Goal: Information Seeking & Learning: Learn about a topic

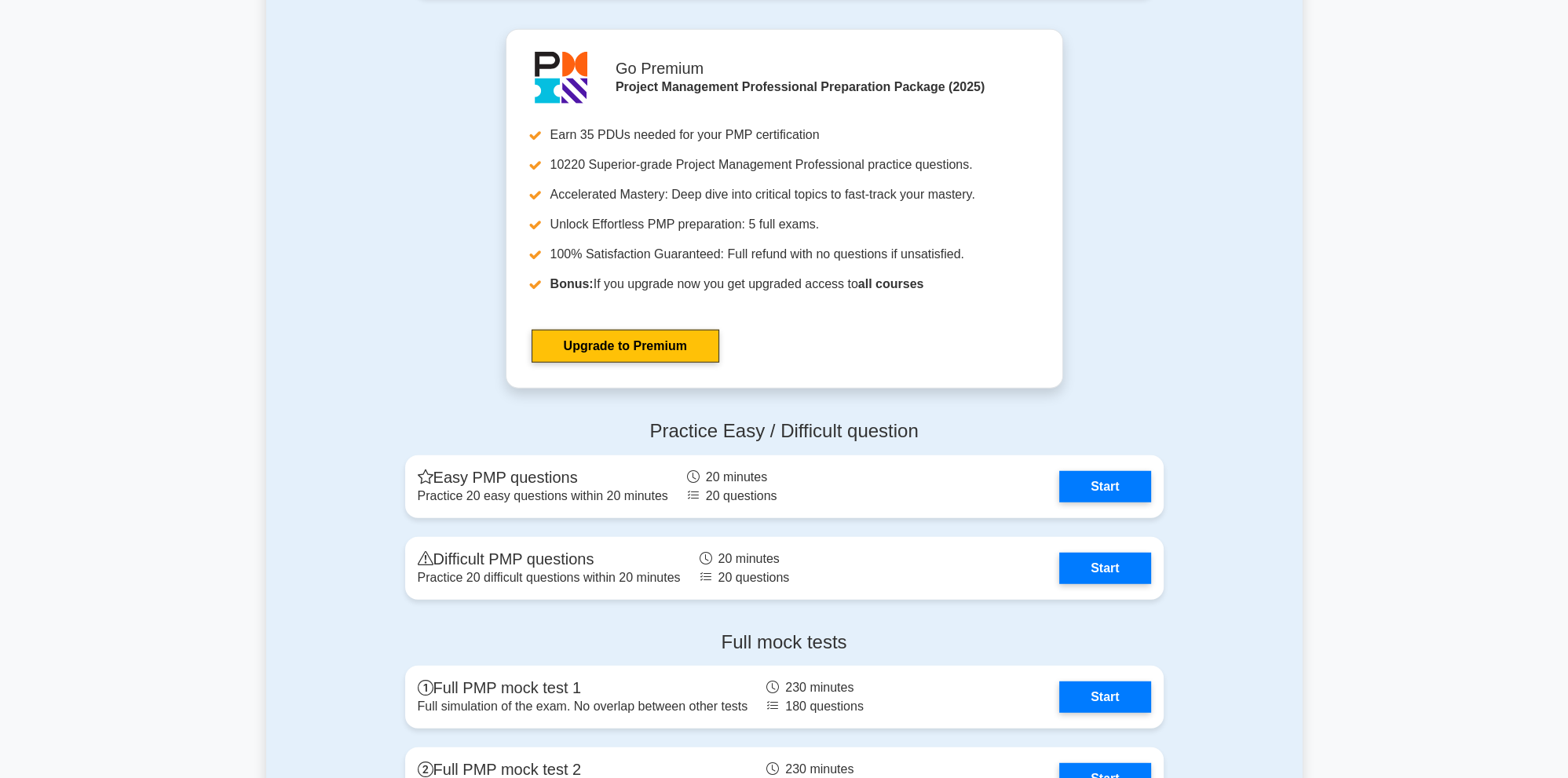
scroll to position [5555, 0]
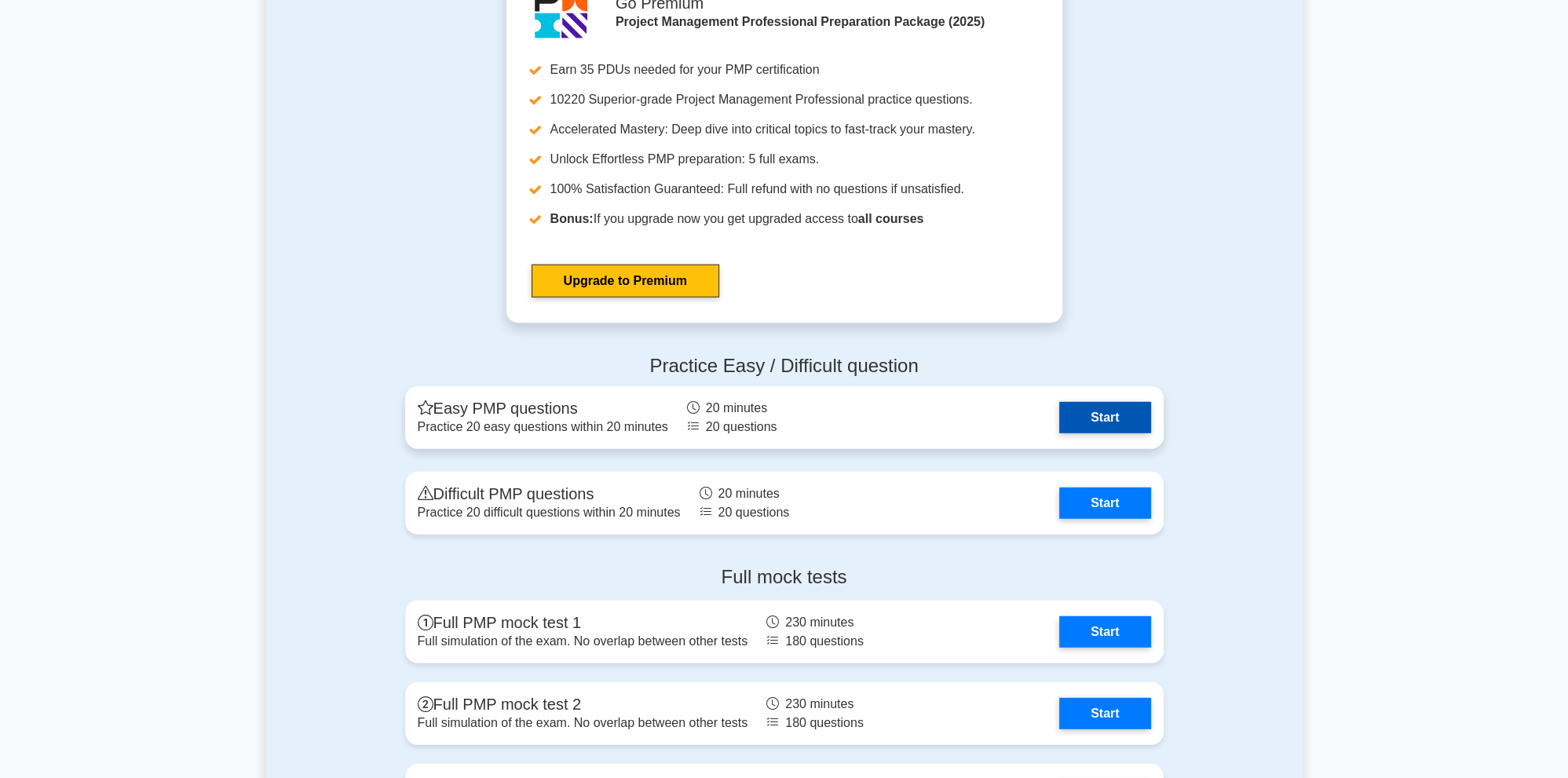
click at [1131, 414] on link "Start" at bounding box center [1104, 418] width 91 height 32
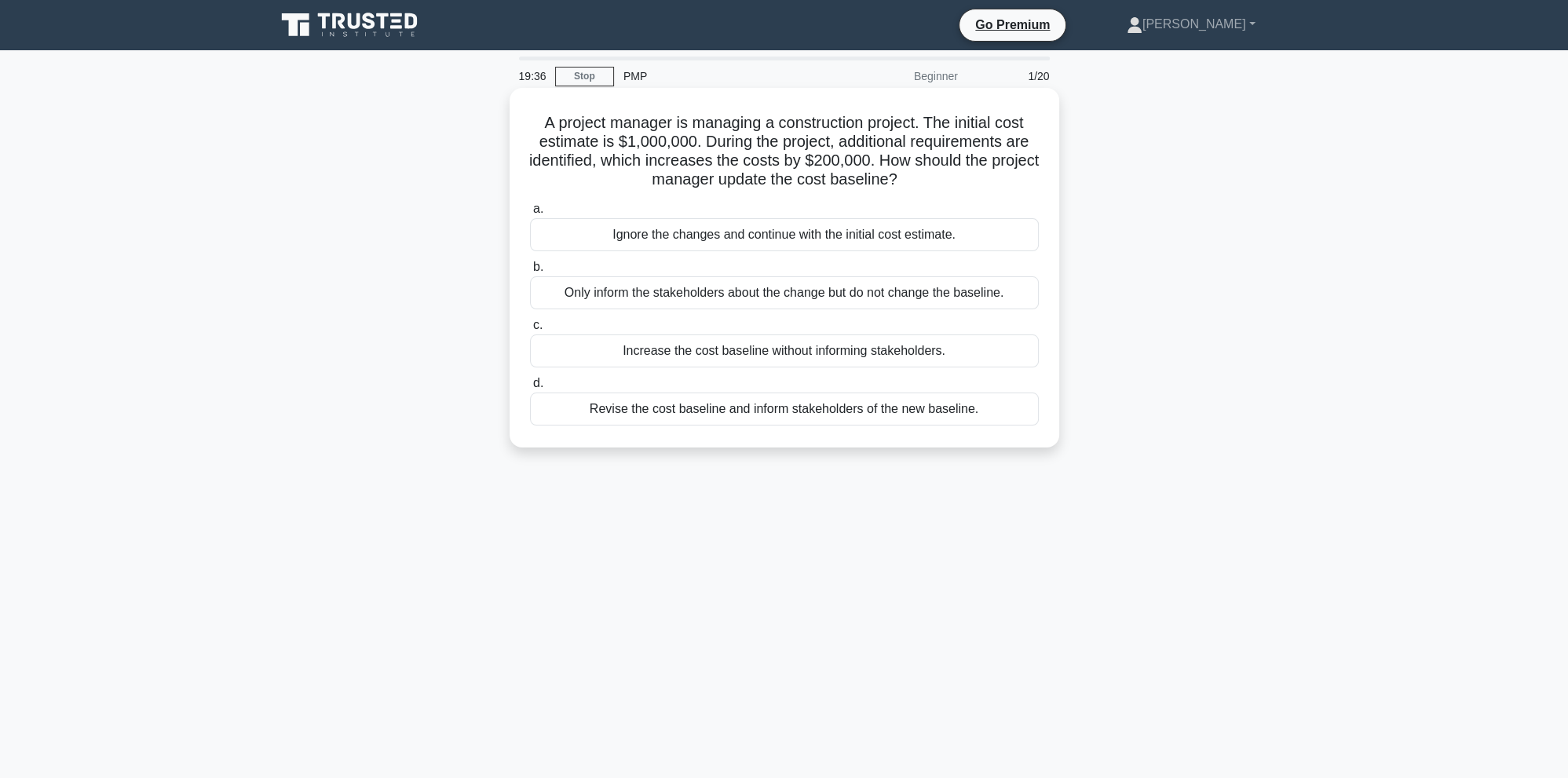
click at [958, 399] on div "Revise the cost baseline and inform stakeholders of the new baseline." at bounding box center [784, 409] width 509 height 33
click at [530, 389] on input "d. Revise the cost baseline and inform stakeholders of the new baseline." at bounding box center [530, 383] width 0 height 10
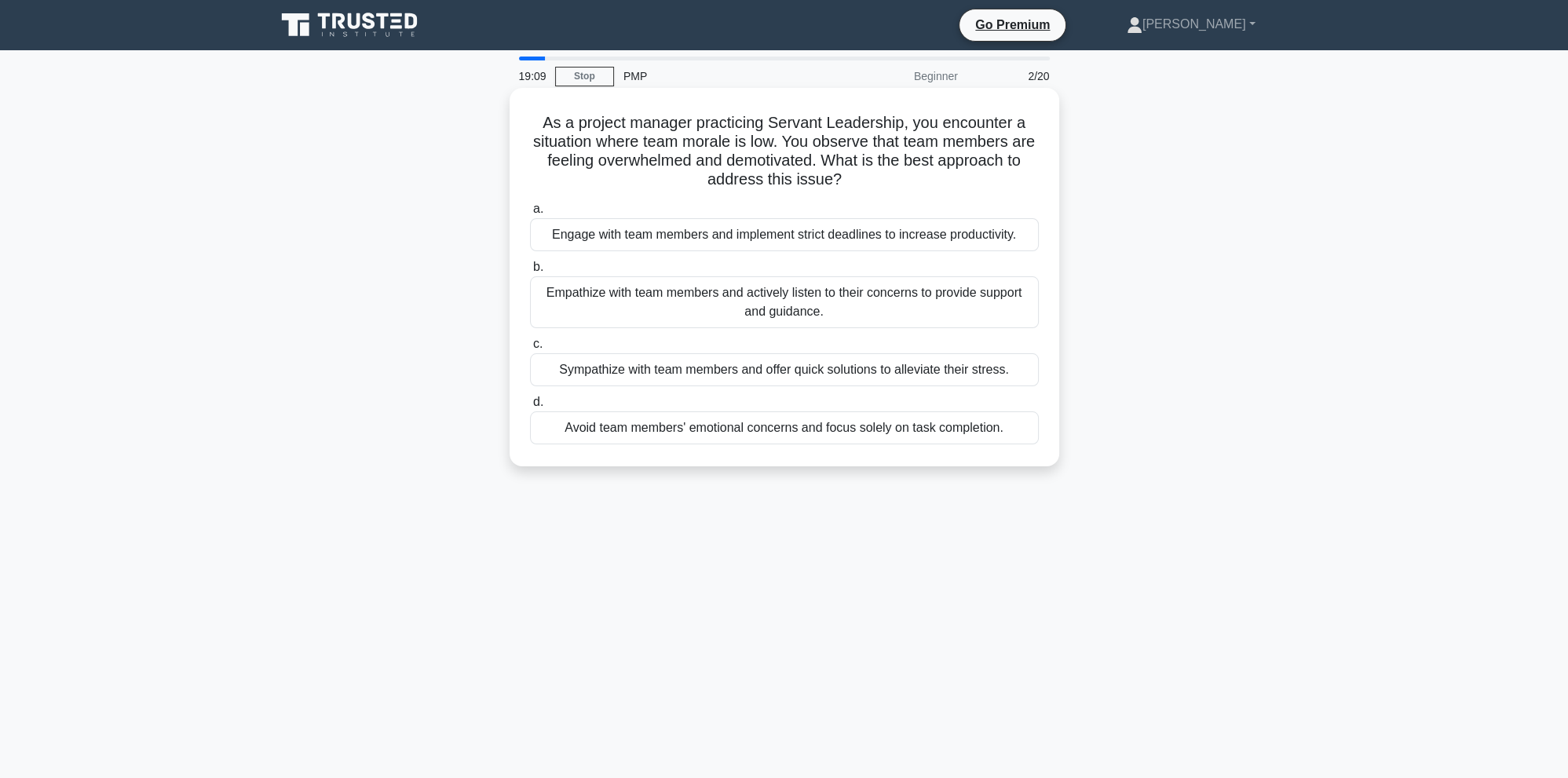
click at [790, 317] on div "Empathize with team members and actively listen to their concerns to provide su…" at bounding box center [784, 302] width 509 height 51
click at [530, 273] on input "b. Empathize with team members and actively listen to their concerns to provide…" at bounding box center [530, 267] width 0 height 10
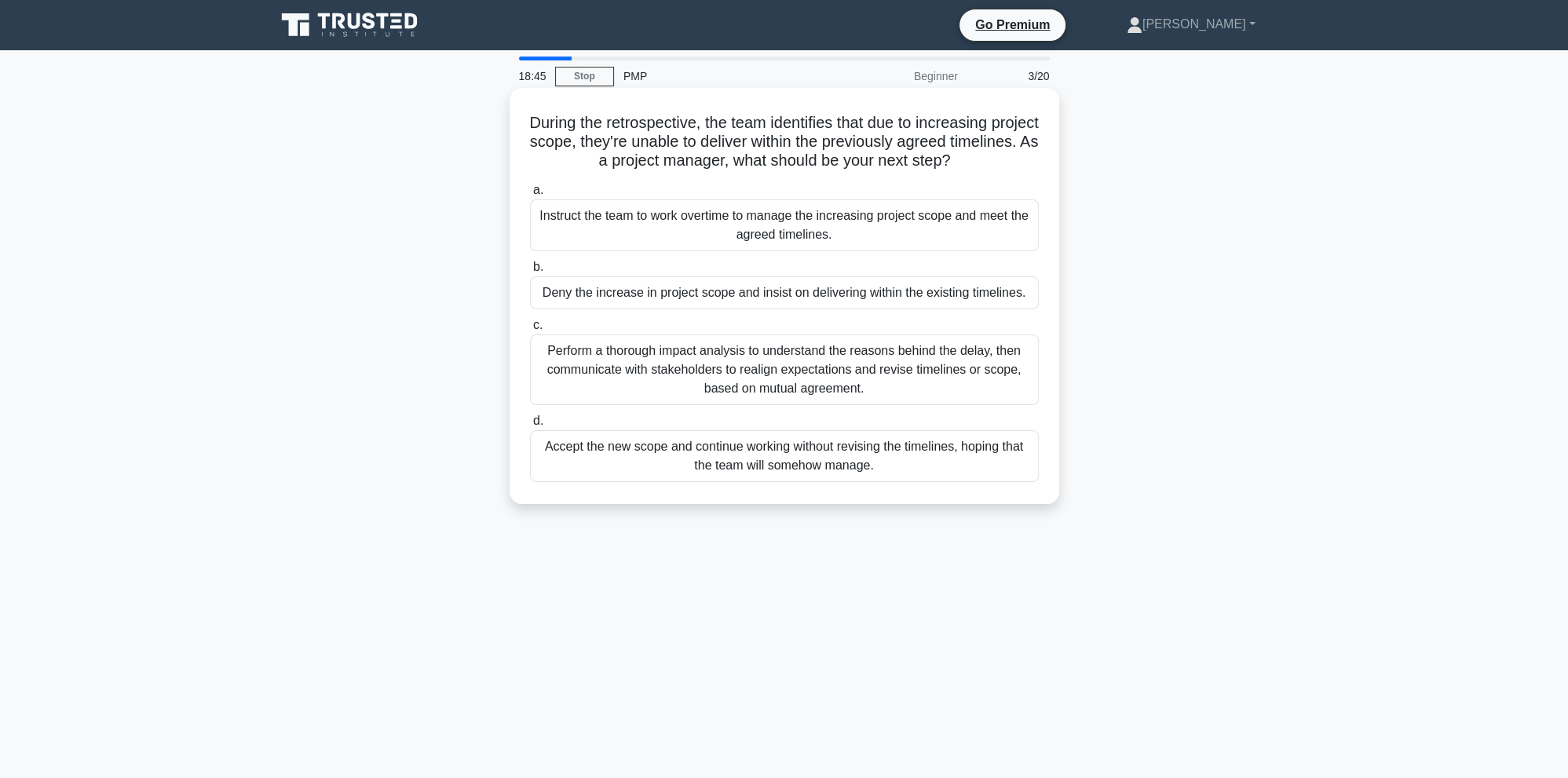
click at [677, 377] on div "Perform a thorough impact analysis to understand the reasons behind the delay, …" at bounding box center [784, 369] width 509 height 71
click at [530, 330] on input "c. Perform a thorough impact analysis to understand the reasons behind the dela…" at bounding box center [530, 325] width 0 height 10
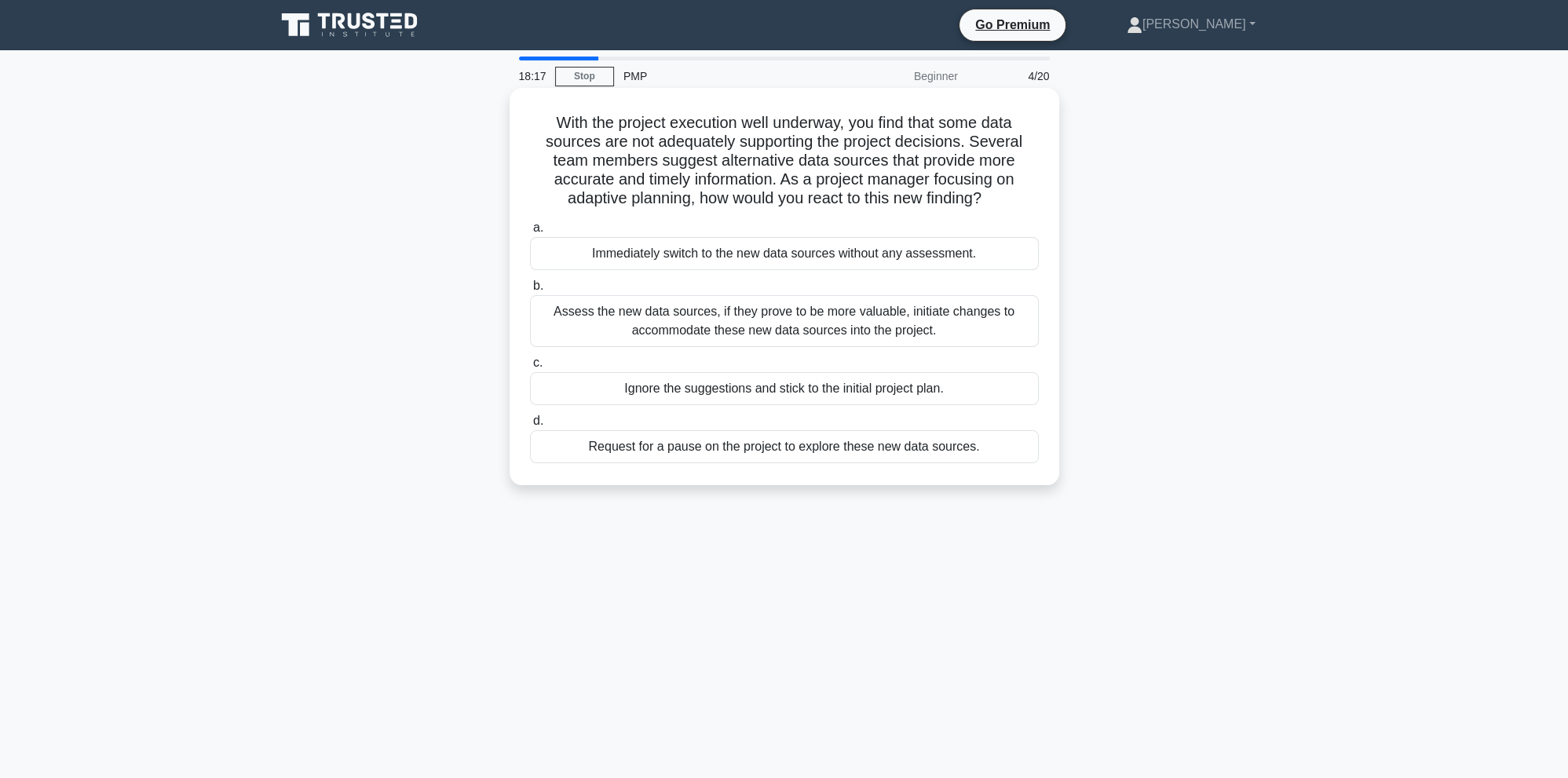
click at [830, 322] on div "Assess the new data sources, if they prove to be more valuable, initiate change…" at bounding box center [784, 321] width 509 height 51
click at [530, 292] on input "b. Assess the new data sources, if they prove to be more valuable, initiate cha…" at bounding box center [530, 286] width 0 height 10
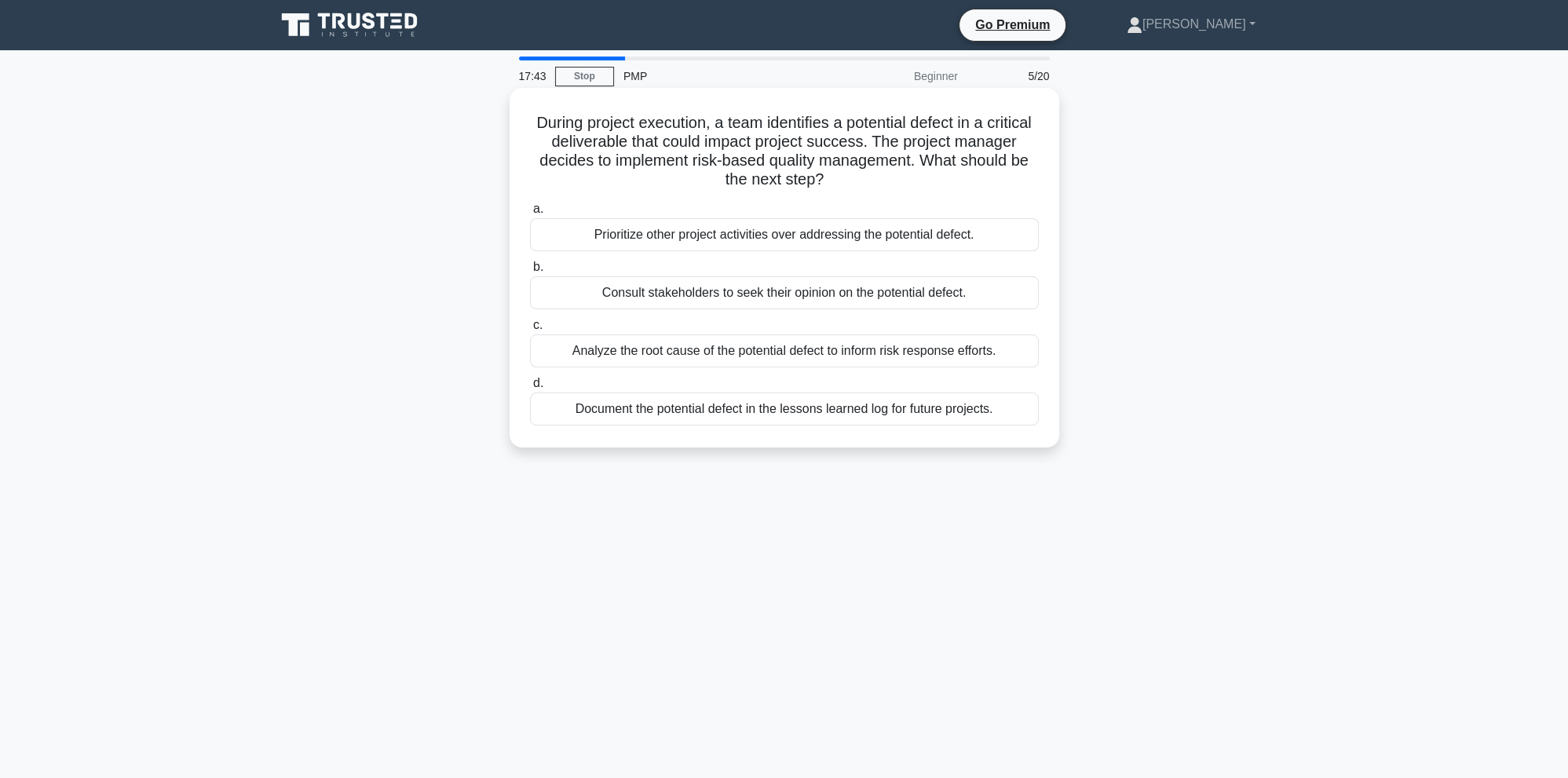
click at [609, 356] on div "Analyze the root cause of the potential defect to inform risk response efforts." at bounding box center [784, 351] width 509 height 33
click at [530, 330] on input "c. Analyze the root cause of the potential defect to inform risk response effor…" at bounding box center [530, 325] width 0 height 10
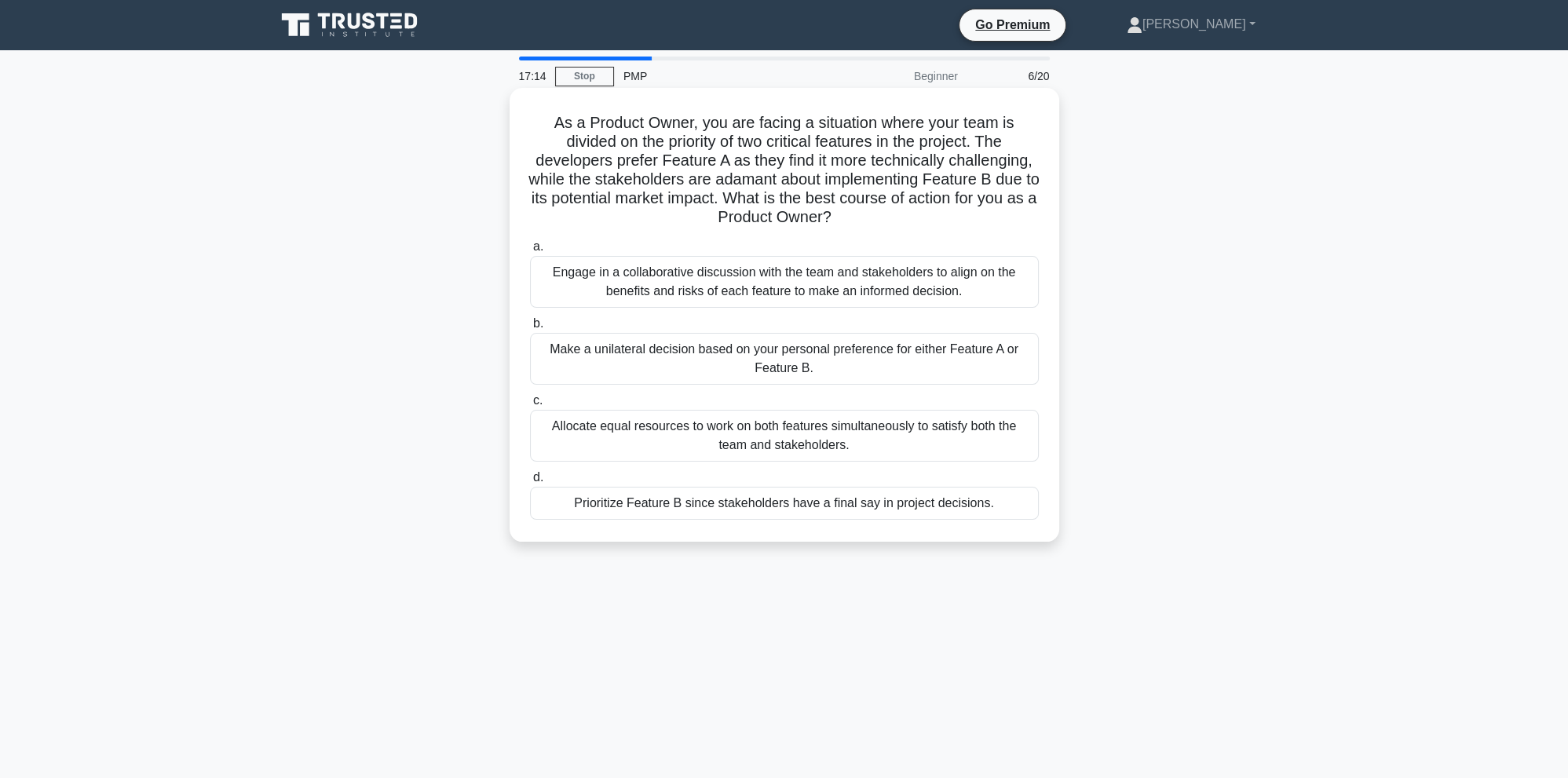
click at [646, 281] on div "Engage in a collaborative discussion with the team and stakeholders to align on…" at bounding box center [784, 281] width 509 height 51
click at [530, 252] on input "a. Engage in a collaborative discussion with the team and stakeholders to align…" at bounding box center [530, 246] width 0 height 10
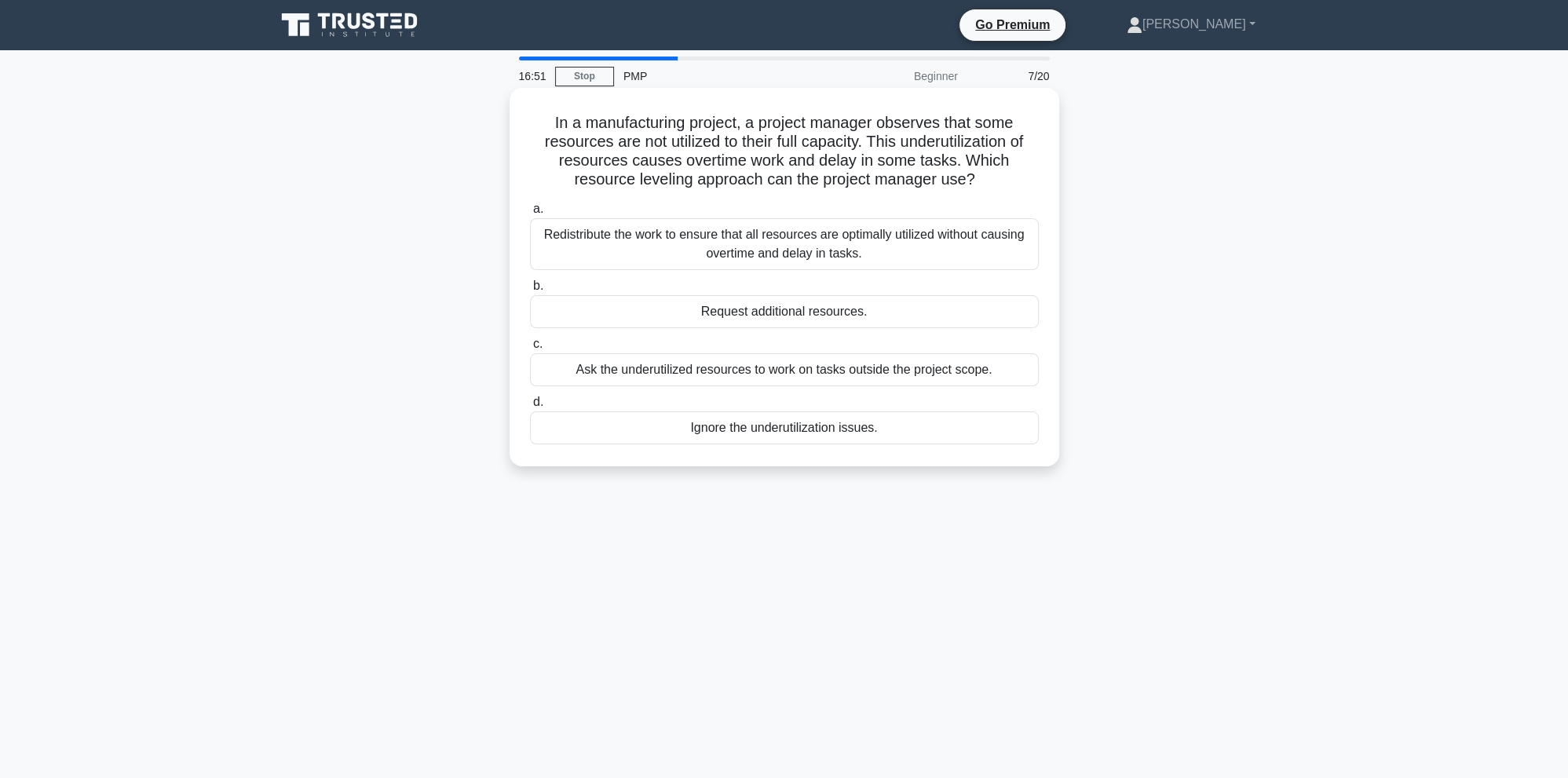
click at [724, 253] on div "Redistribute the work to ensure that all resources are optimally utilized witho…" at bounding box center [784, 243] width 509 height 51
click at [530, 215] on input "a. Redistribute the work to ensure that all resources are optimally utilized wi…" at bounding box center [530, 209] width 0 height 10
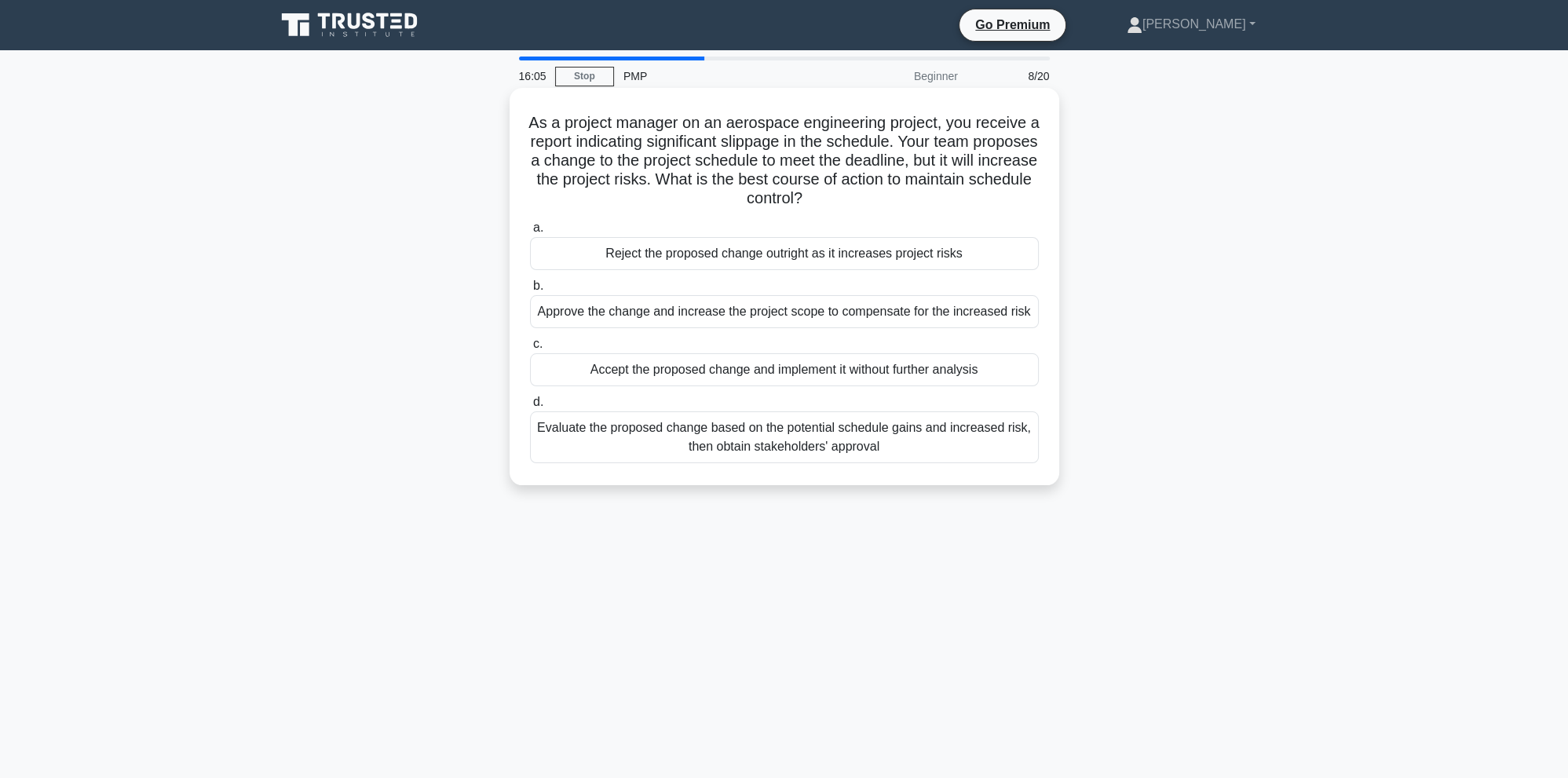
click at [702, 444] on div "Evaluate the proposed change based on the potential schedule gains and increase…" at bounding box center [784, 437] width 509 height 51
click at [530, 407] on input "d. Evaluate the proposed change based on the potential schedule gains and incre…" at bounding box center [530, 402] width 0 height 10
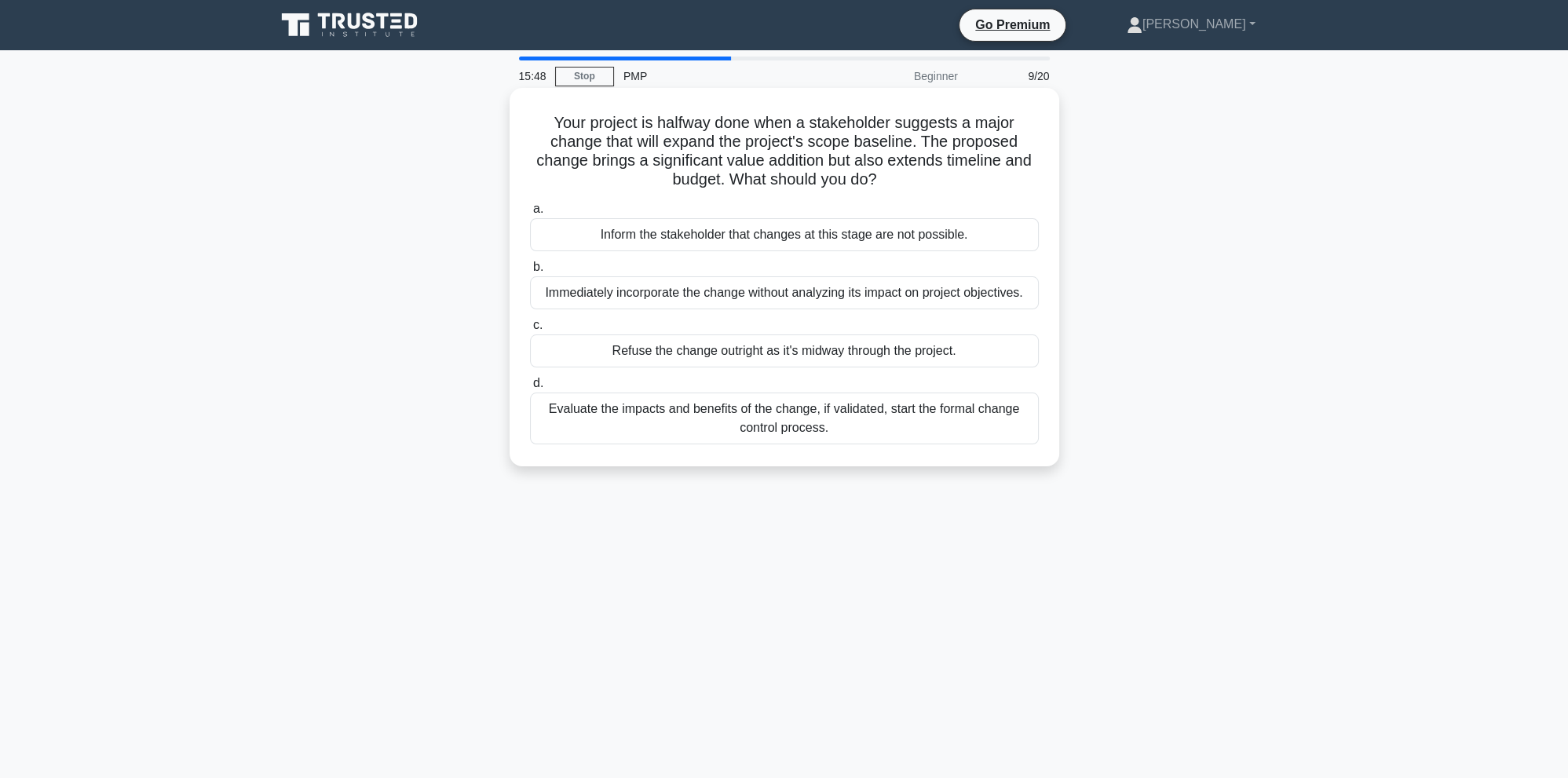
click at [624, 425] on div "Evaluate the impacts and benefits of the change, if validated, start the formal…" at bounding box center [784, 418] width 509 height 51
click at [530, 389] on input "d. Evaluate the impacts and benefits of the change, if validated, start the for…" at bounding box center [530, 383] width 0 height 10
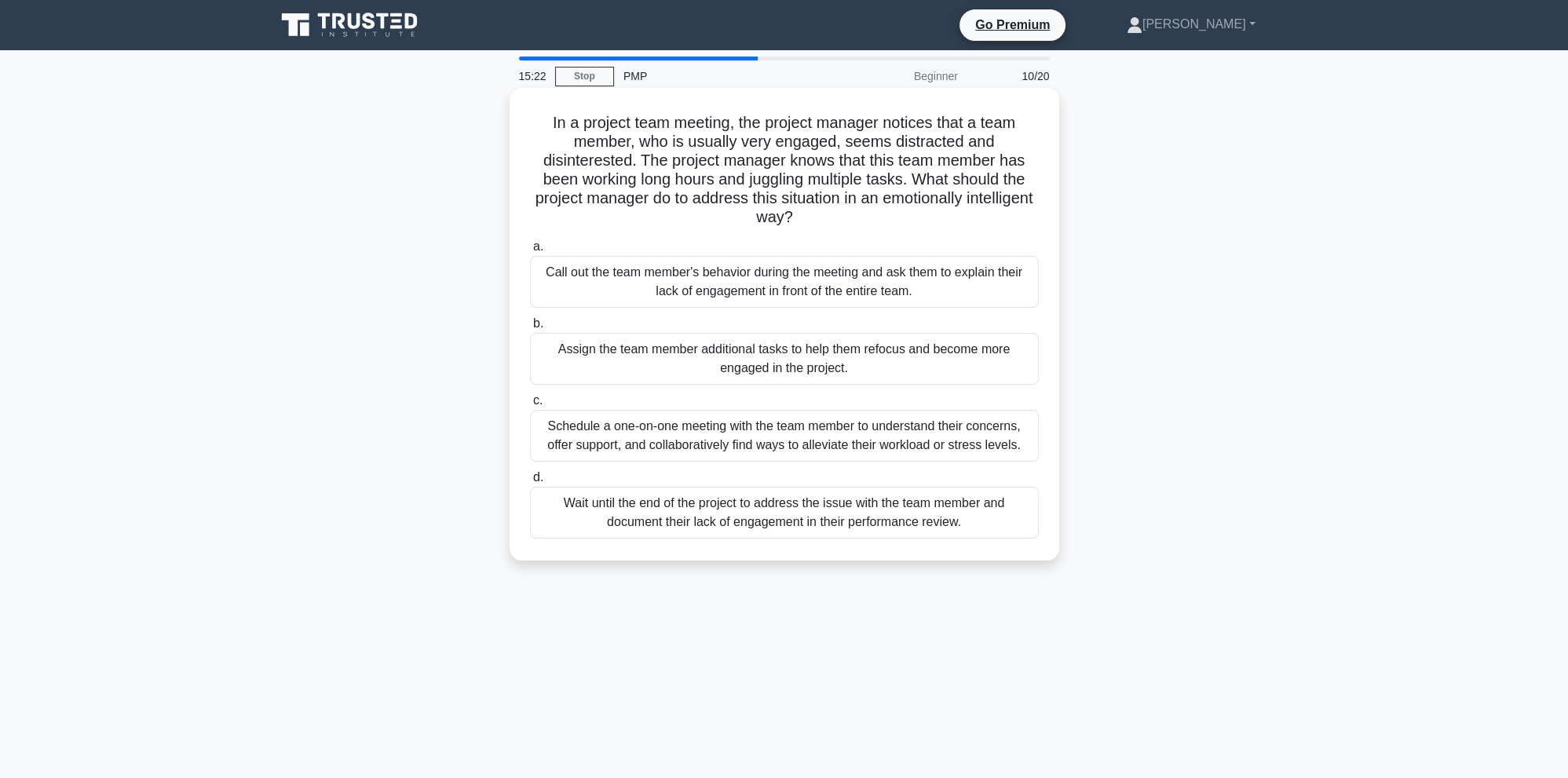
click at [639, 429] on div "Schedule a one-on-one meeting with the team member to understand their concerns…" at bounding box center [784, 435] width 509 height 51
click at [530, 406] on input "c. Schedule a one-on-one meeting with the team member to understand their conce…" at bounding box center [530, 400] width 0 height 10
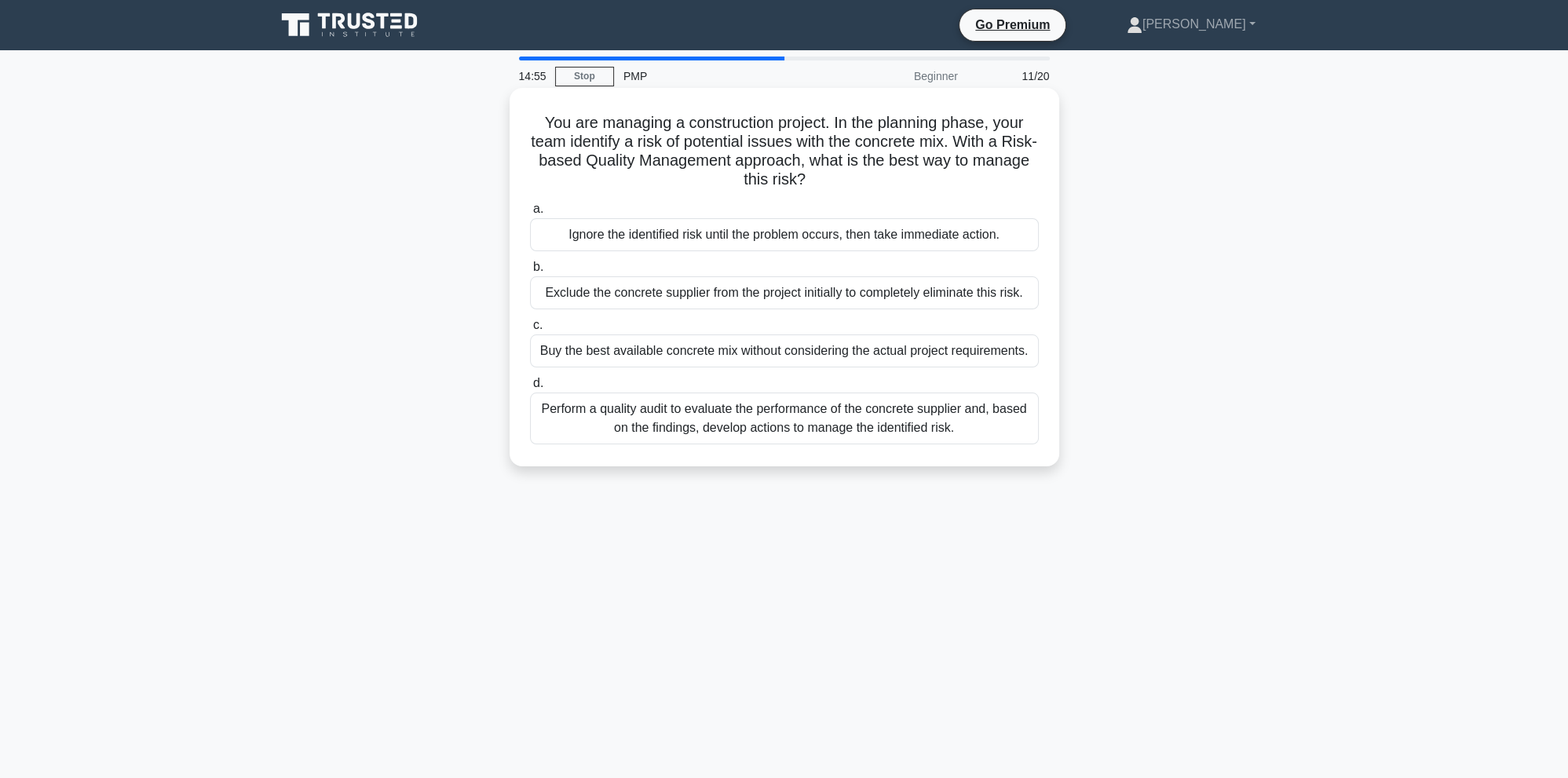
click at [639, 430] on div "Perform a quality audit to evaluate the performance of the concrete supplier an…" at bounding box center [784, 418] width 509 height 51
click at [530, 389] on input "d. Perform a quality audit to evaluate the performance of the concrete supplier…" at bounding box center [530, 383] width 0 height 10
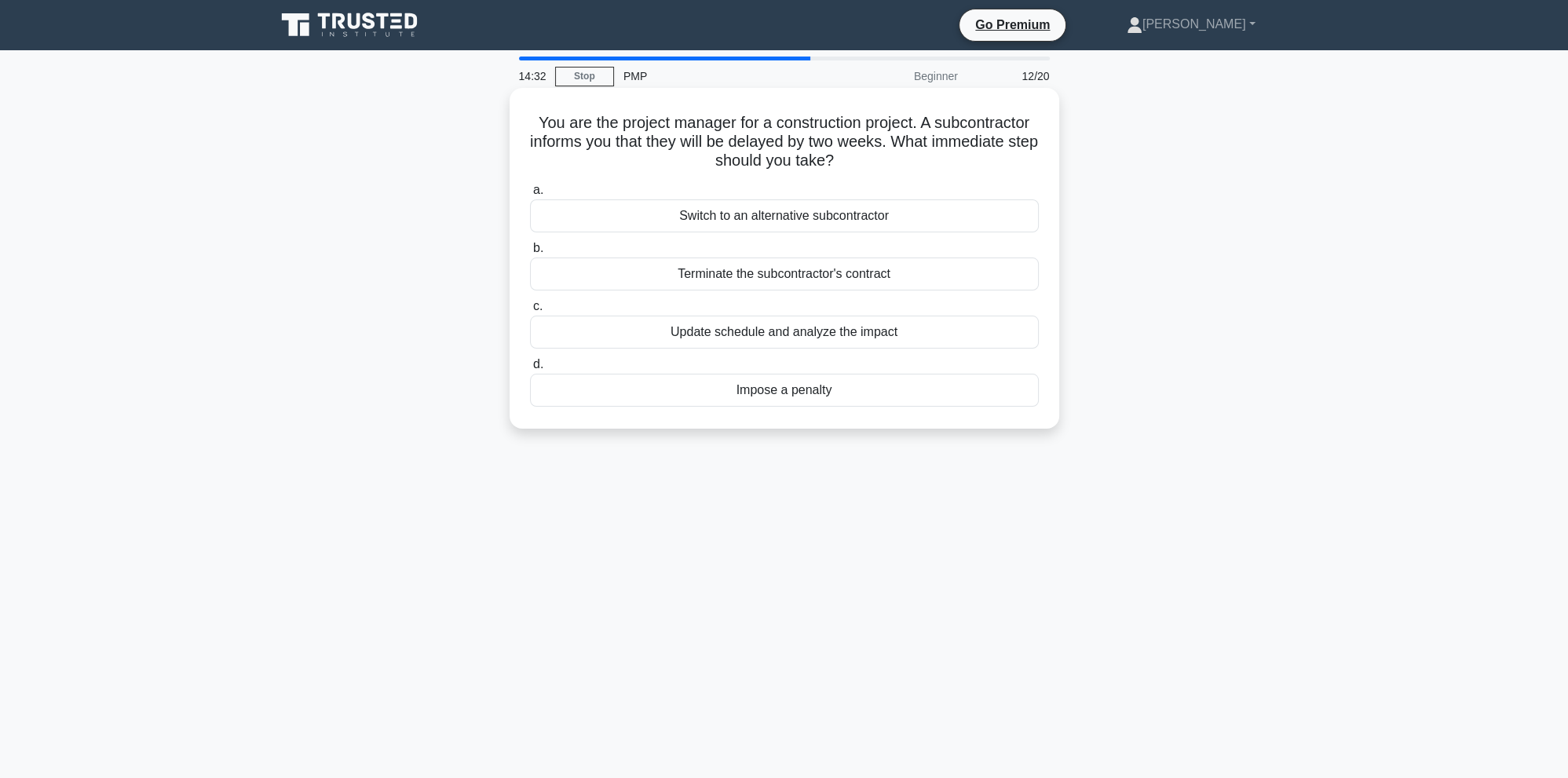
click at [729, 338] on div "Update schedule and analyze the impact" at bounding box center [784, 332] width 509 height 33
click at [530, 311] on input "c. Update schedule and analyze the impact" at bounding box center [530, 307] width 0 height 10
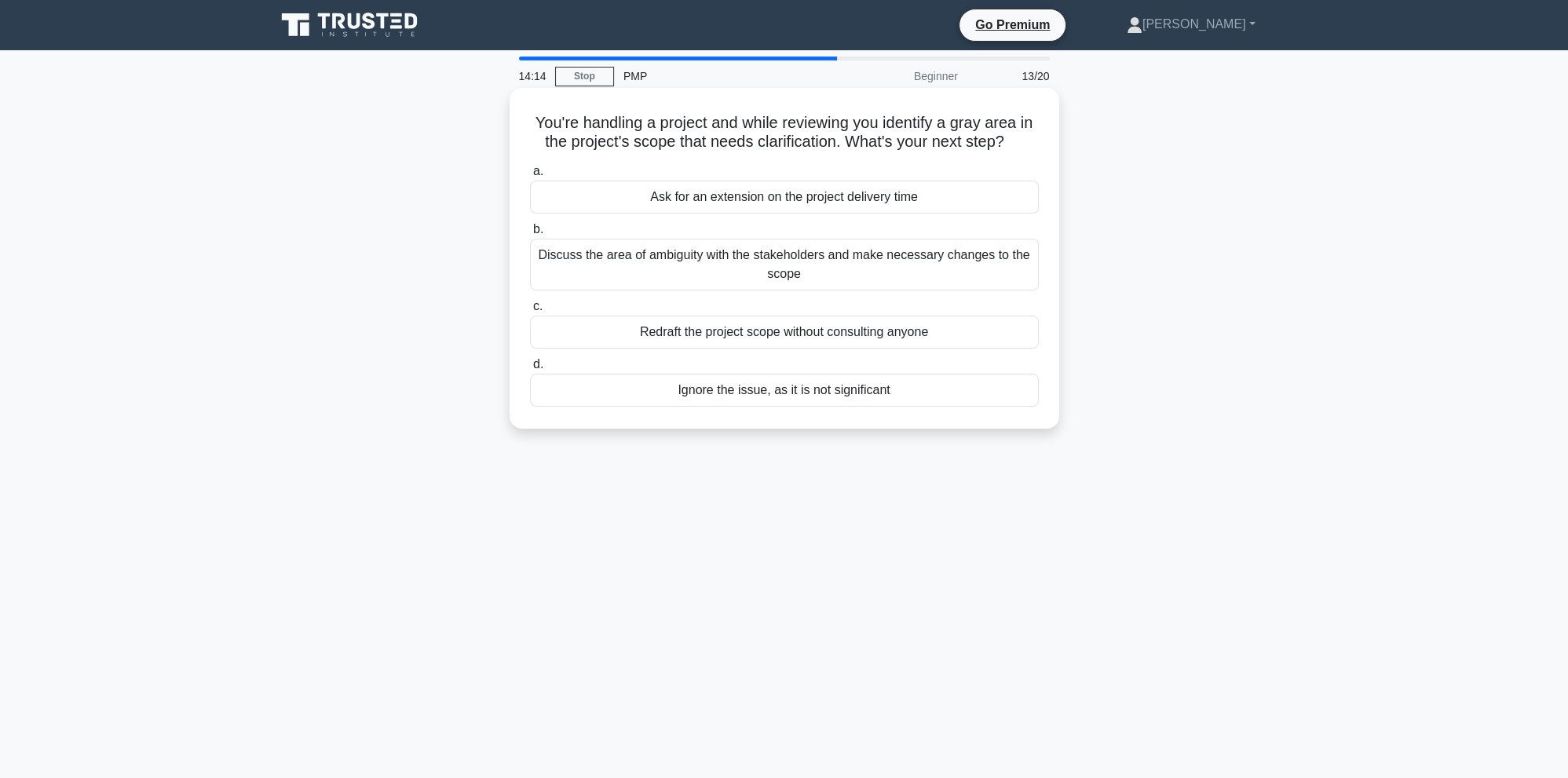
click at [721, 269] on div "Discuss the area of ambiguity with the stakeholders and make necessary changes …" at bounding box center [784, 264] width 509 height 51
click at [530, 235] on input "b. Discuss the area of ambiguity with the stakeholders and make necessary chang…" at bounding box center [530, 229] width 0 height 10
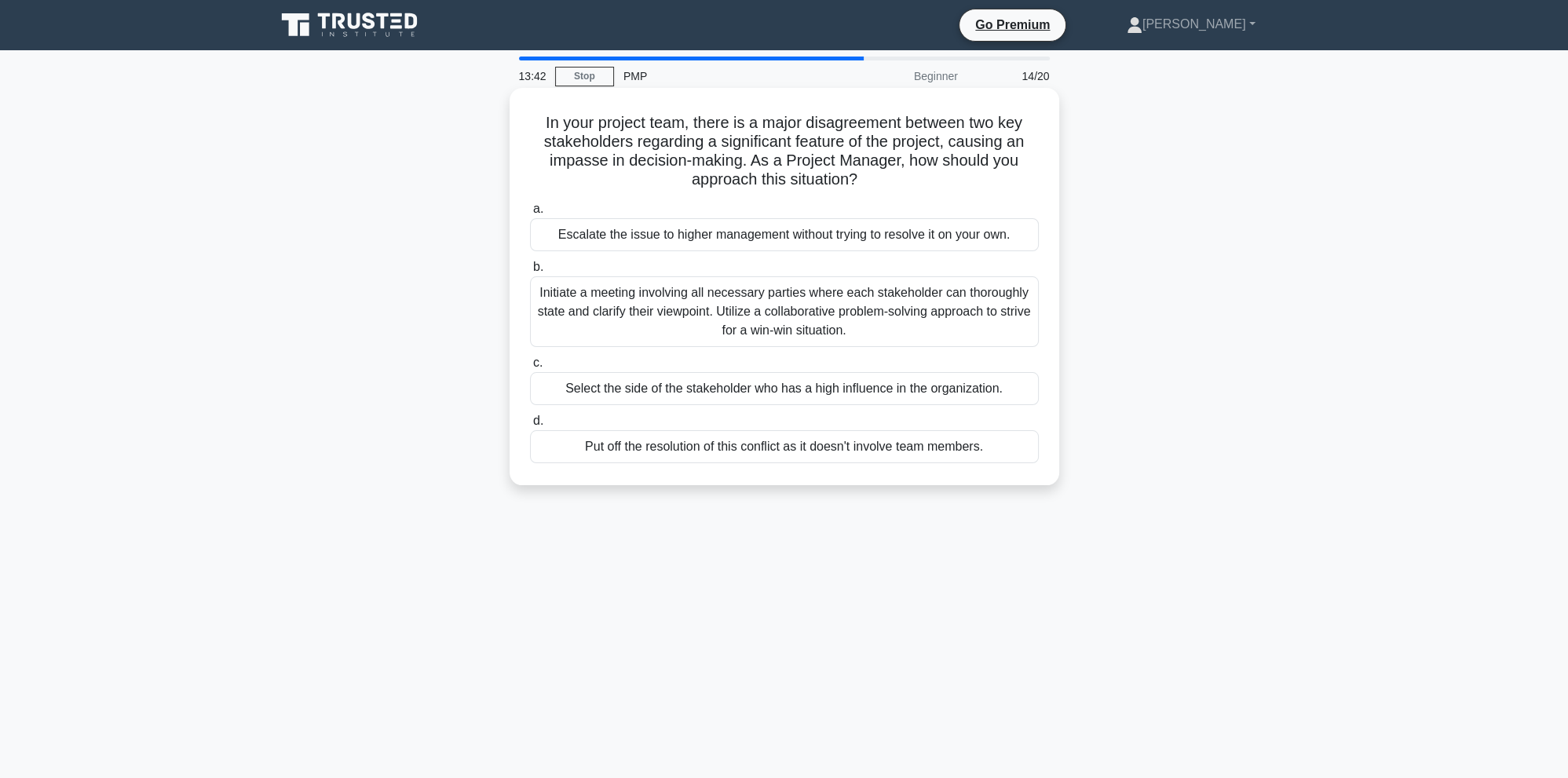
click at [597, 322] on div "Initiate a meeting involving all necessary parties where each stakeholder can t…" at bounding box center [784, 311] width 509 height 71
click at [530, 273] on input "b. Initiate a meeting involving all necessary parties where each stakeholder ca…" at bounding box center [530, 267] width 0 height 10
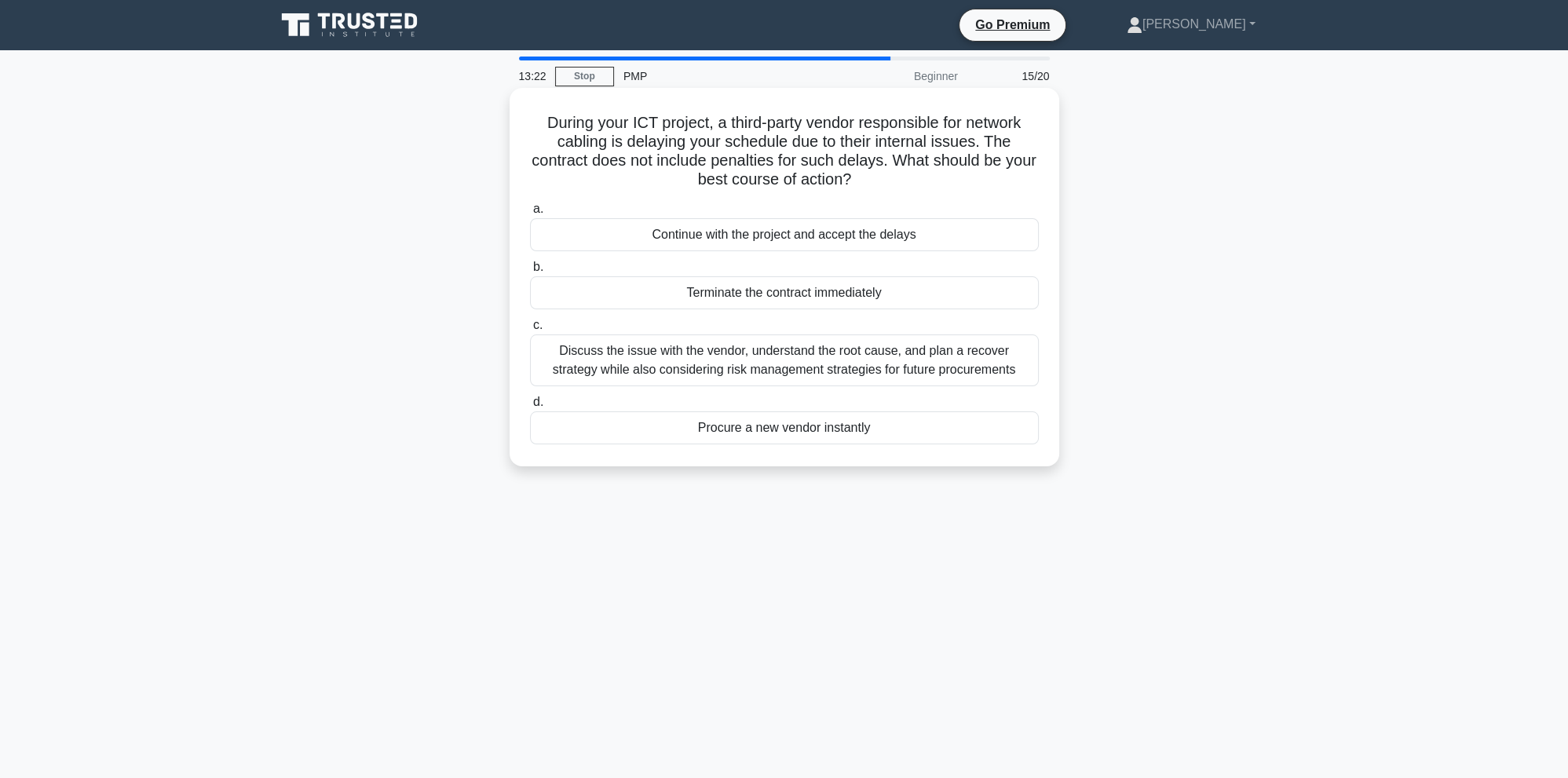
click at [775, 366] on div "Discuss the issue with the vendor, understand the root cause, and plan a recove…" at bounding box center [784, 360] width 509 height 51
click at [530, 330] on input "c. Discuss the issue with the vendor, understand the root cause, and plan a rec…" at bounding box center [530, 325] width 0 height 10
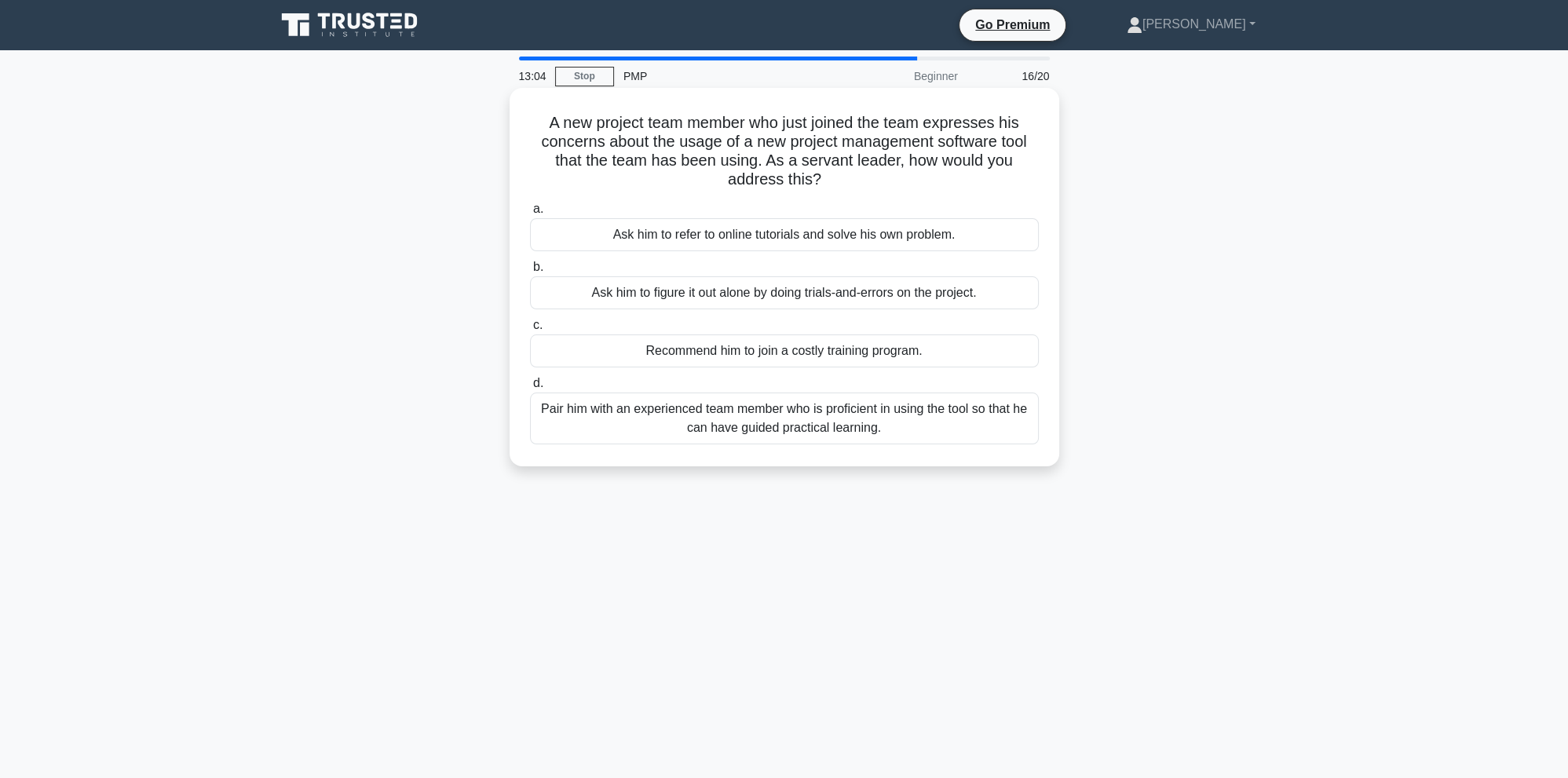
click at [879, 437] on div "Pair him with an experienced team member who is proficient in using the tool so…" at bounding box center [784, 418] width 509 height 51
click at [530, 389] on input "d. Pair him with an experienced team member who is proficient in using the tool…" at bounding box center [530, 383] width 0 height 10
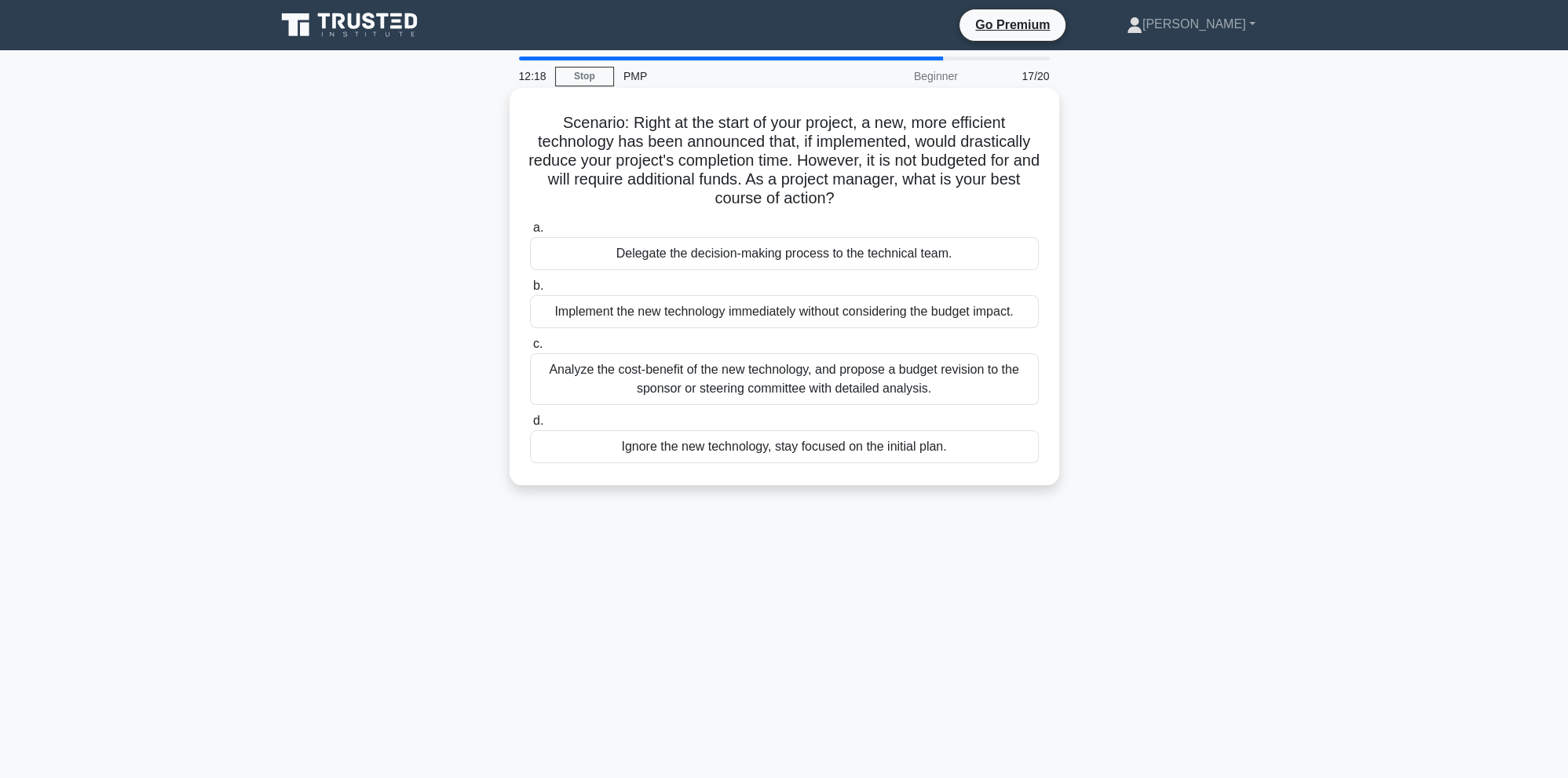
click at [922, 384] on div "Analyze the cost-benefit of the new technology, and propose a budget revision t…" at bounding box center [784, 379] width 509 height 51
click at [530, 349] on input "c. Analyze the cost-benefit of the new technology, and propose a budget revisio…" at bounding box center [530, 344] width 0 height 10
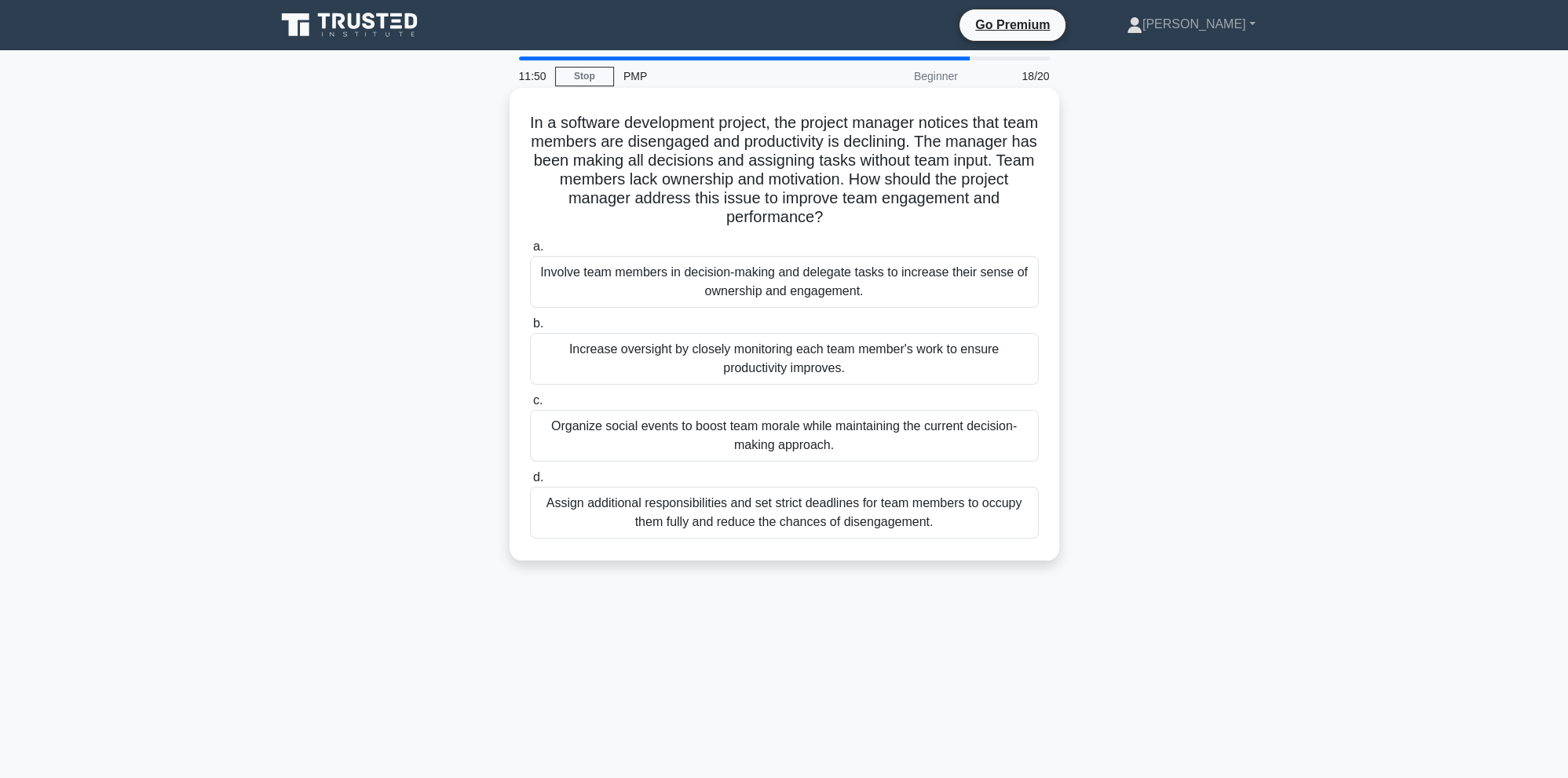
click at [911, 307] on div "Involve team members in decision-making and delegate tasks to increase their se…" at bounding box center [784, 281] width 509 height 51
click at [530, 252] on input "a. Involve team members in decision-making and delegate tasks to increase their…" at bounding box center [530, 246] width 0 height 10
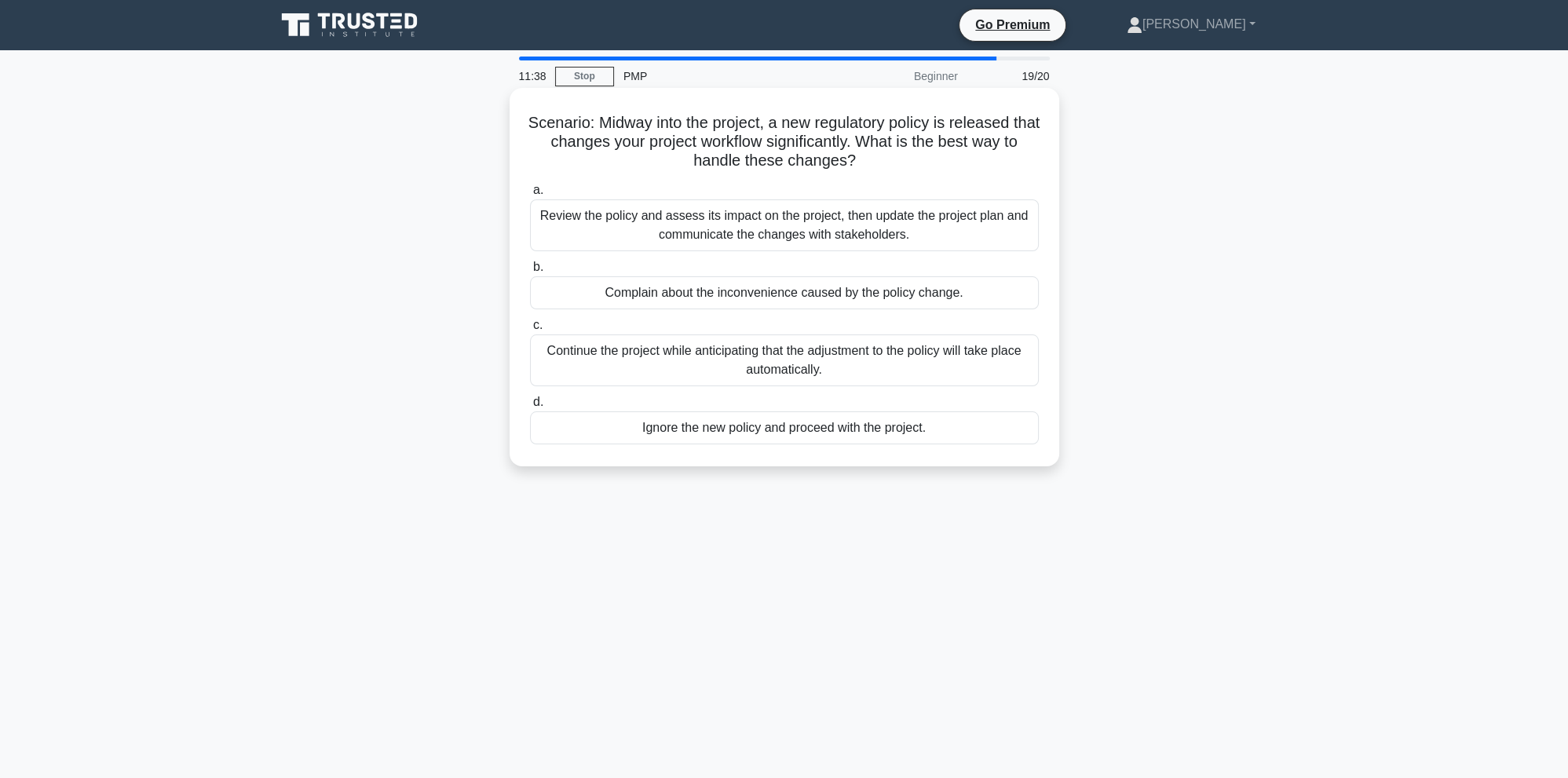
click at [751, 228] on div "Review the policy and assess its impact on the project, then update the project…" at bounding box center [784, 225] width 509 height 51
click at [530, 196] on input "a. Review the policy and assess its impact on the project, then update the proj…" at bounding box center [530, 190] width 0 height 10
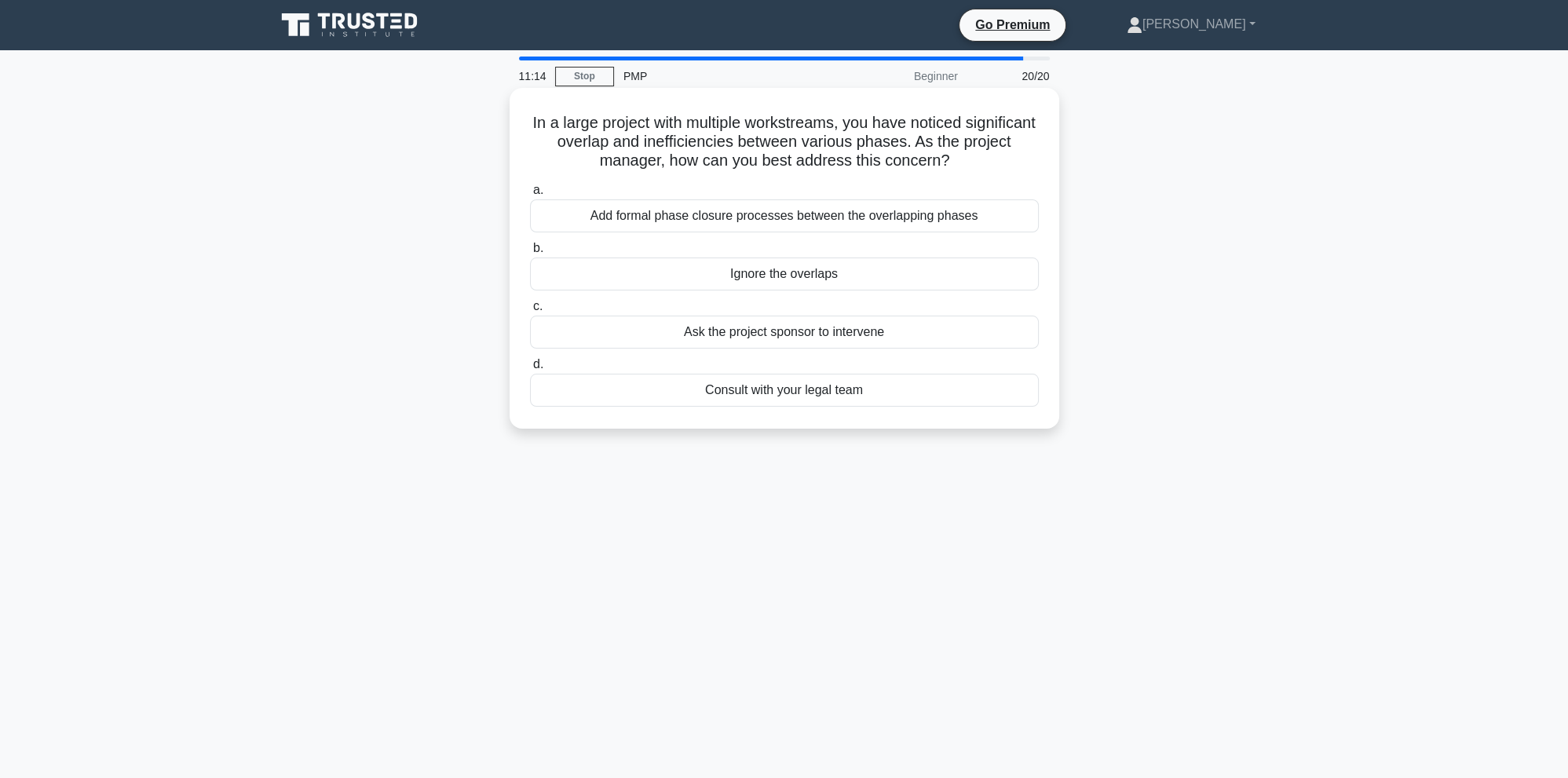
click at [671, 221] on div "Add formal phase closure processes between the overlapping phases" at bounding box center [784, 216] width 509 height 33
click at [530, 196] on input "a. Add formal phase closure processes between the overlapping phases" at bounding box center [530, 190] width 0 height 10
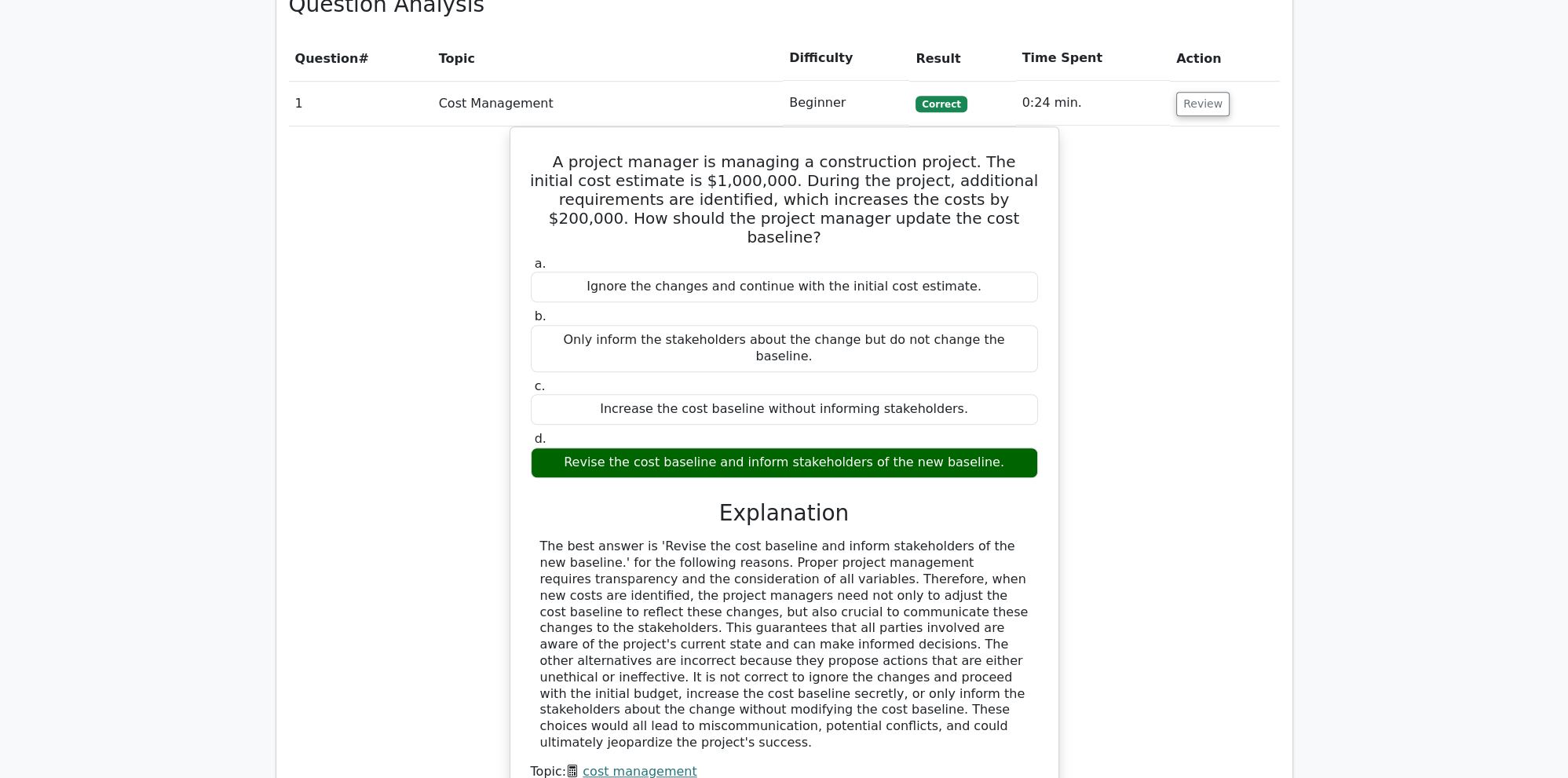
scroll to position [1824, 0]
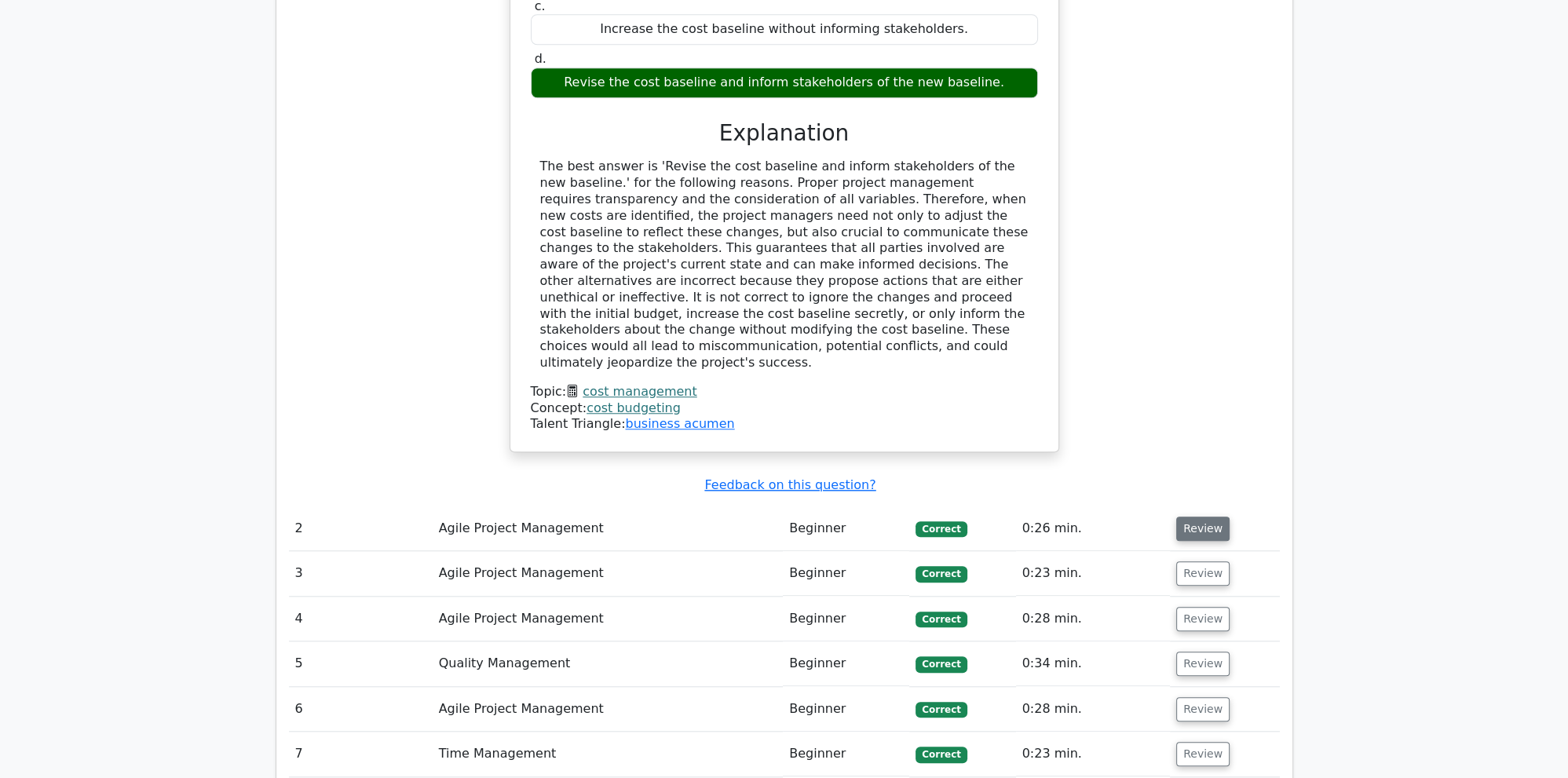
click at [1196, 517] on button "Review" at bounding box center [1202, 528] width 53 height 25
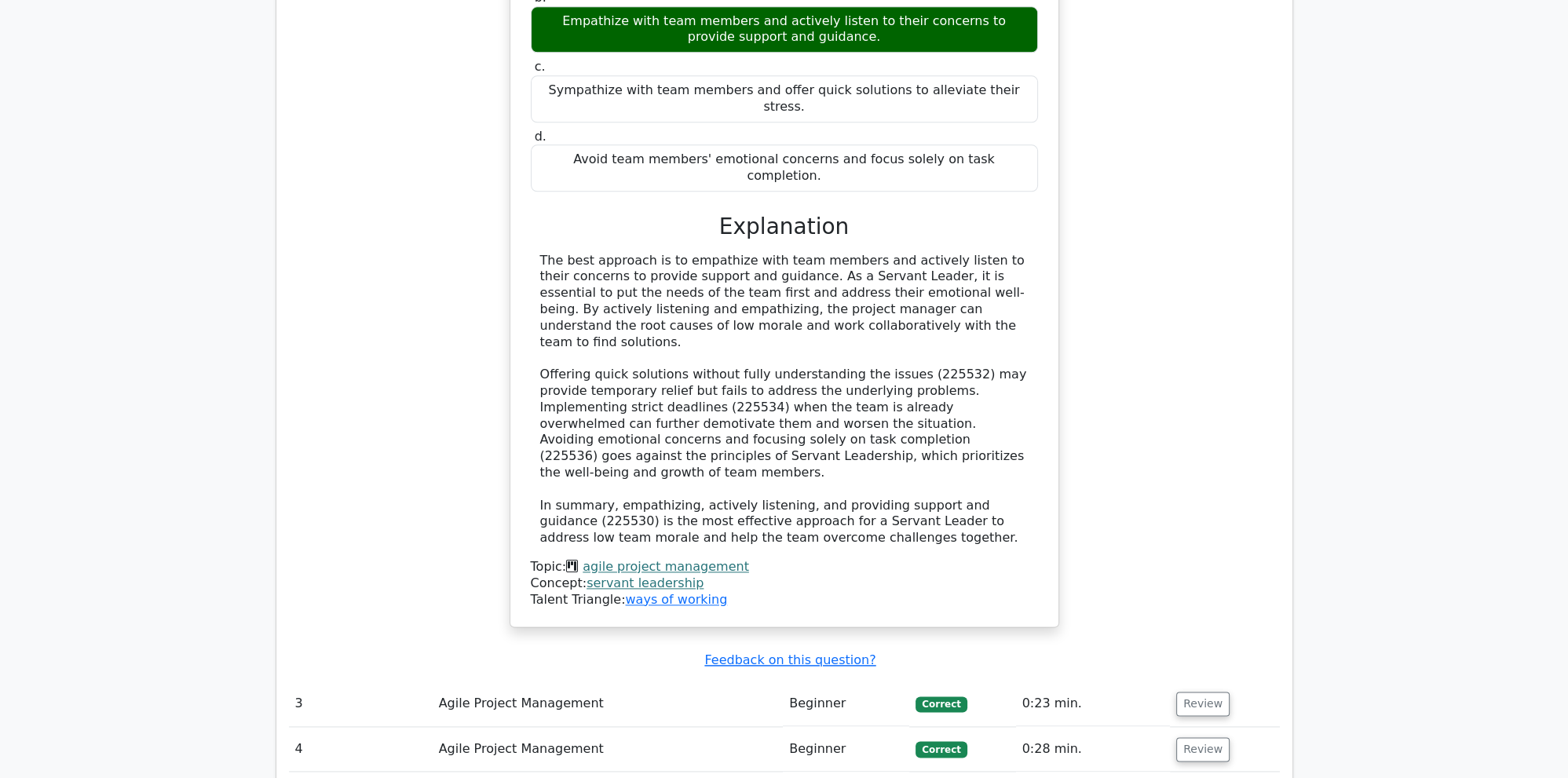
scroll to position [2652, 0]
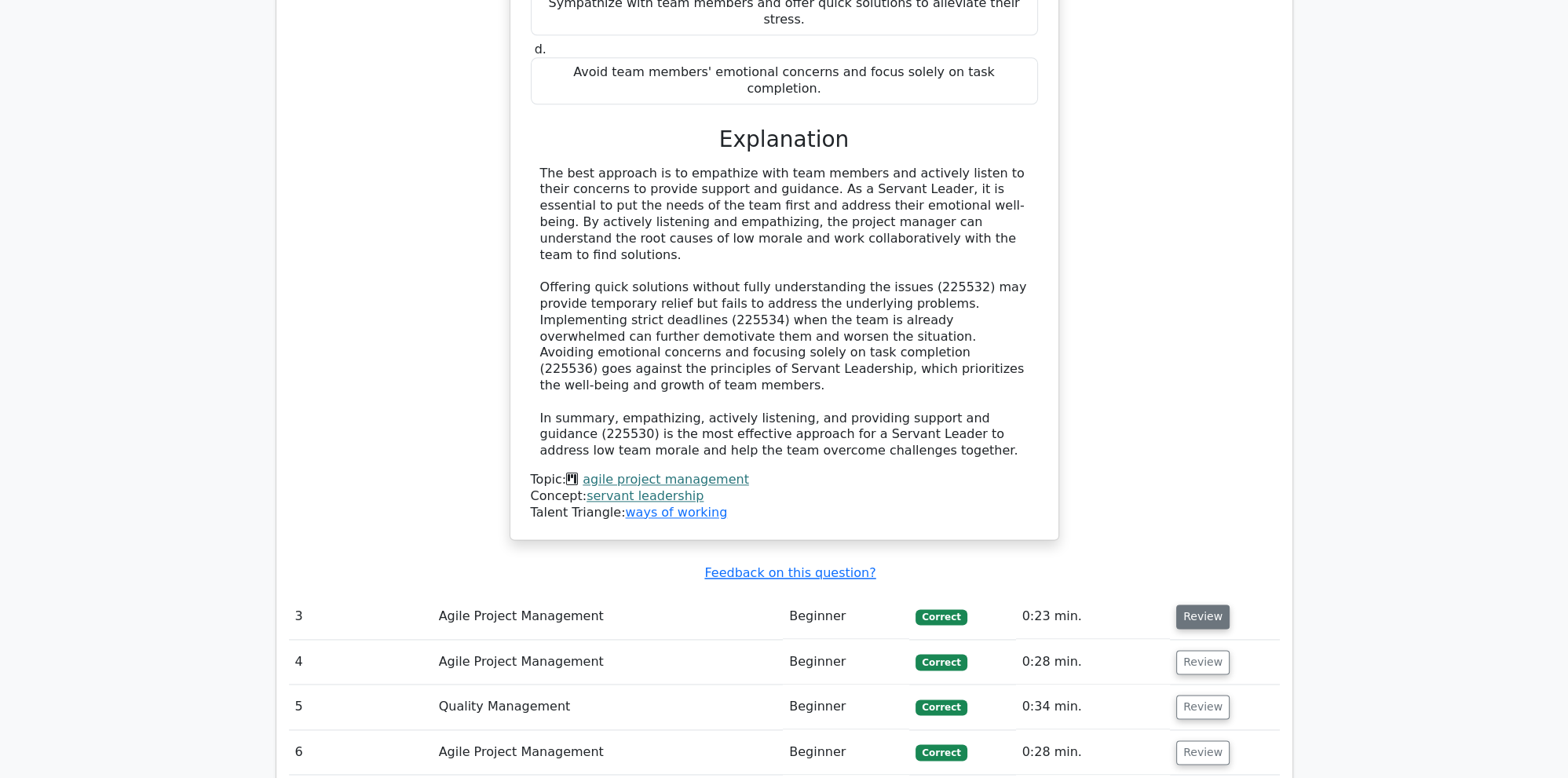
click at [1209, 604] on button "Review" at bounding box center [1202, 616] width 53 height 25
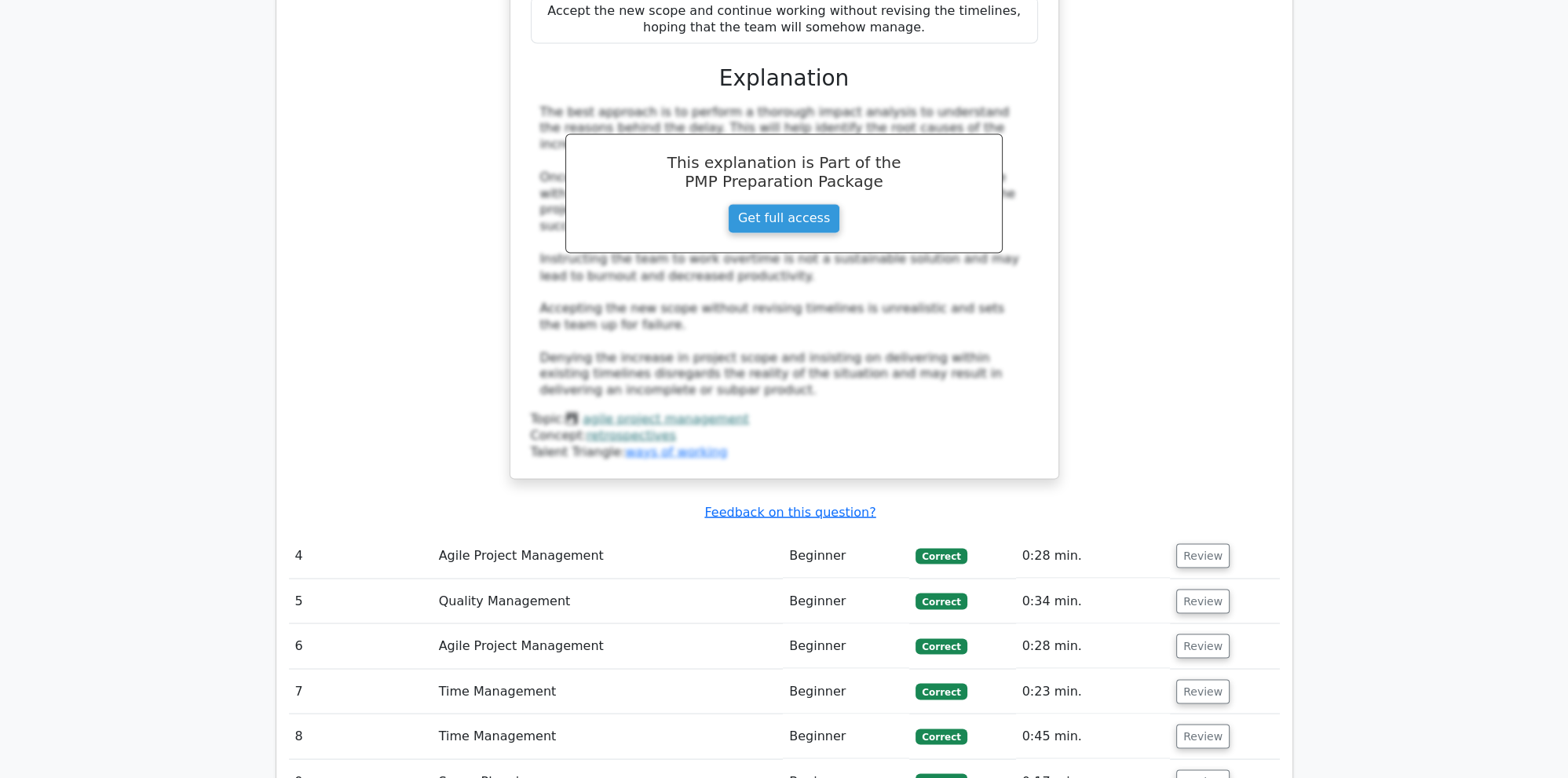
scroll to position [4062, 0]
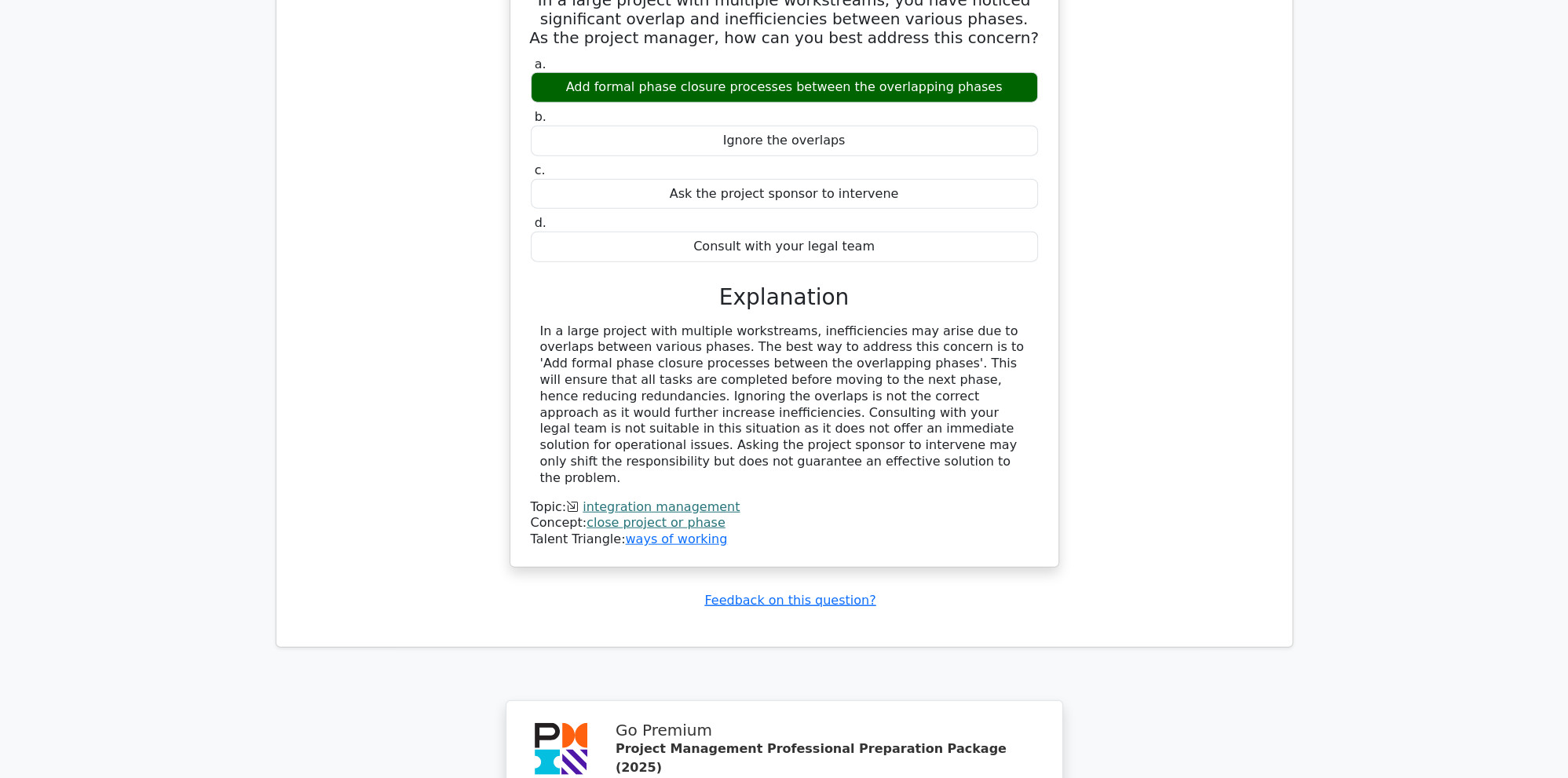
scroll to position [5140, 0]
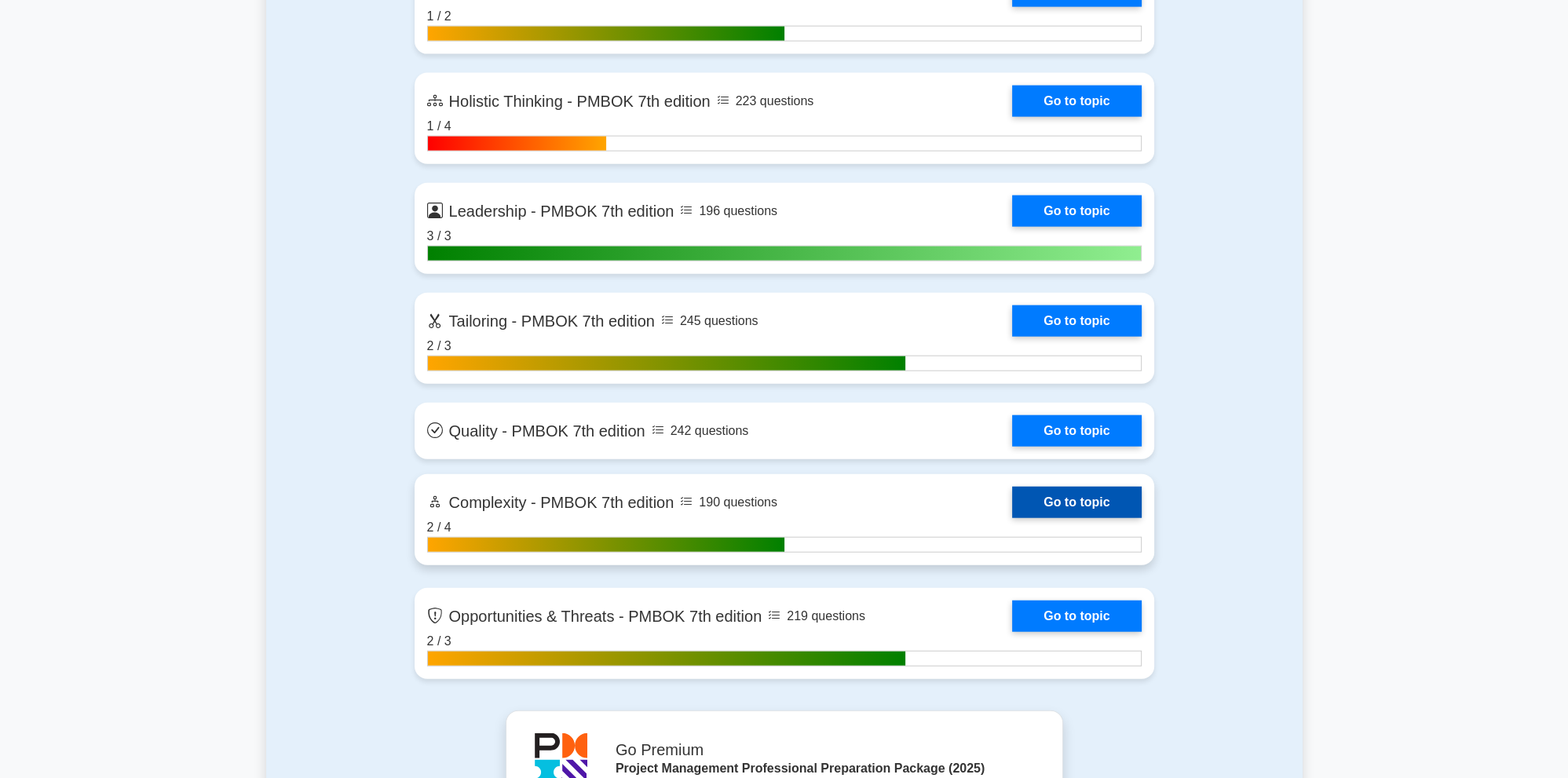
scroll to position [5471, 0]
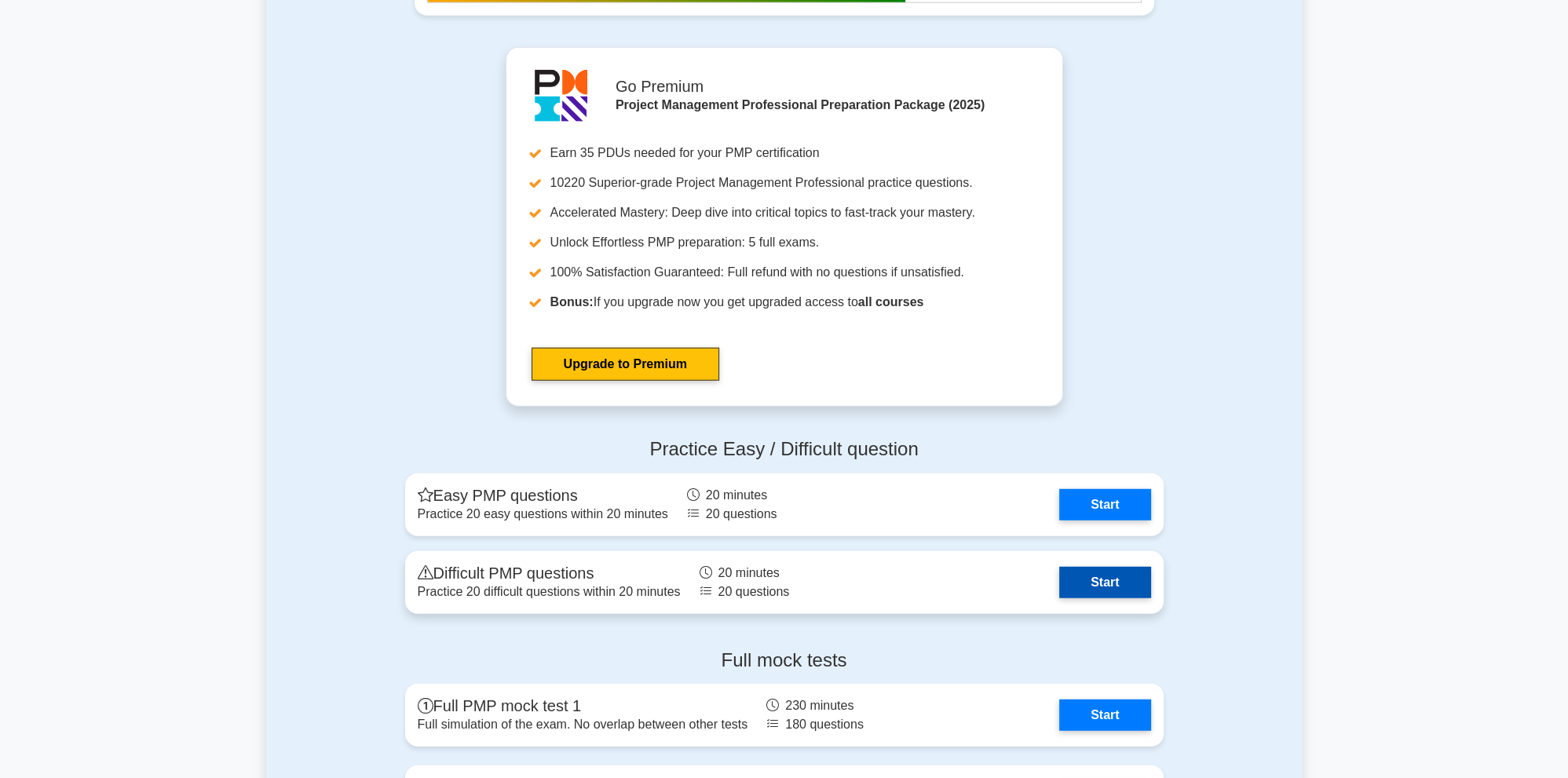
click at [1104, 579] on link "Start" at bounding box center [1104, 582] width 91 height 32
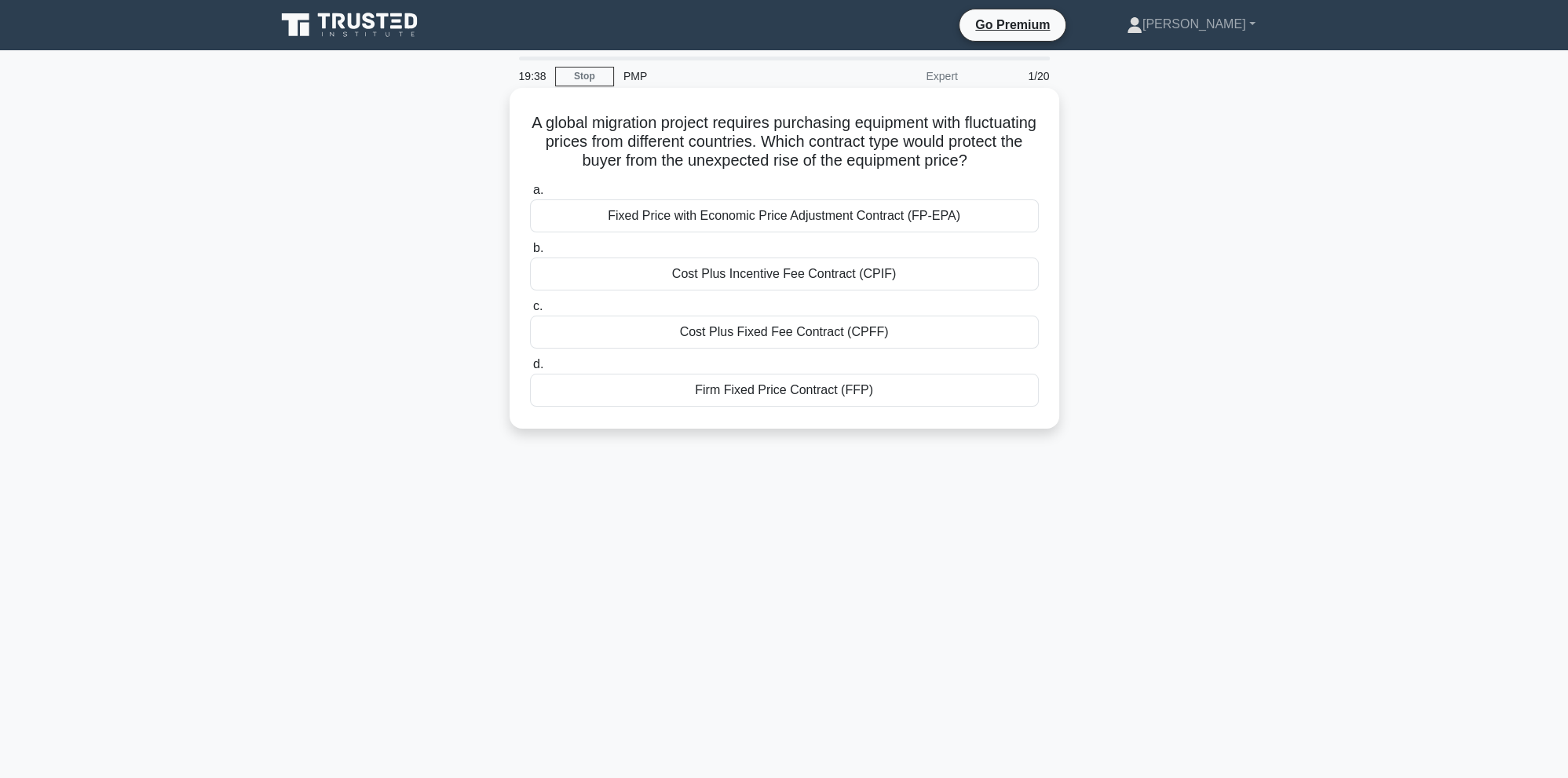
click at [818, 394] on div "Firm Fixed Price Contract (FFP)" at bounding box center [784, 391] width 509 height 33
click at [700, 397] on div "Firm Fixed Price Contract (FFP)" at bounding box center [784, 391] width 509 height 33
click at [530, 370] on input "d. Firm Fixed Price Contract (FFP)" at bounding box center [530, 364] width 0 height 10
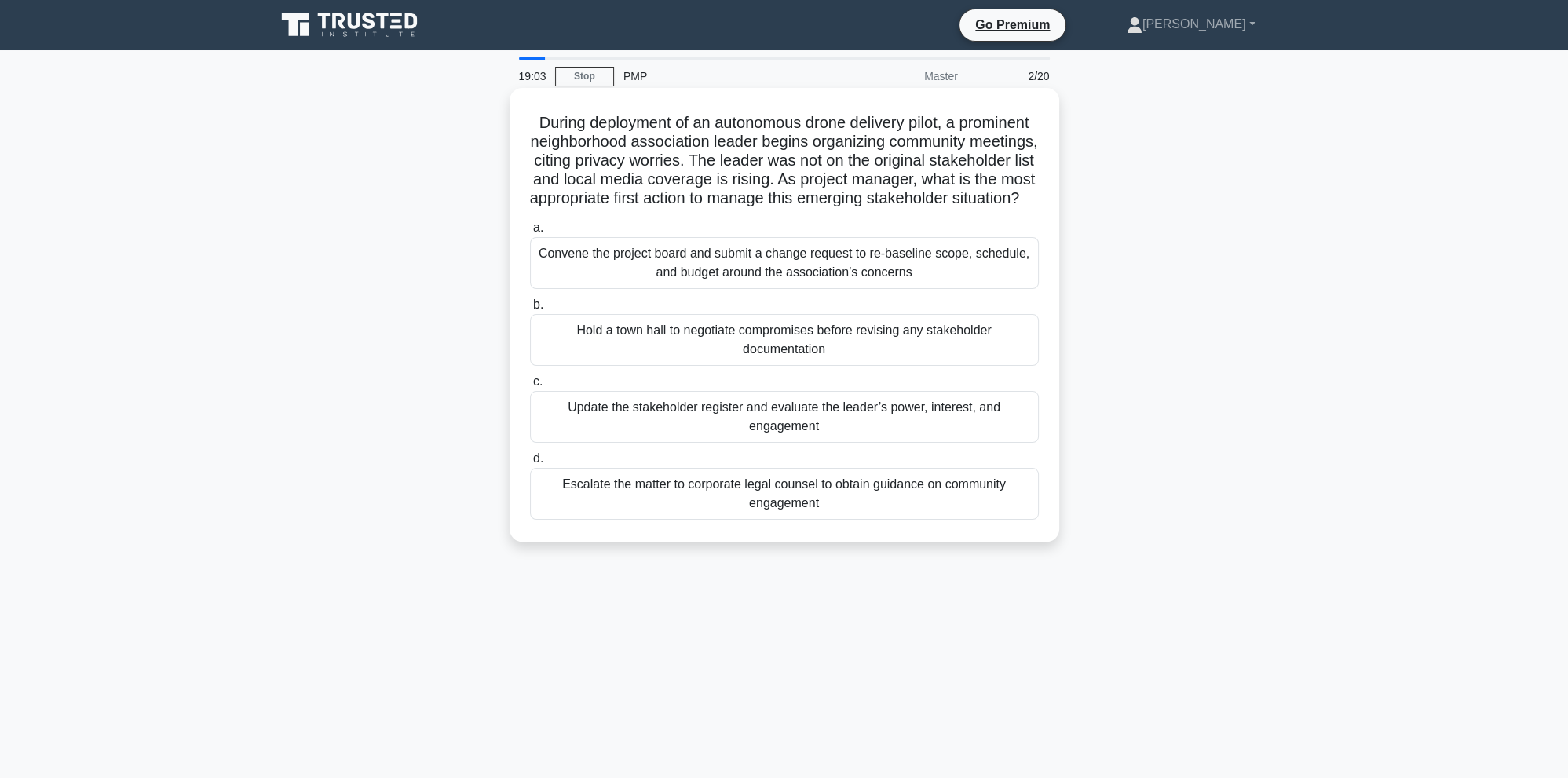
click at [712, 430] on div "Update the stakeholder register and evaluate the leader’s power, interest, and …" at bounding box center [784, 416] width 509 height 51
click at [530, 387] on input "c. Update the stakeholder register and evaluate the leader’s power, interest, a…" at bounding box center [530, 382] width 0 height 10
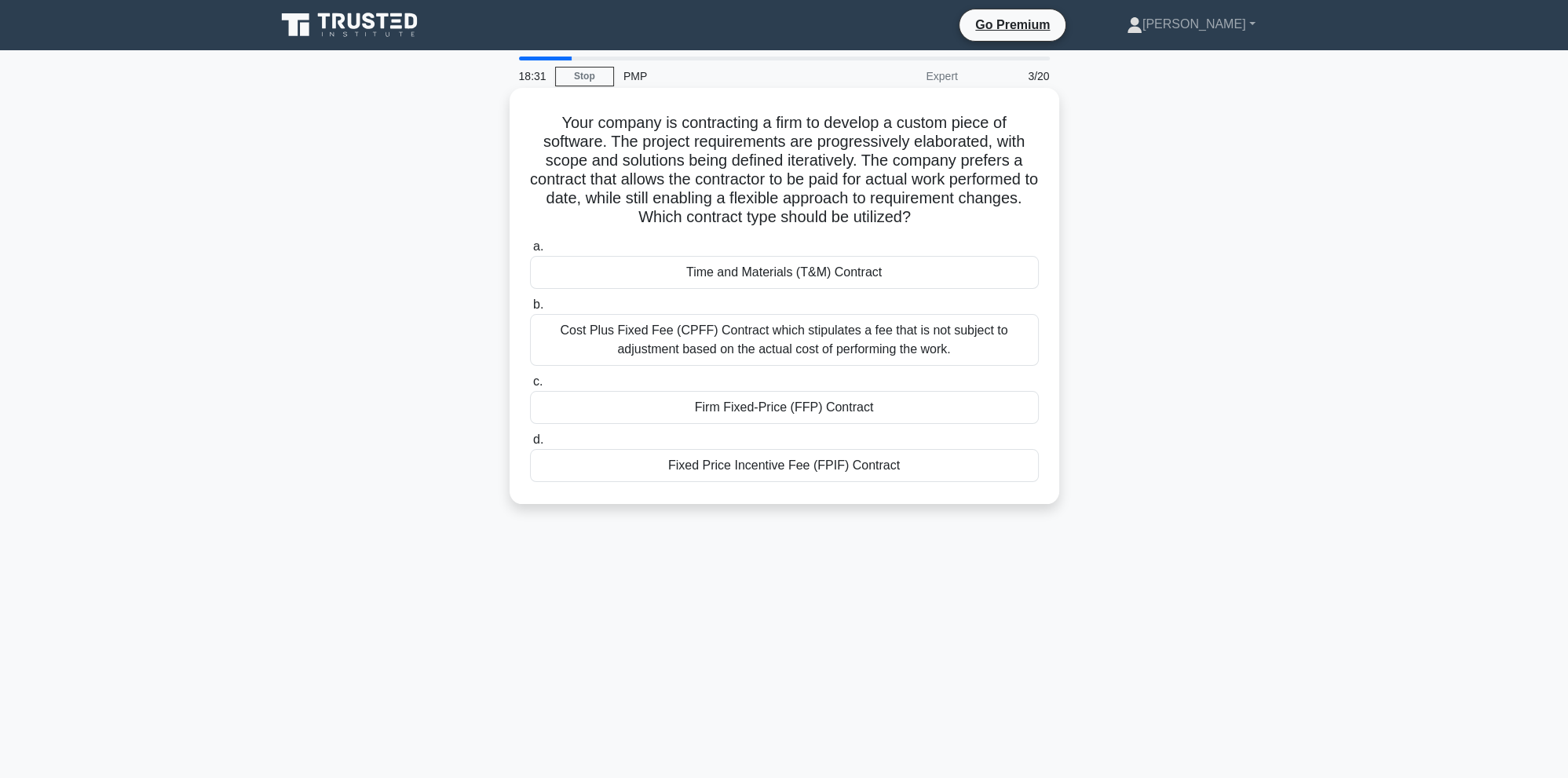
click at [811, 278] on div "Time and Materials (T&M) Contract" at bounding box center [784, 273] width 509 height 33
click at [530, 252] on input "a. Time and Materials (T&M) Contract" at bounding box center [530, 246] width 0 height 10
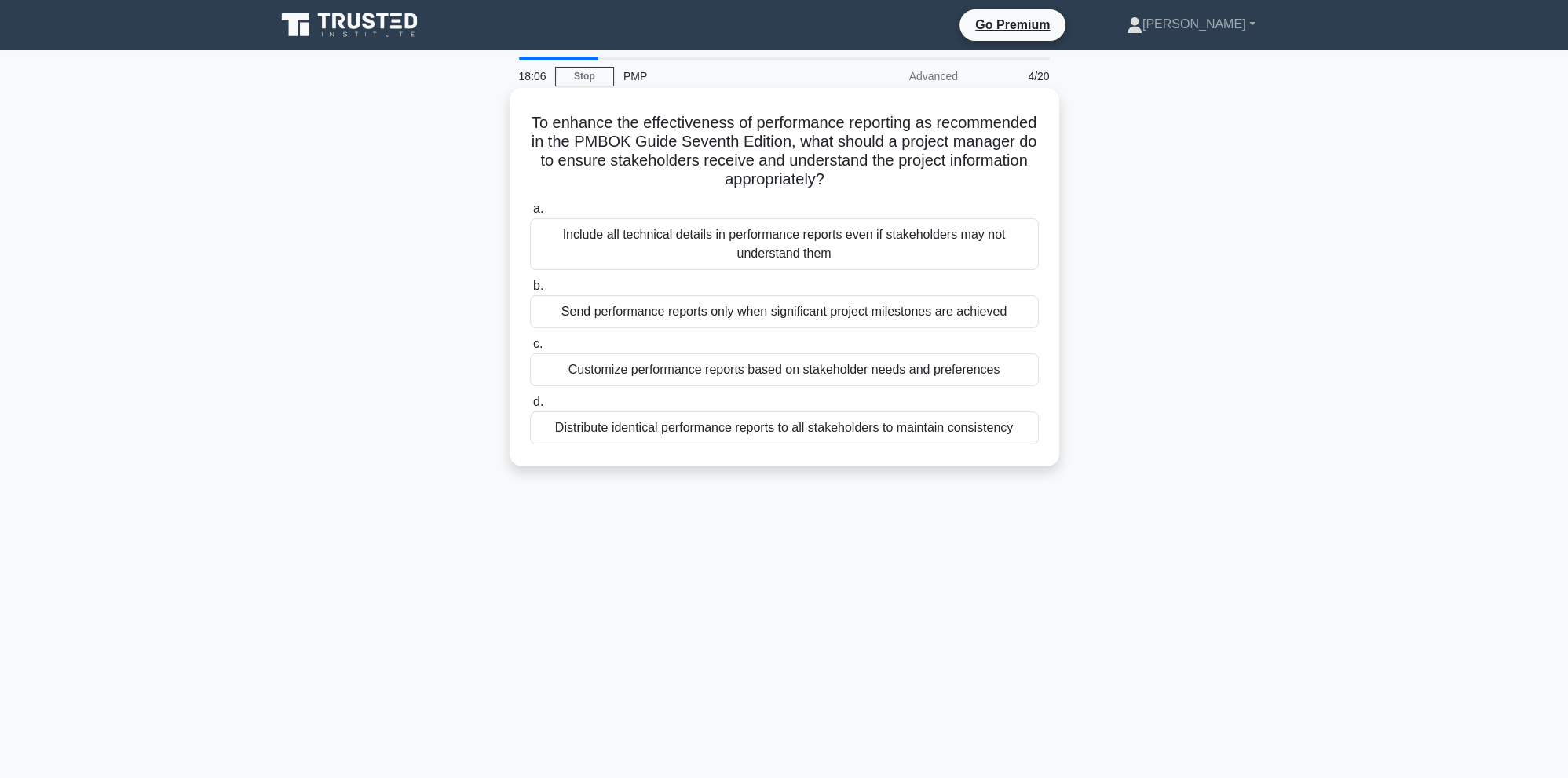
click at [824, 376] on div "Customize performance reports based on stakeholder needs and preferences" at bounding box center [784, 370] width 509 height 33
click at [530, 349] on input "c. Customize performance reports based on stakeholder needs and preferences" at bounding box center [530, 344] width 0 height 10
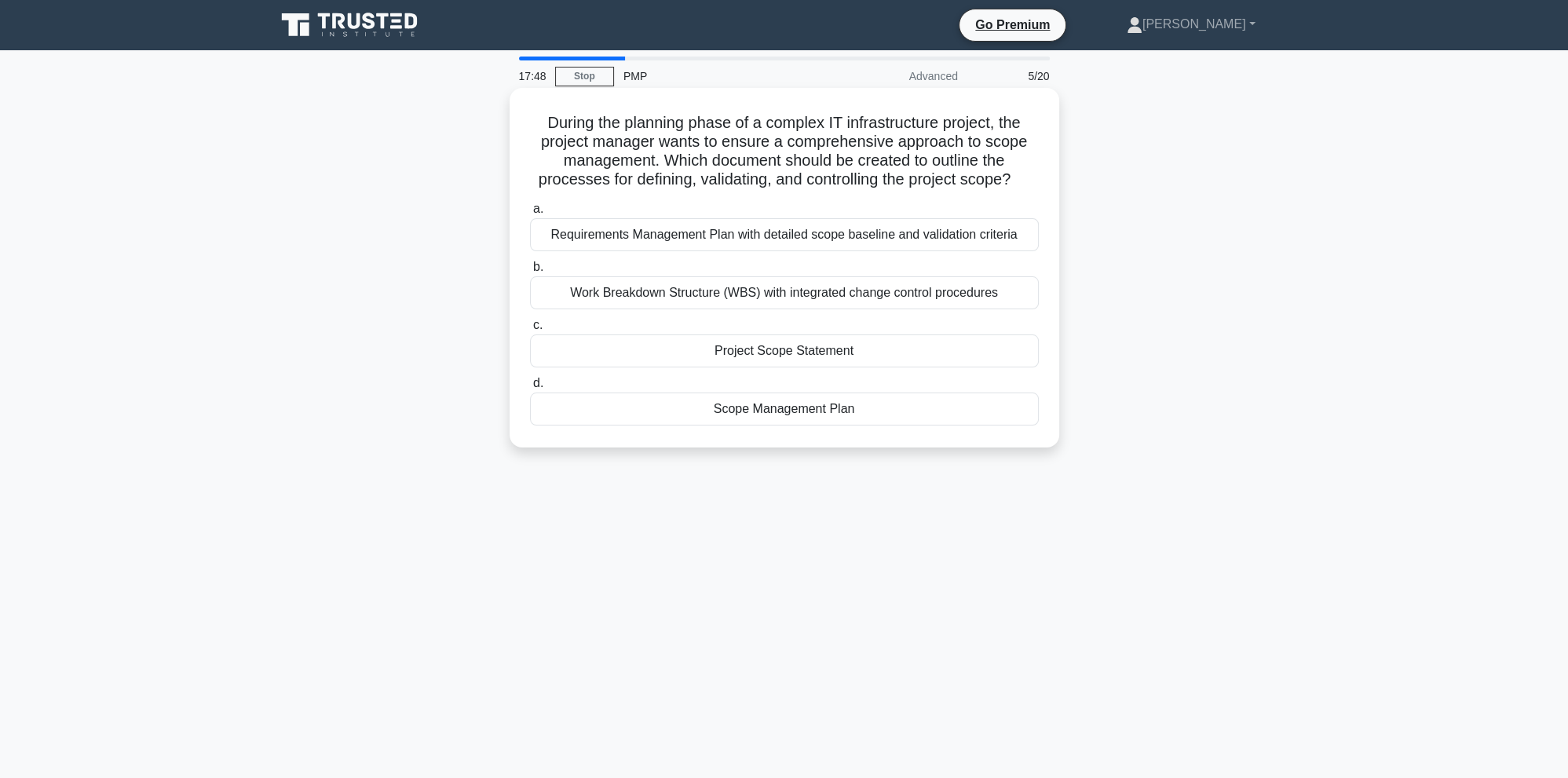
click at [865, 406] on div "Scope Management Plan" at bounding box center [784, 409] width 509 height 33
click at [530, 389] on input "d. Scope Management Plan" at bounding box center [530, 383] width 0 height 10
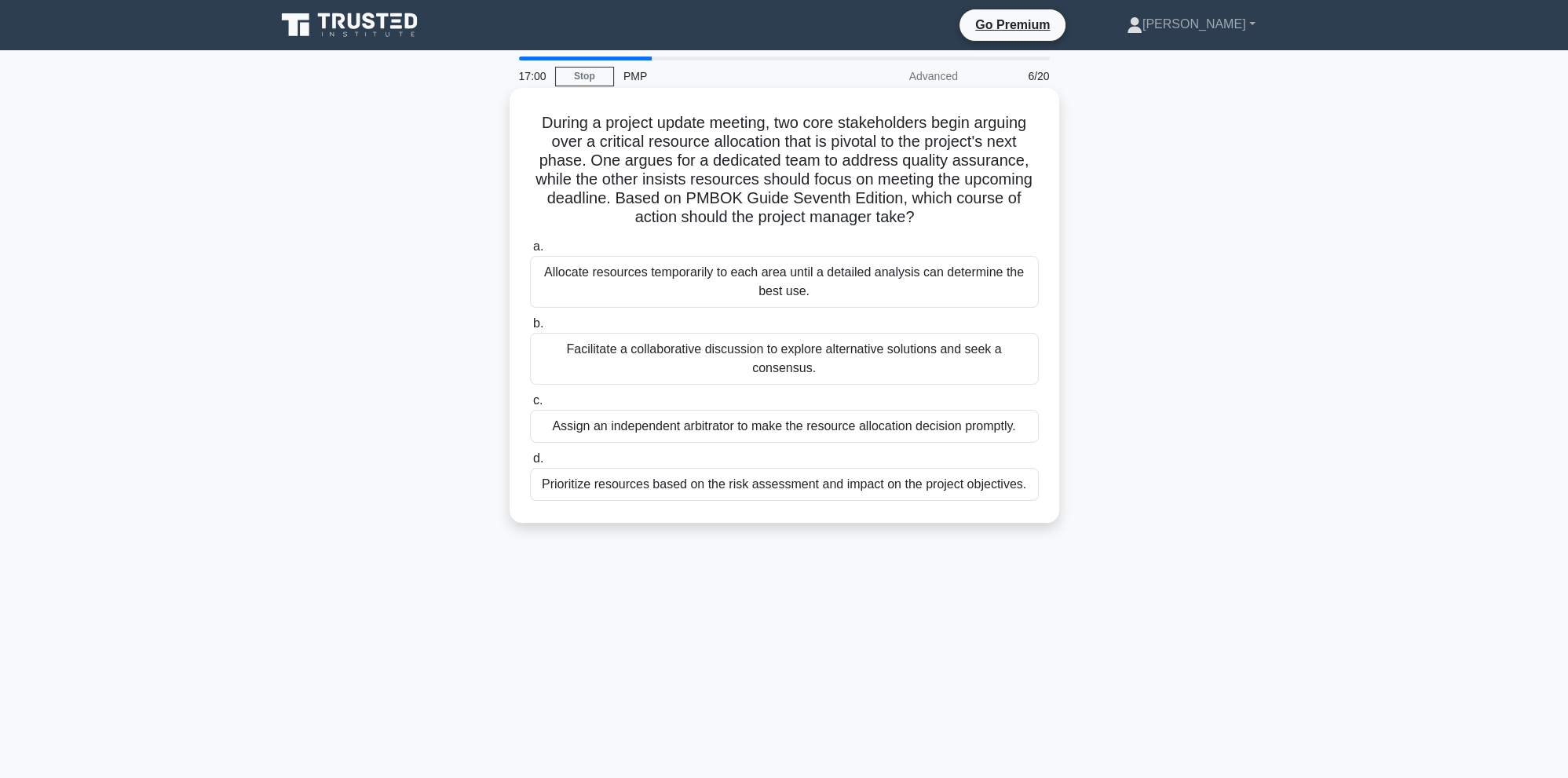
click at [988, 341] on div "Facilitate a collaborative discussion to explore alternative solutions and seek…" at bounding box center [784, 358] width 509 height 51
click at [530, 329] on input "b. Facilitate a collaborative discussion to explore alternative solutions and s…" at bounding box center [530, 323] width 0 height 10
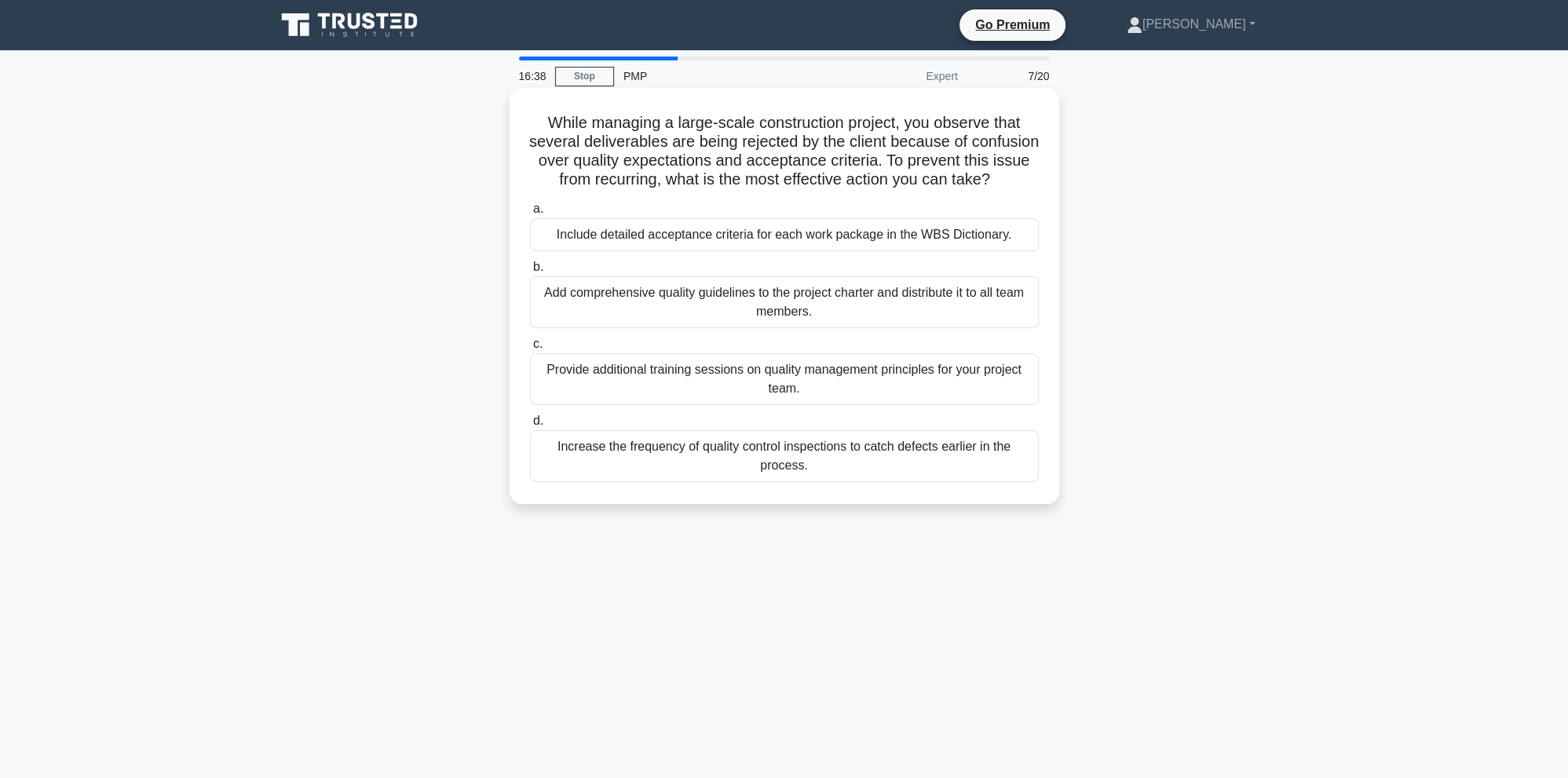
click at [910, 240] on div "Include detailed acceptance criteria for each work package in the WBS Dictionar…" at bounding box center [784, 235] width 509 height 33
click at [530, 215] on input "a. Include detailed acceptance criteria for each work package in the WBS Dictio…" at bounding box center [530, 209] width 0 height 10
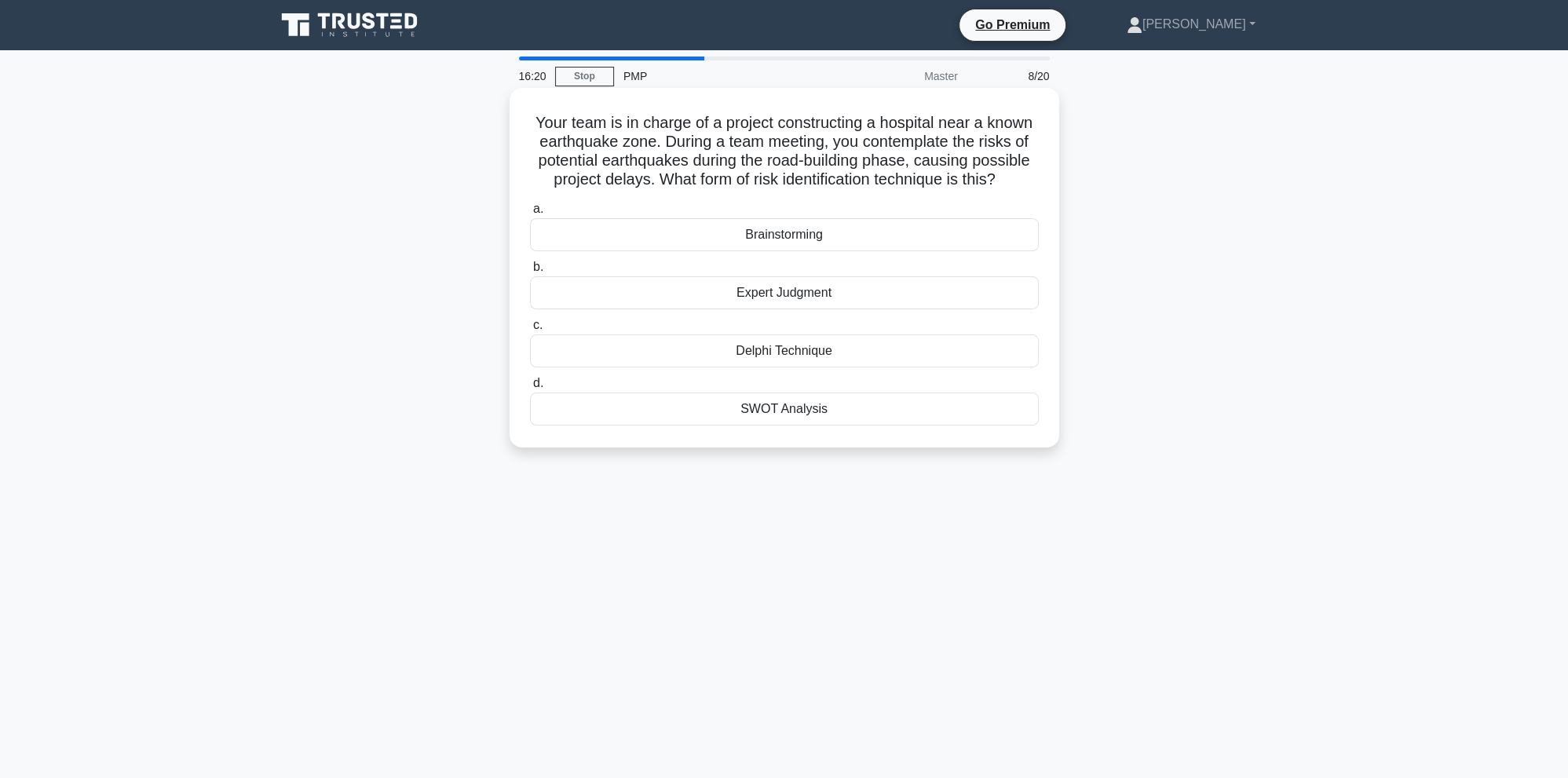
click at [864, 224] on div "Brainstorming" at bounding box center [784, 235] width 509 height 33
click at [530, 215] on input "a. Brainstorming" at bounding box center [530, 209] width 0 height 10
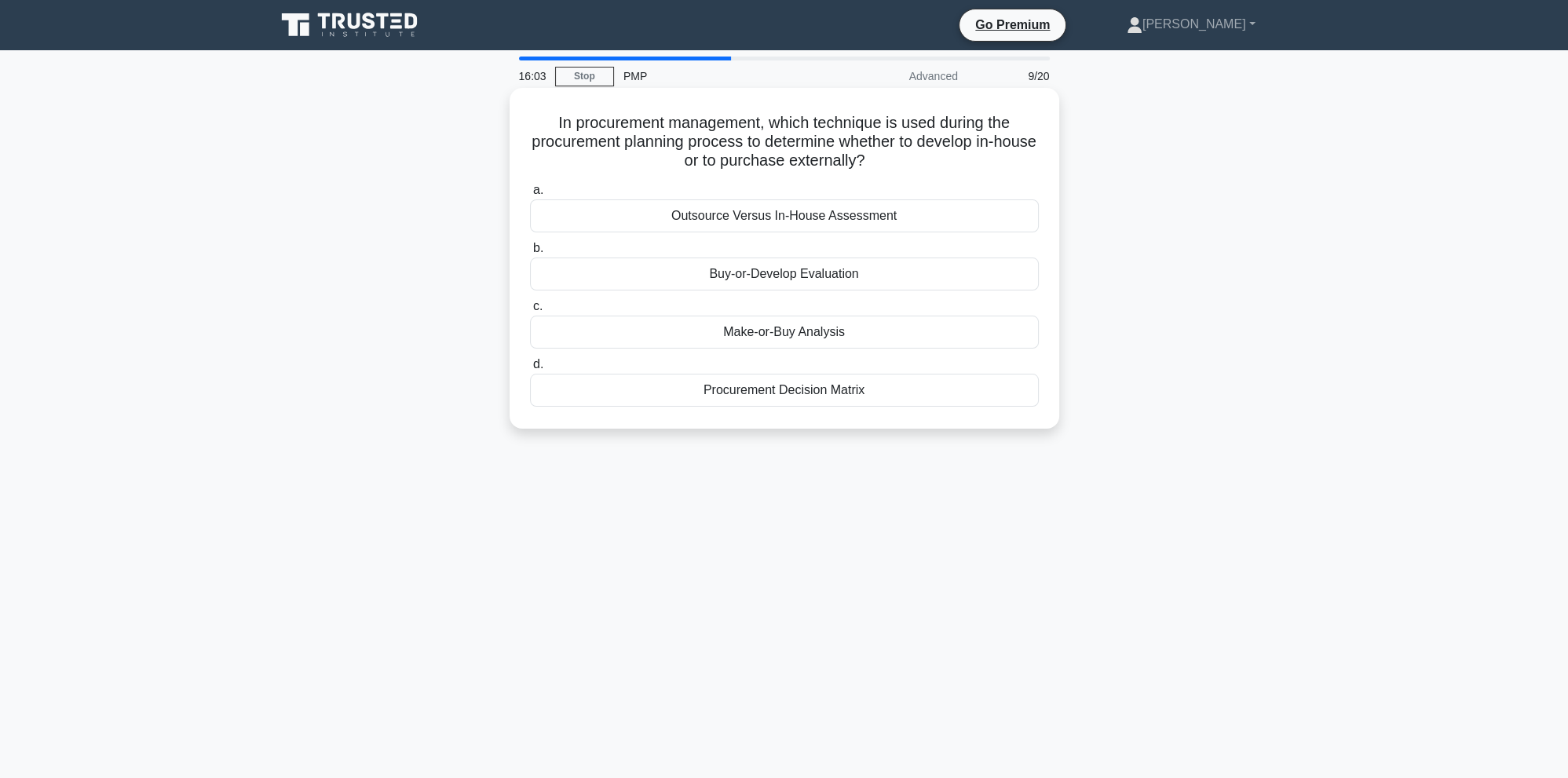
click at [956, 339] on div "Make-or-Buy Analysis" at bounding box center [784, 332] width 509 height 33
click at [530, 311] on input "c. Make-or-Buy Analysis" at bounding box center [530, 307] width 0 height 10
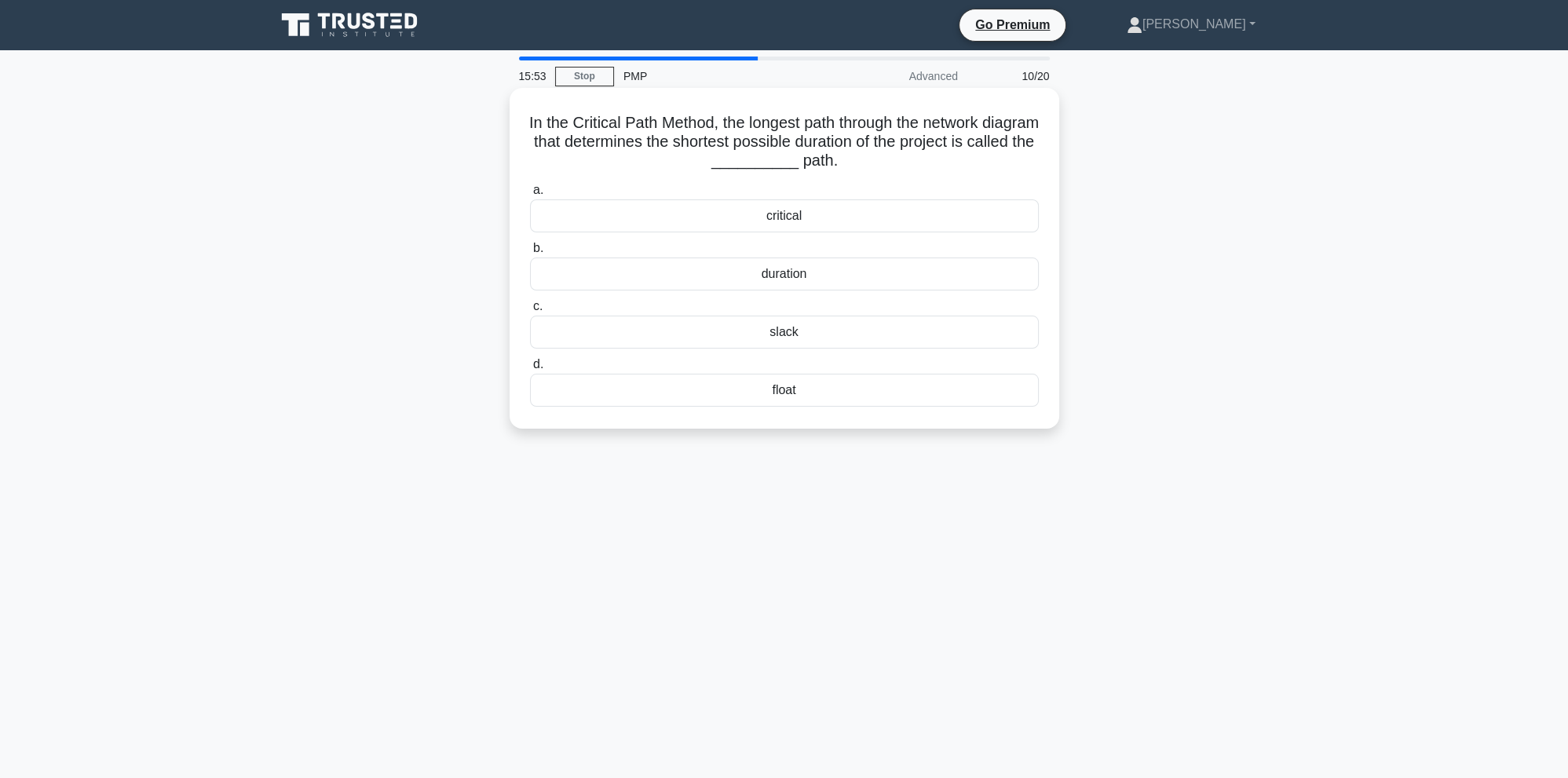
click at [837, 212] on div "critical" at bounding box center [784, 216] width 509 height 33
click at [530, 196] on input "a. critical" at bounding box center [530, 190] width 0 height 10
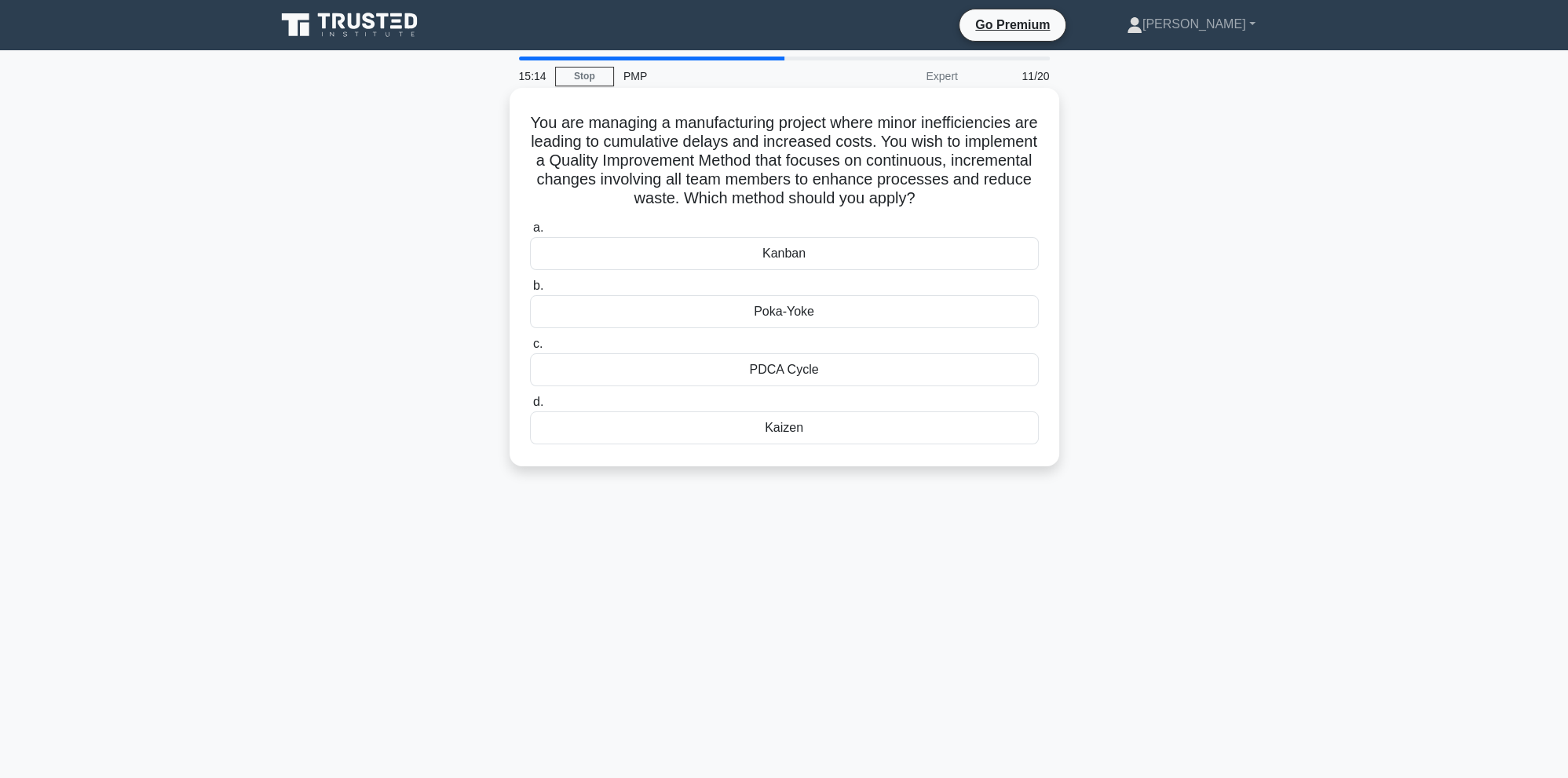
click at [940, 257] on div "Kanban" at bounding box center [784, 254] width 509 height 33
click at [530, 233] on input "a. [GEOGRAPHIC_DATA]" at bounding box center [530, 227] width 0 height 10
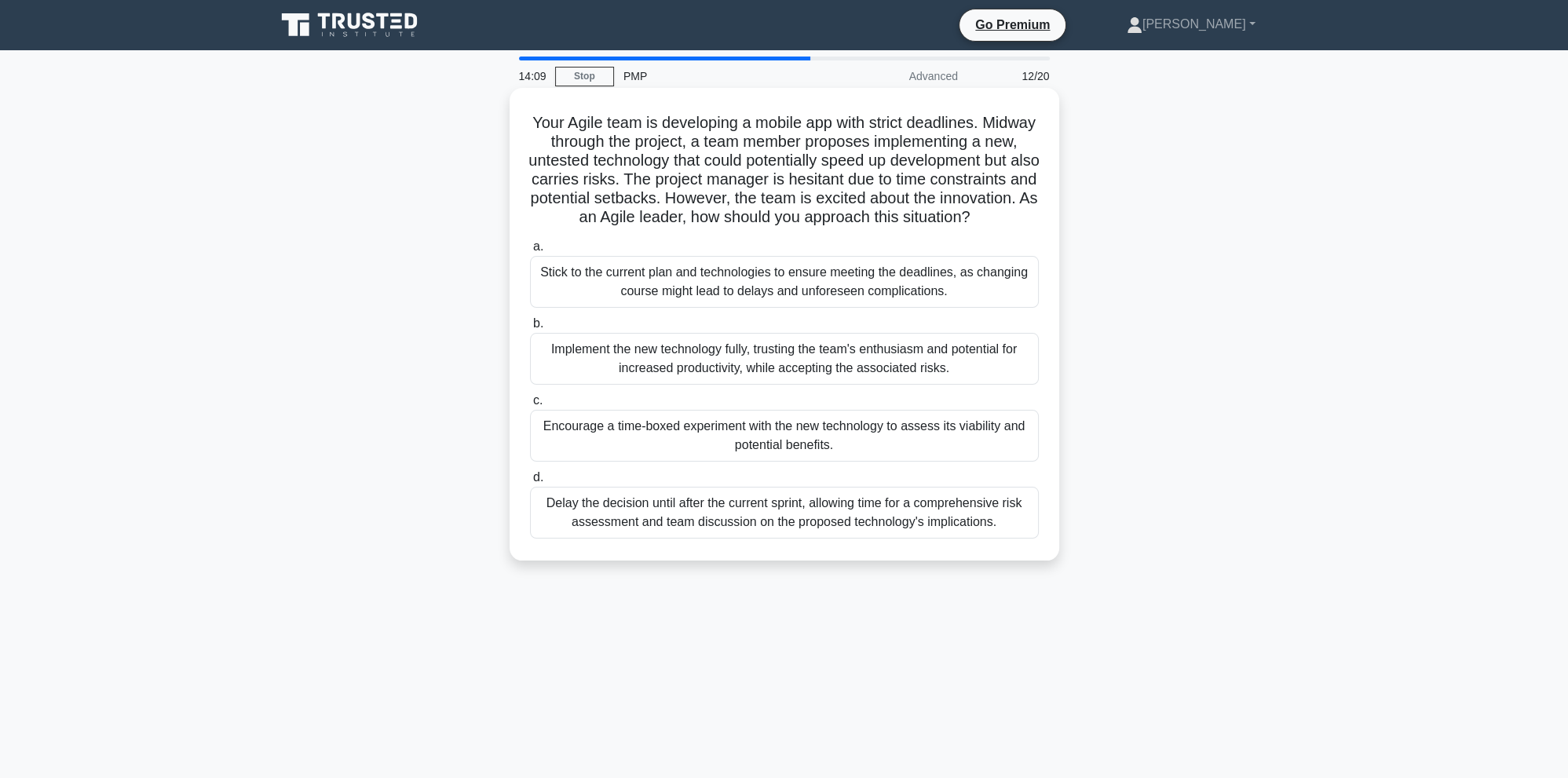
click at [957, 454] on div "Encourage a time-boxed experiment with the new technology to assess its viabili…" at bounding box center [784, 435] width 509 height 51
click at [530, 406] on input "c. Encourage a time-boxed experiment with the new technology to assess its viab…" at bounding box center [530, 400] width 0 height 10
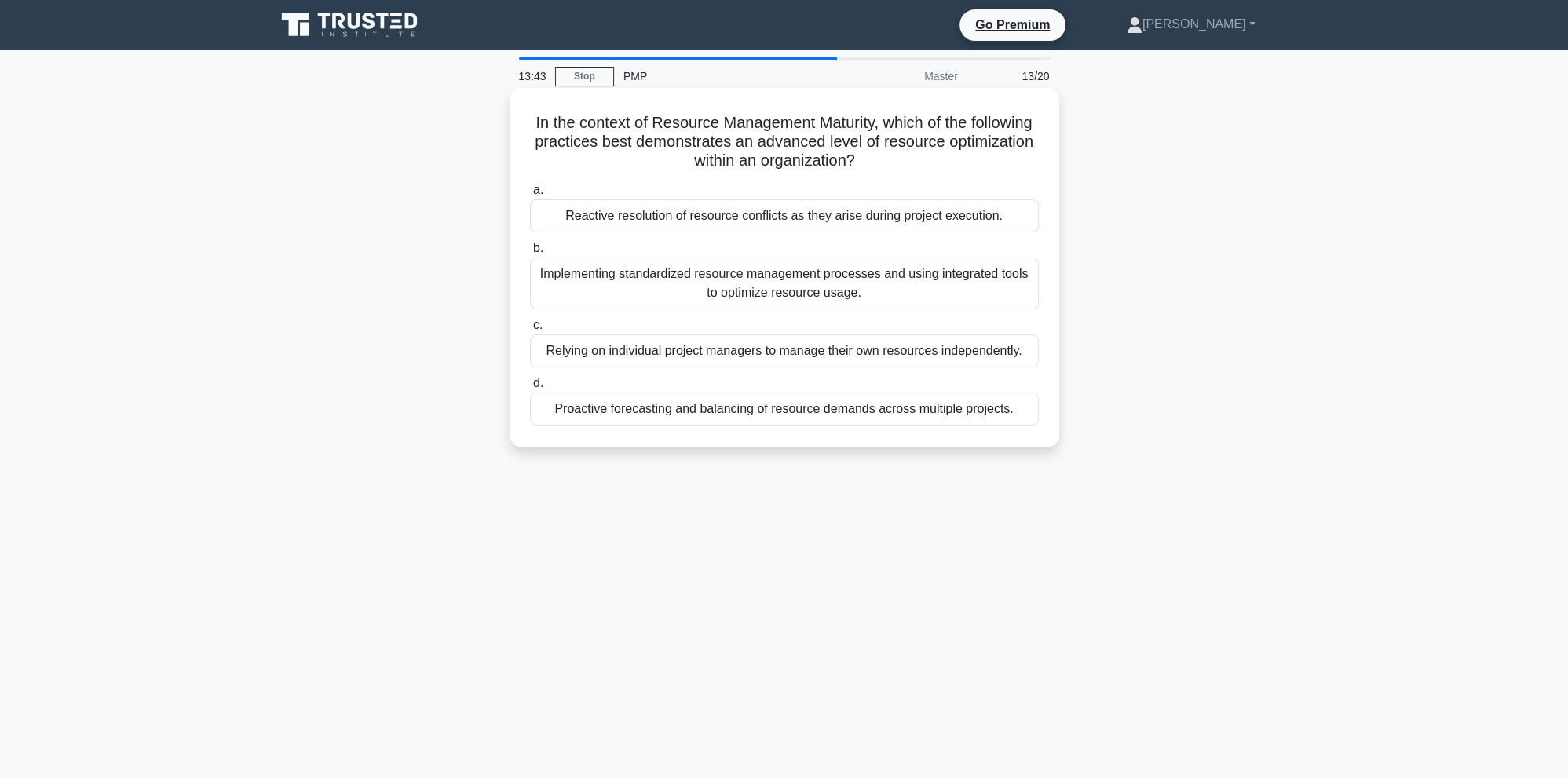
click at [946, 294] on div "Implementing standardized resource management processes and using integrated to…" at bounding box center [784, 283] width 509 height 51
click at [530, 254] on input "b. Implementing standardized resource management processes and using integrated…" at bounding box center [530, 248] width 0 height 10
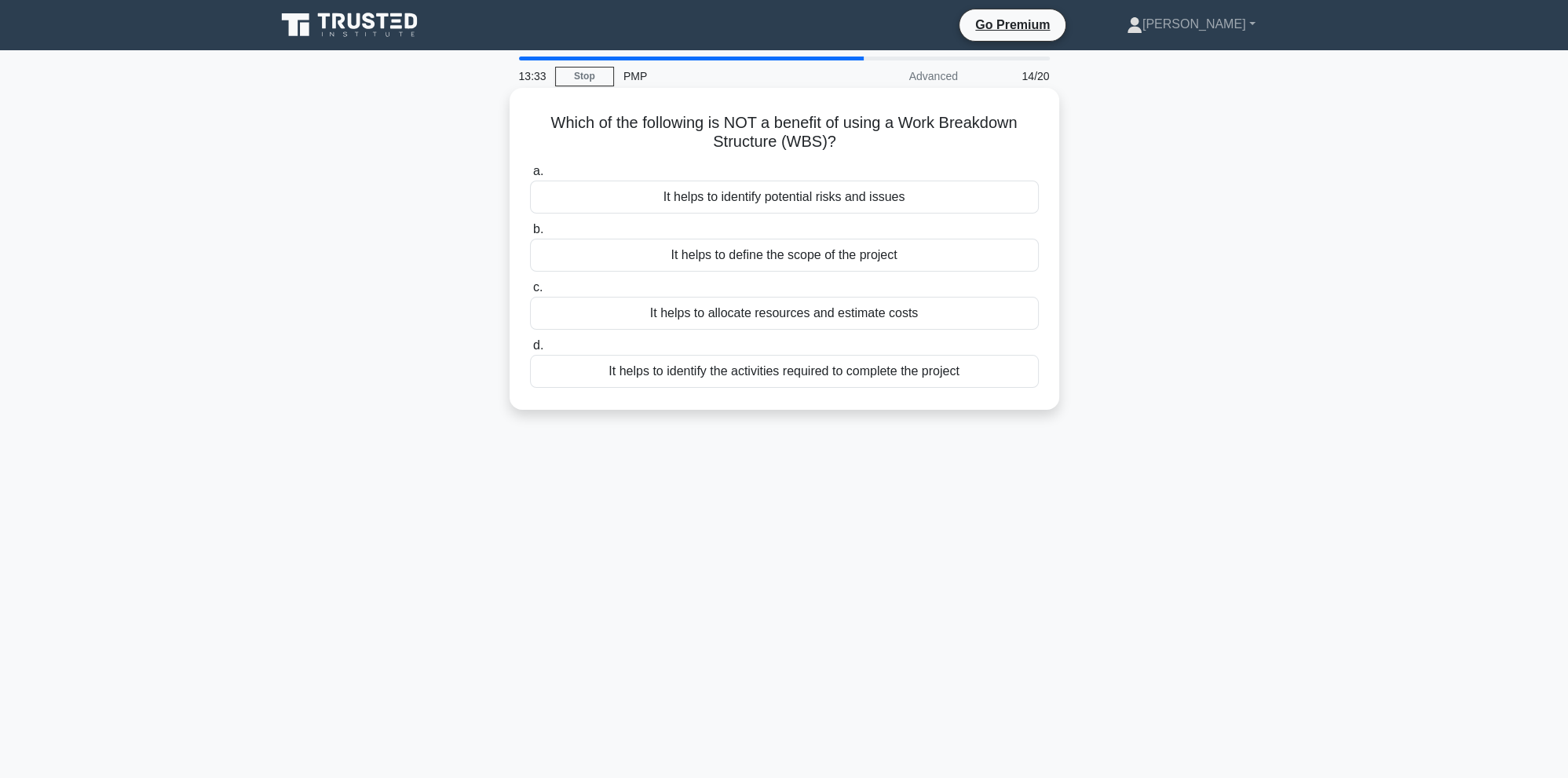
click at [916, 200] on div "It helps to identify potential risks and issues" at bounding box center [784, 197] width 509 height 33
click at [530, 177] on input "a. It helps to identify potential risks and issues" at bounding box center [530, 171] width 0 height 10
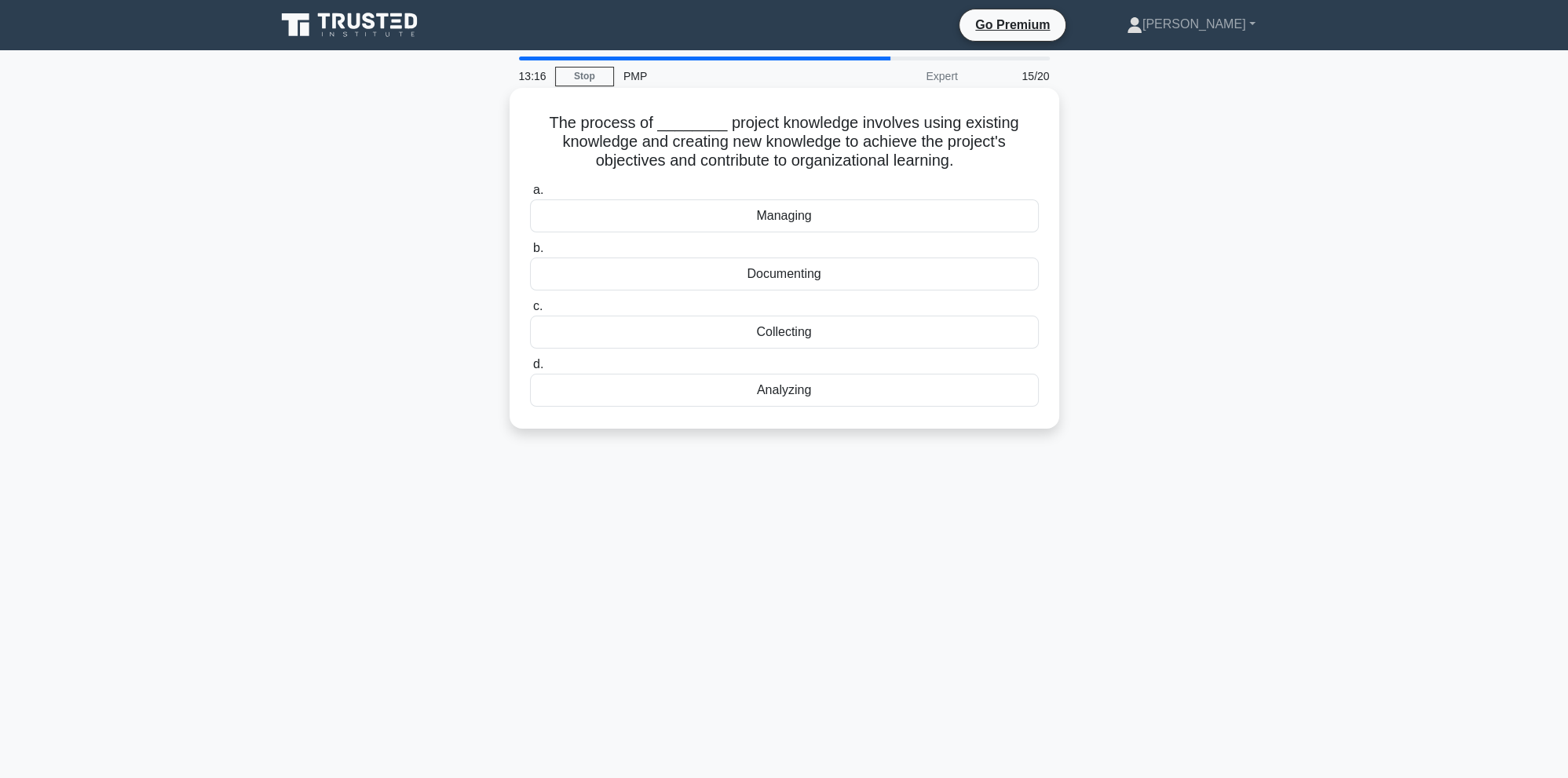
click at [753, 221] on div "Managing" at bounding box center [784, 216] width 509 height 33
click at [530, 196] on input "a. Managing" at bounding box center [530, 190] width 0 height 10
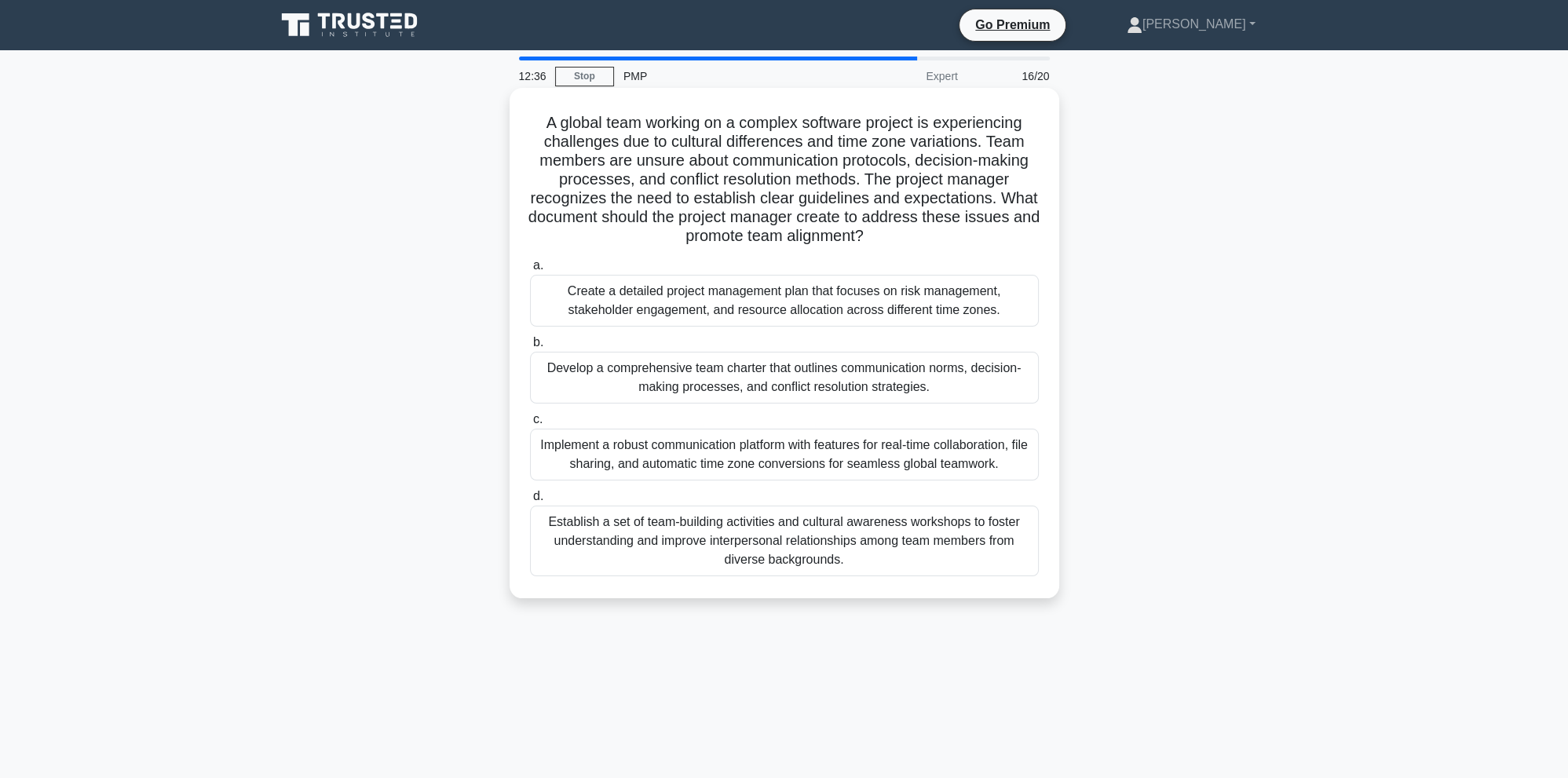
click at [943, 387] on div "Develop a comprehensive team charter that outlines communication norms, decisio…" at bounding box center [784, 377] width 509 height 51
click at [530, 348] on input "b. Develop a comprehensive team charter that outlines communication norms, deci…" at bounding box center [530, 342] width 0 height 10
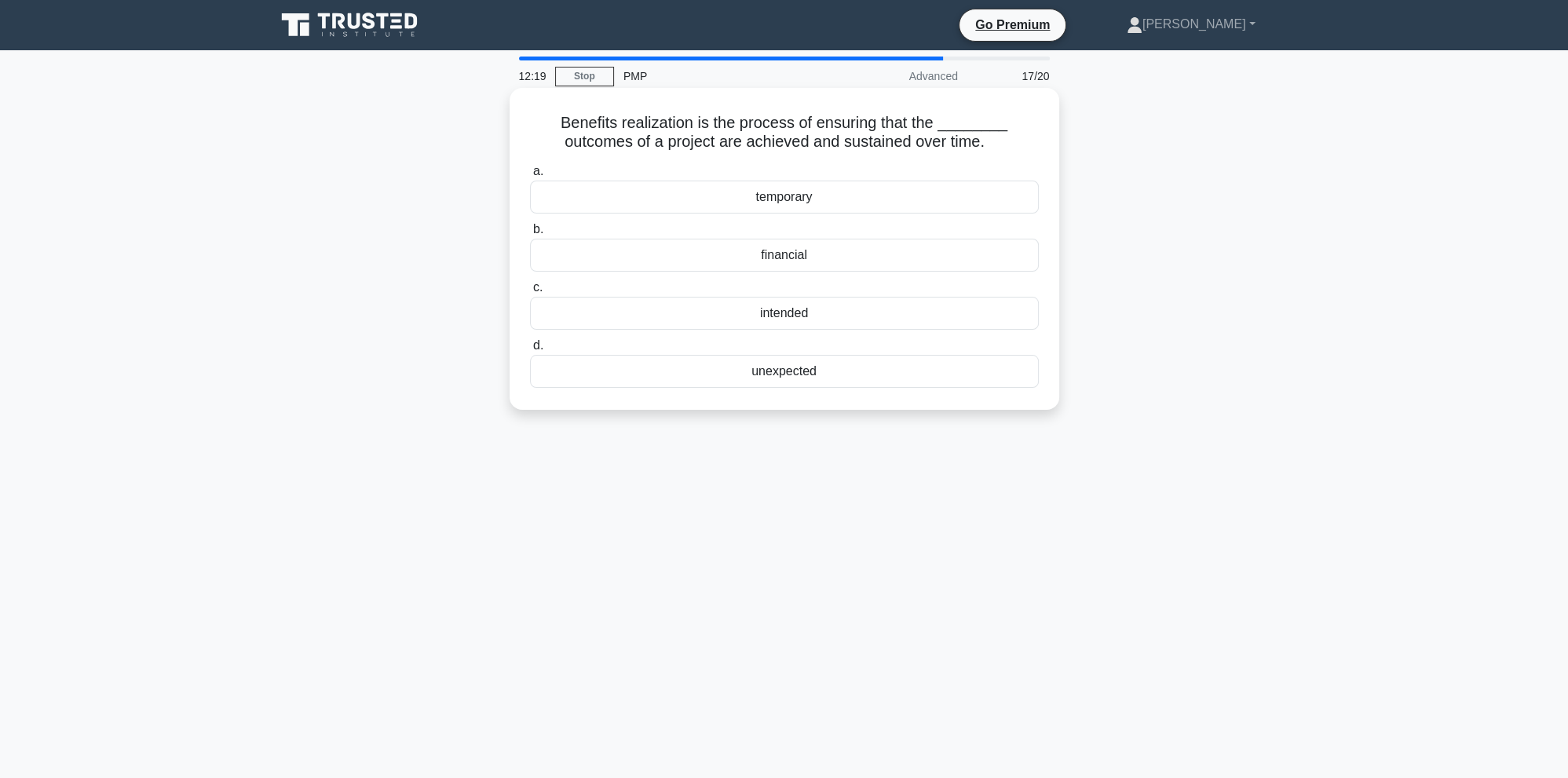
click at [895, 320] on div "intended" at bounding box center [784, 314] width 509 height 33
click at [530, 293] on input "c. intended" at bounding box center [530, 288] width 0 height 10
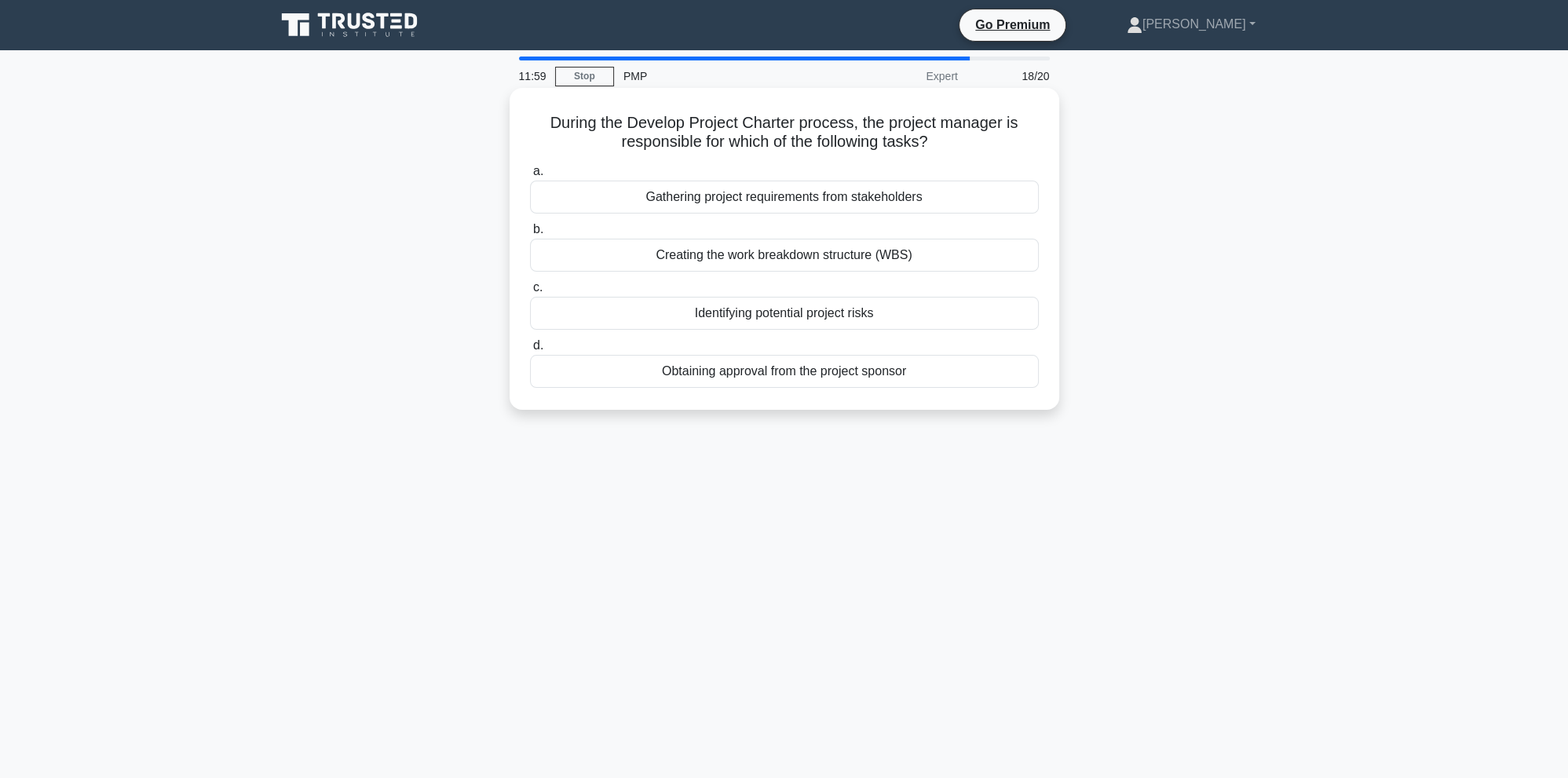
click at [765, 373] on div "Obtaining approval from the project sponsor" at bounding box center [784, 372] width 509 height 33
click at [530, 351] on input "d. Obtaining approval from the project sponsor" at bounding box center [530, 345] width 0 height 10
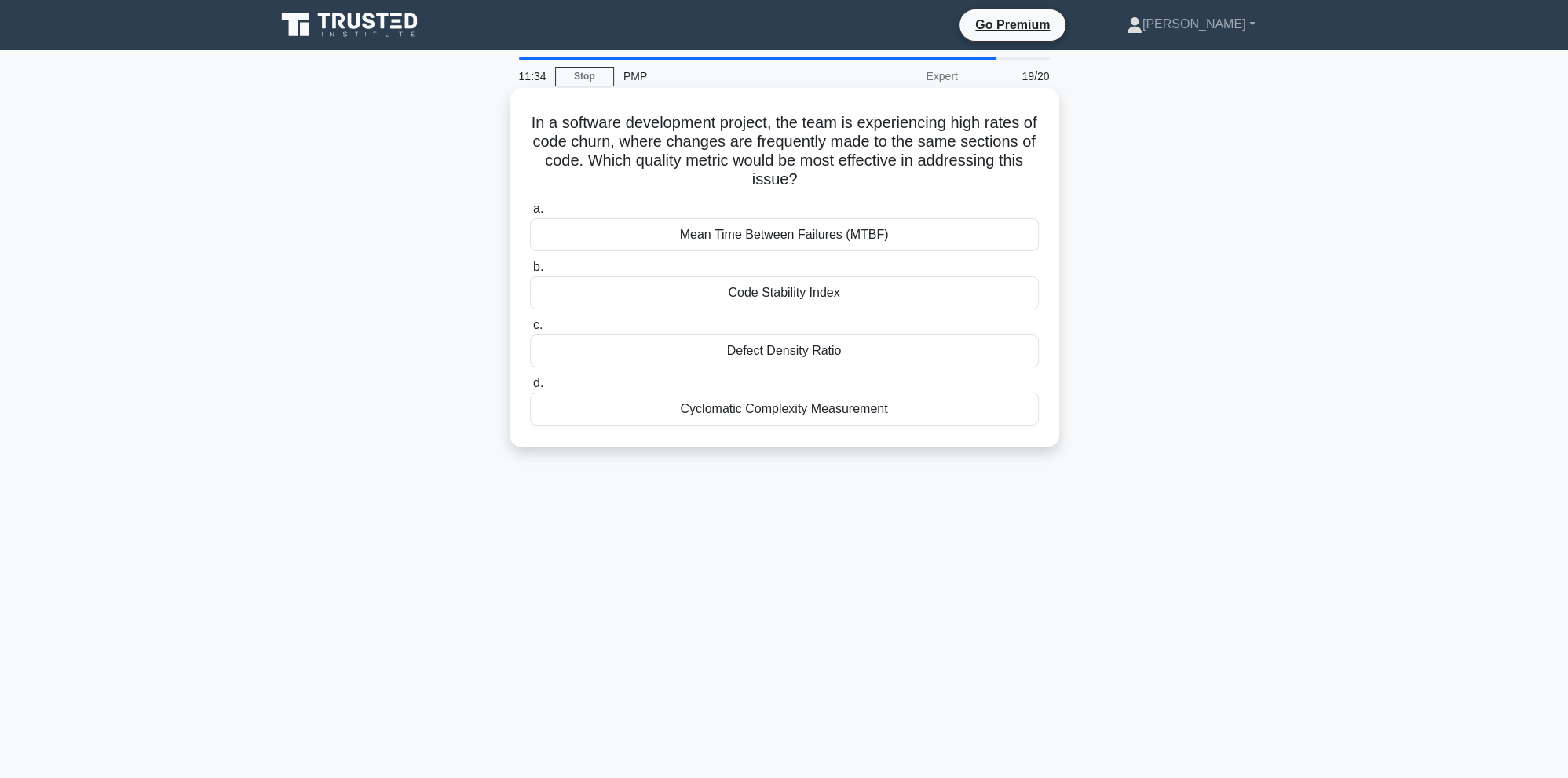
click at [718, 353] on div "Defect Density Ratio" at bounding box center [784, 351] width 509 height 33
click at [530, 330] on input "c. Defect Density Ratio" at bounding box center [530, 325] width 0 height 10
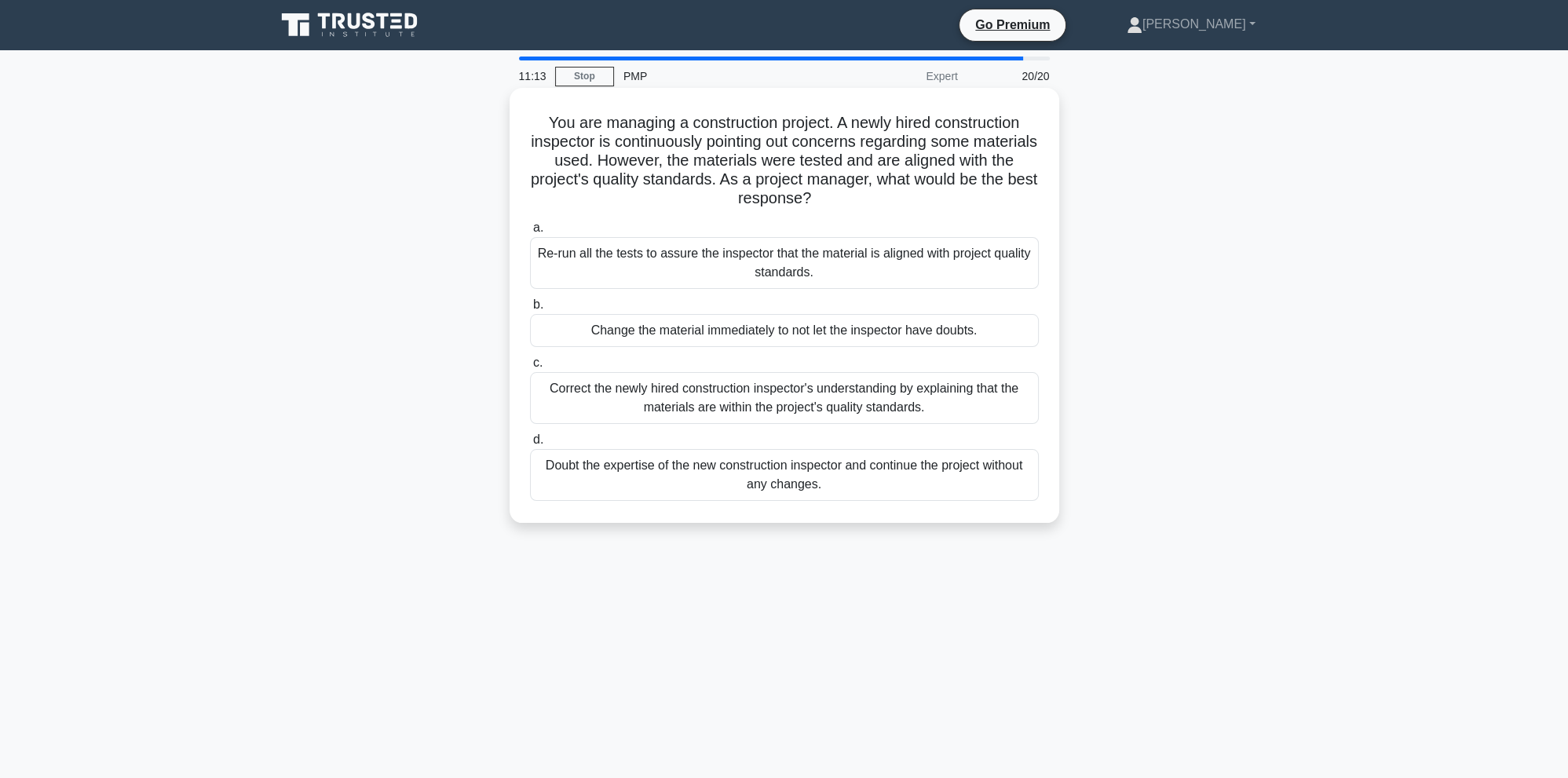
click at [771, 276] on div "Re-run all the tests to assure the inspector that the material is aligned with …" at bounding box center [784, 262] width 509 height 51
click at [530, 233] on input "a. Re-run all the tests to assure the inspector that the material is aligned wi…" at bounding box center [530, 227] width 0 height 10
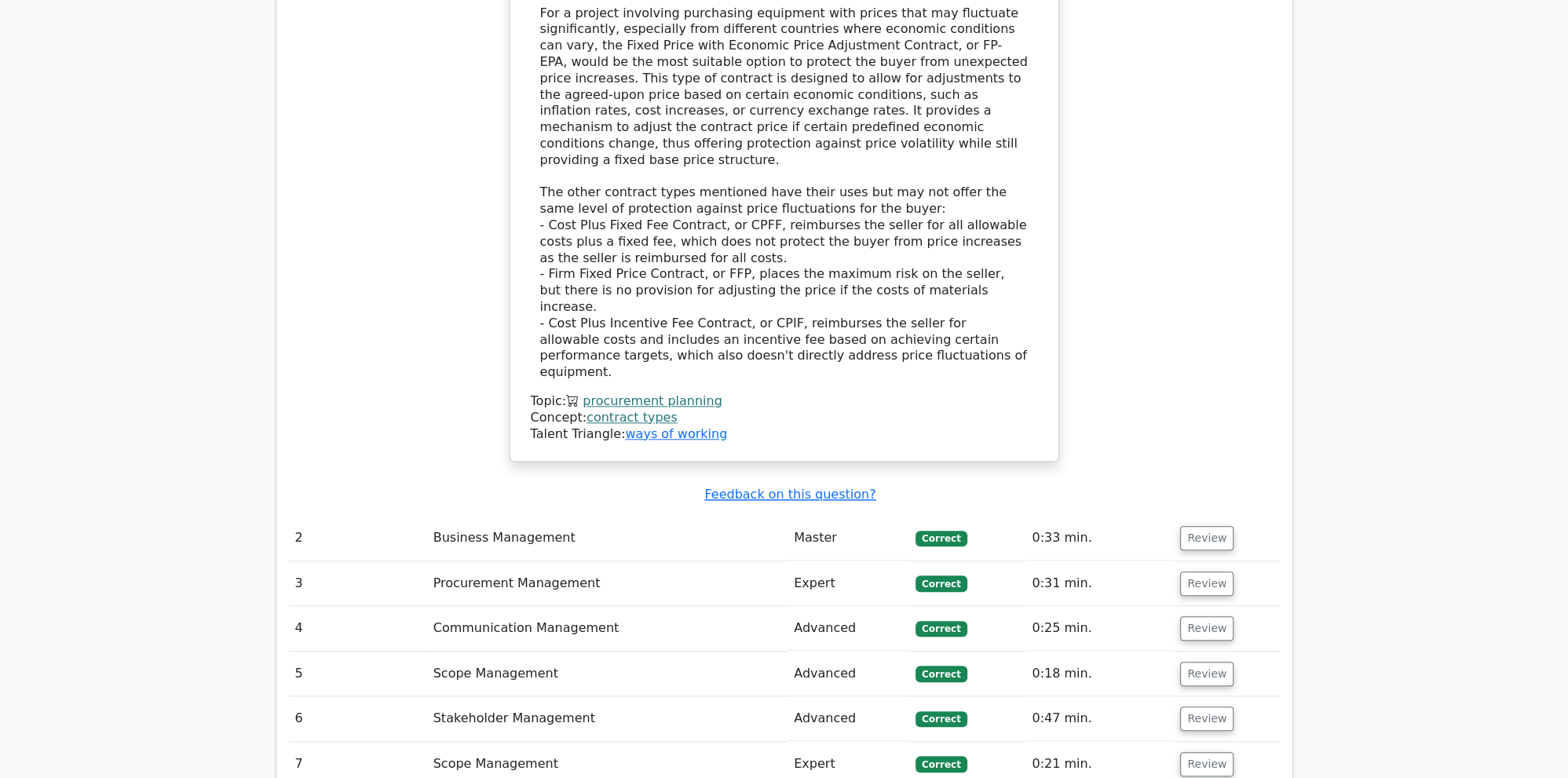
scroll to position [2238, 0]
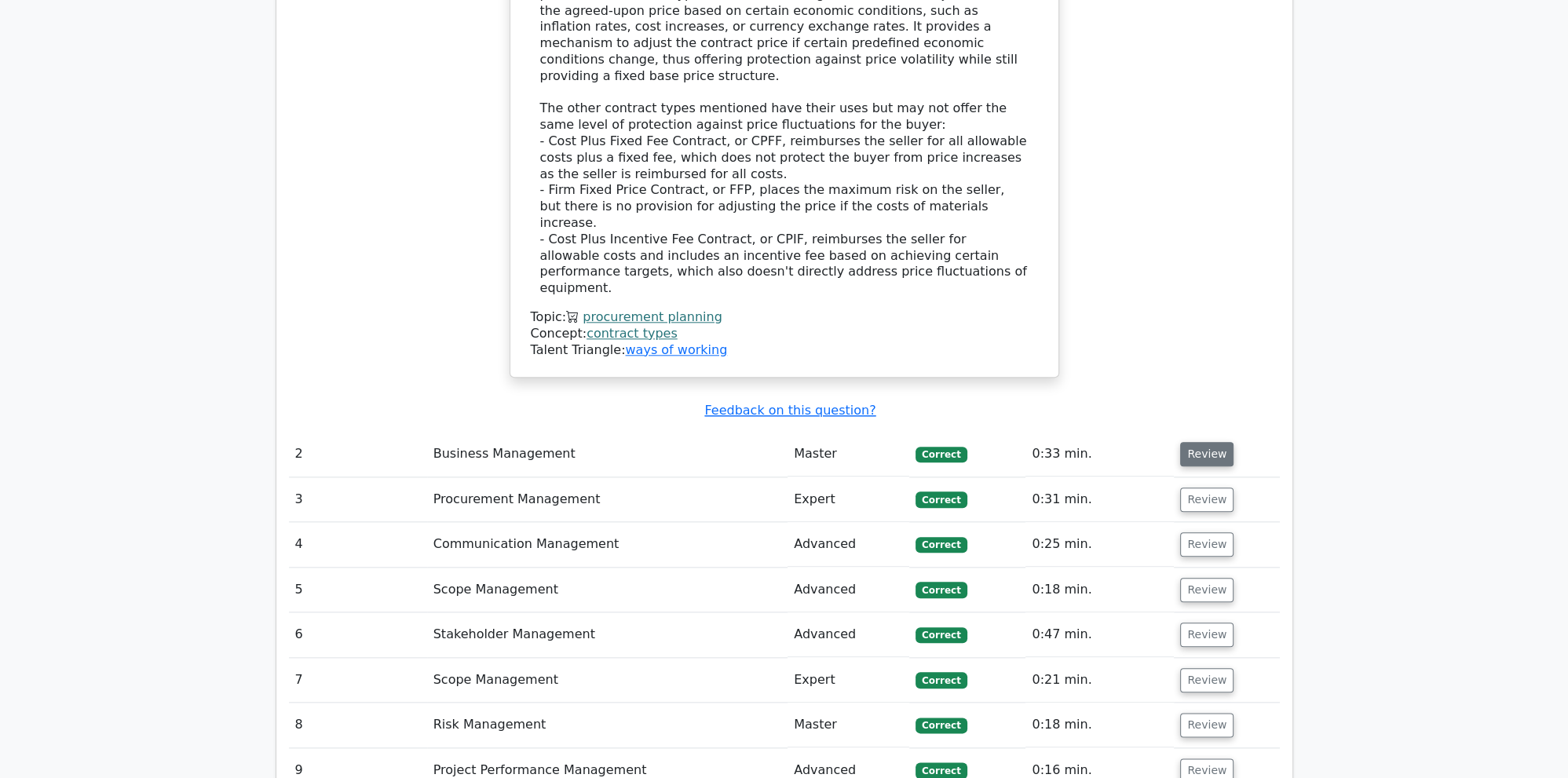
click at [1217, 442] on button "Review" at bounding box center [1206, 454] width 53 height 25
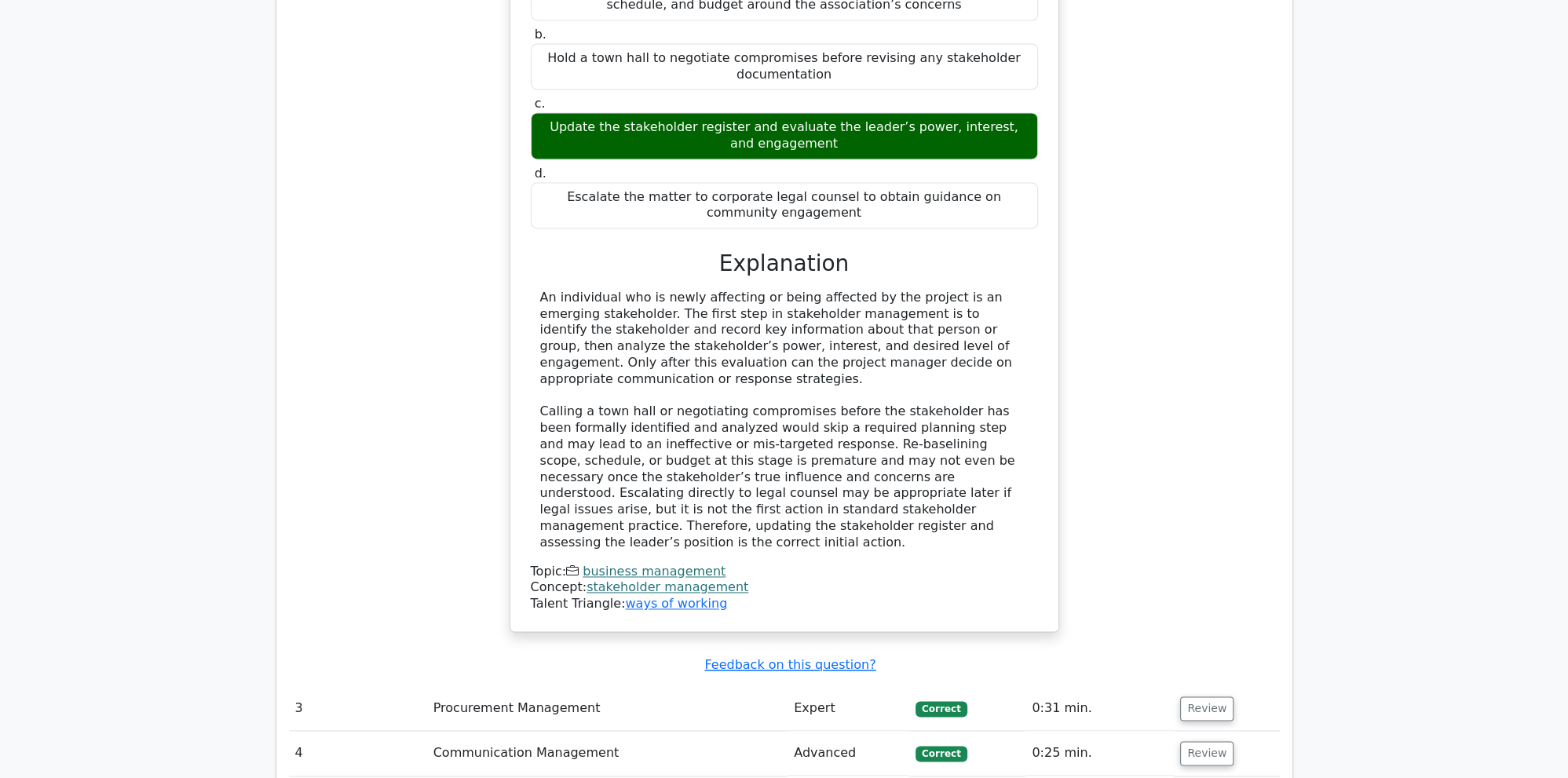
scroll to position [2984, 0]
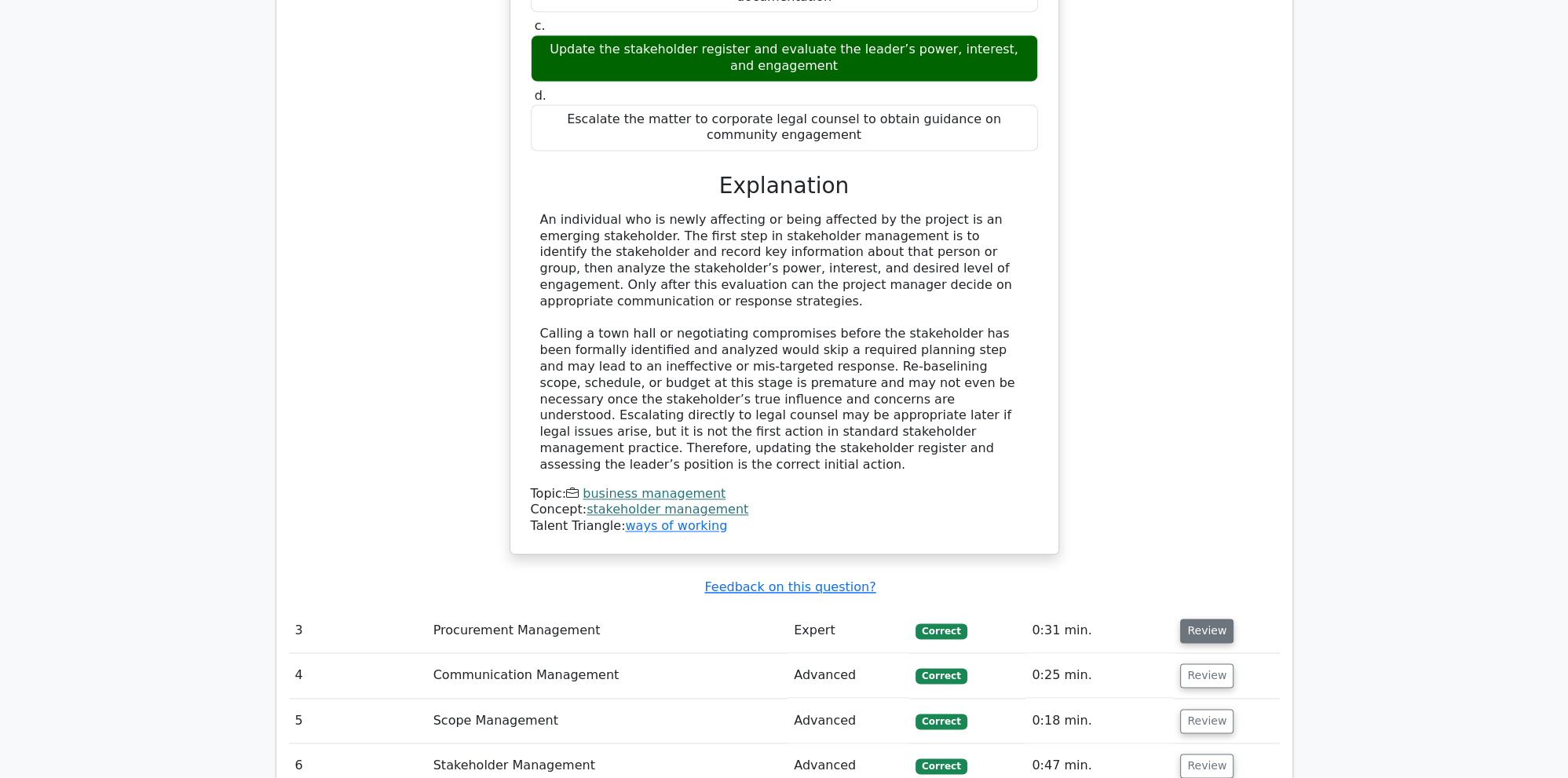
click at [1189, 619] on button "Review" at bounding box center [1206, 631] width 53 height 25
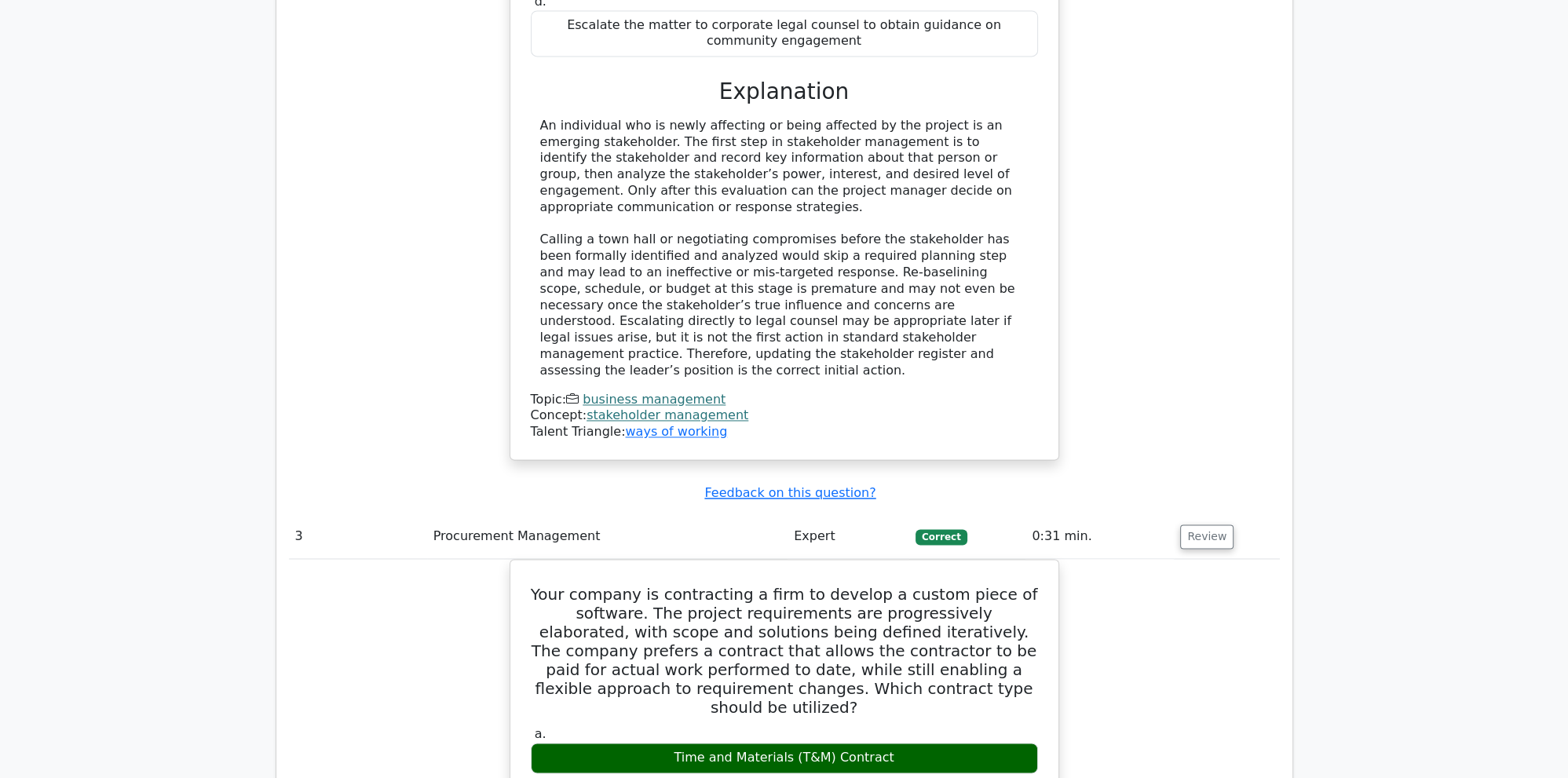
scroll to position [3150, 0]
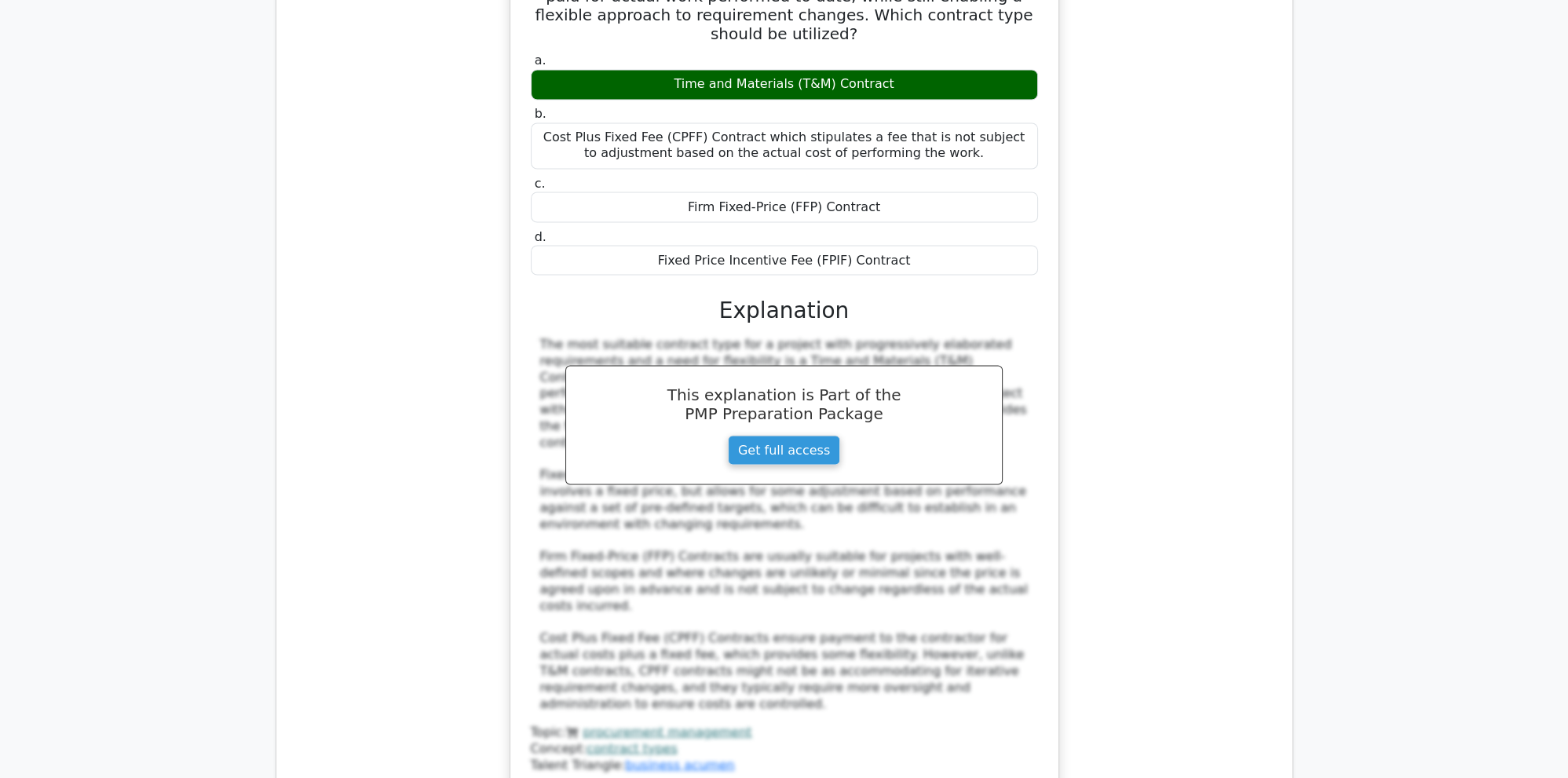
scroll to position [3813, 0]
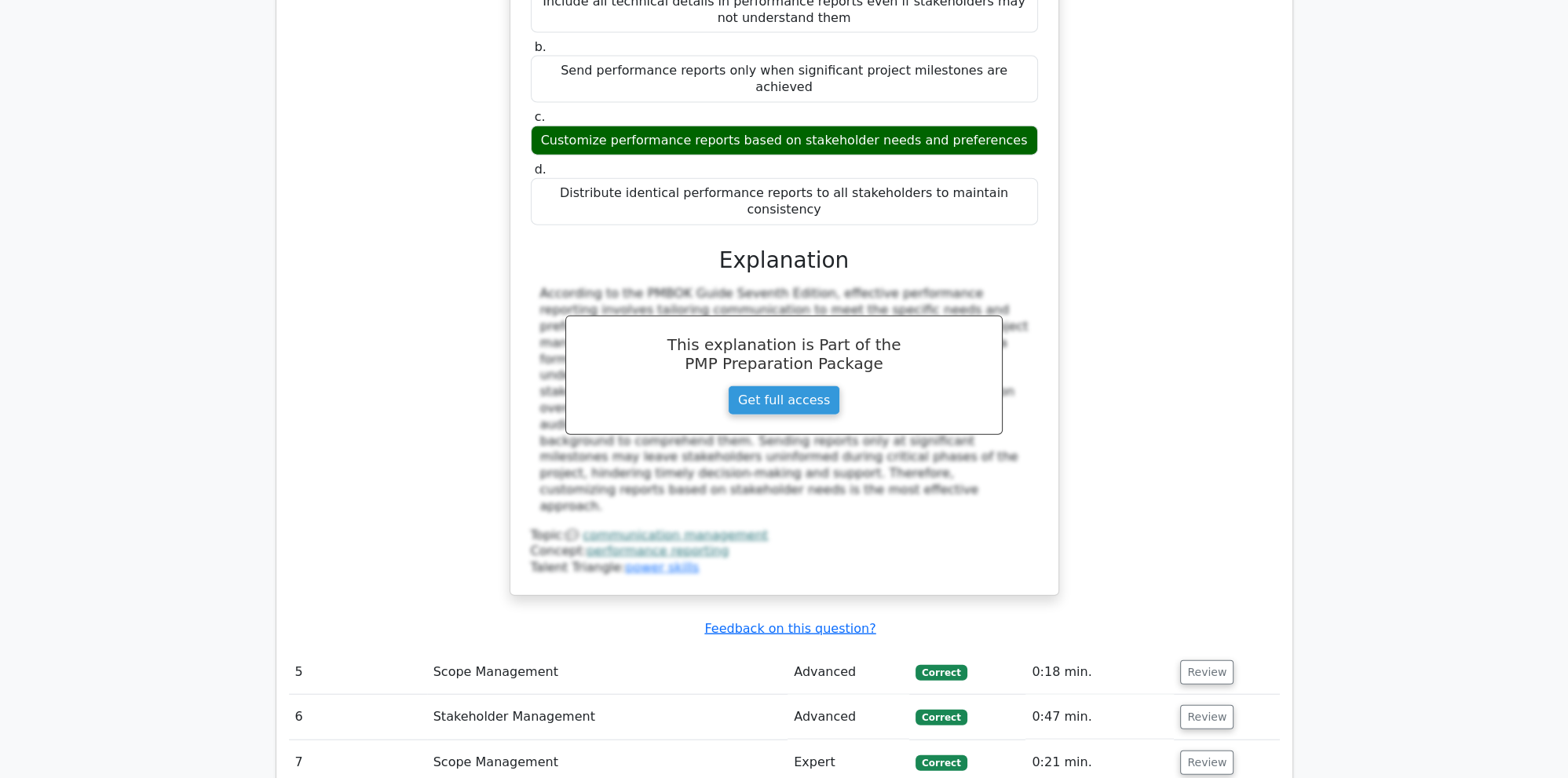
scroll to position [4975, 0]
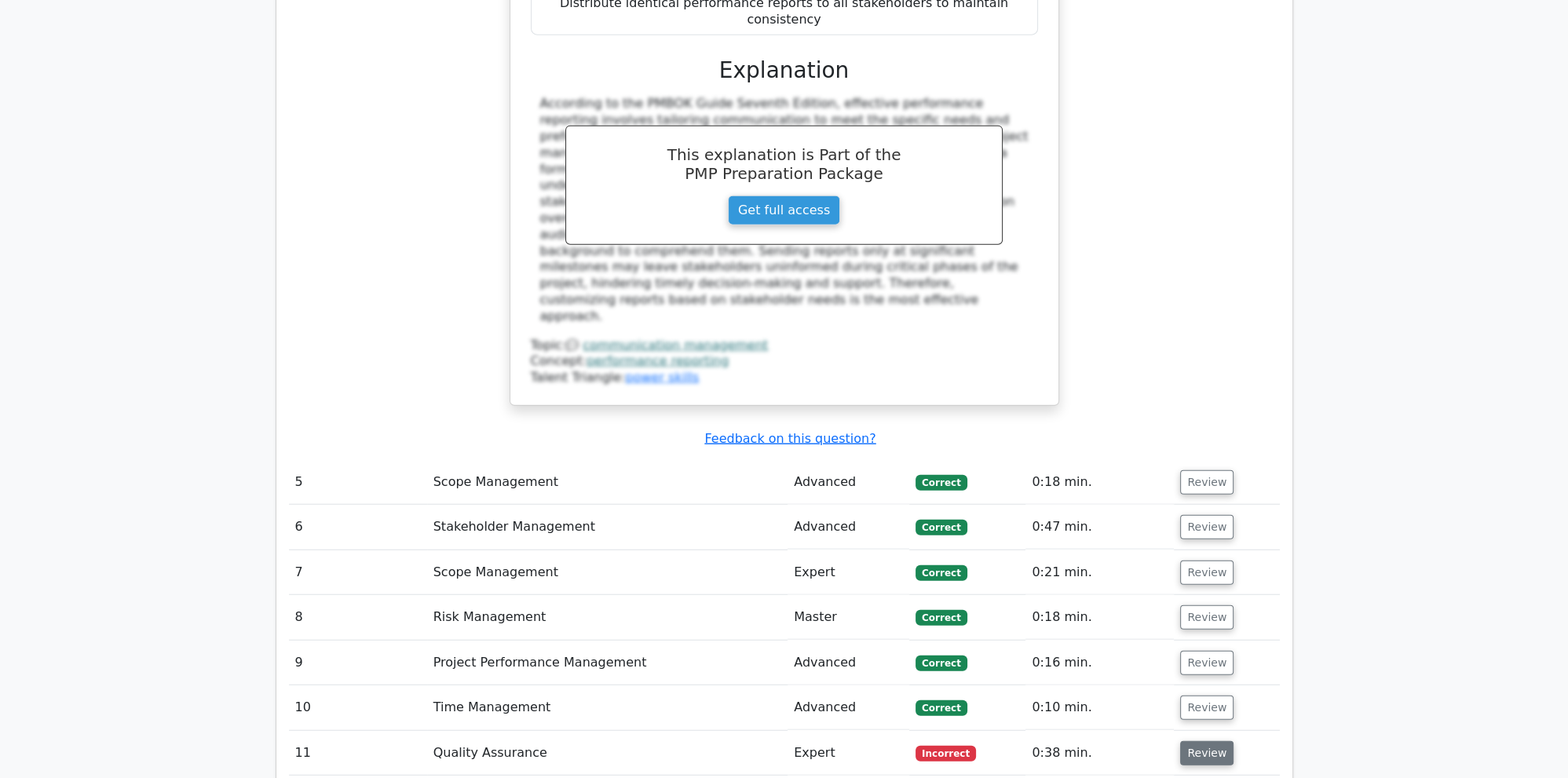
click at [1214, 741] on button "Review" at bounding box center [1206, 753] width 53 height 25
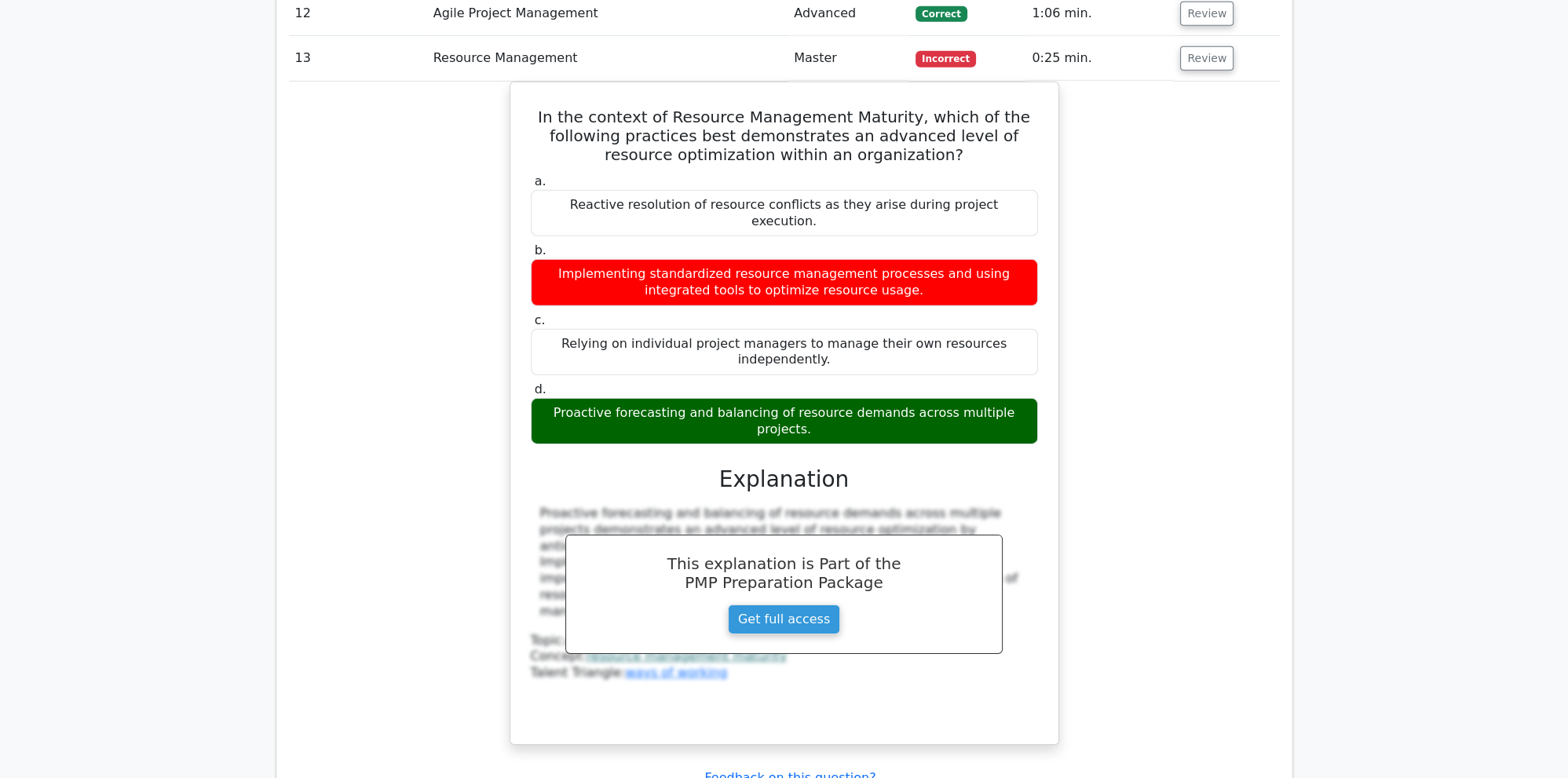
scroll to position [6632, 0]
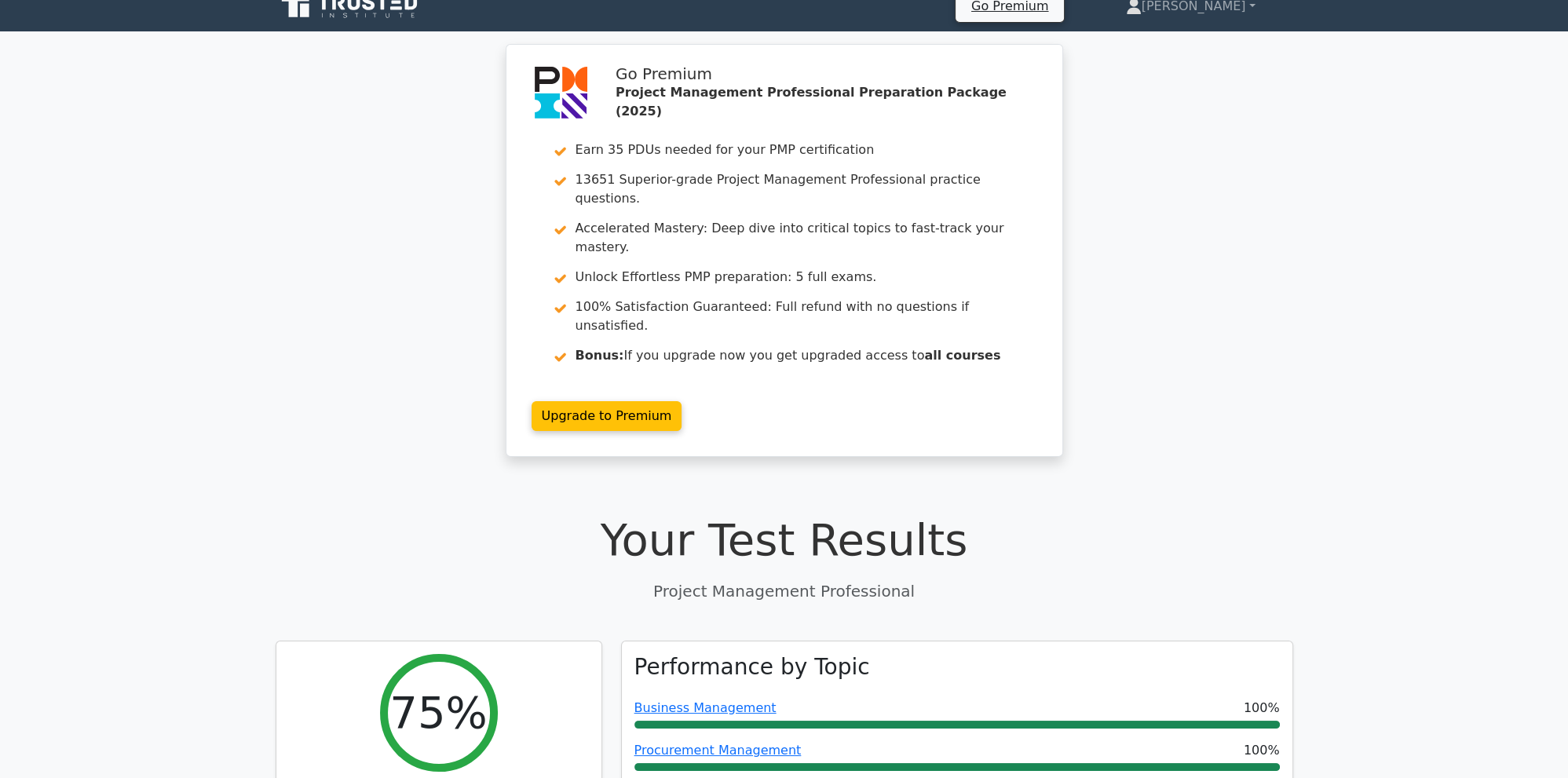
scroll to position [0, 0]
